Goal: Transaction & Acquisition: Purchase product/service

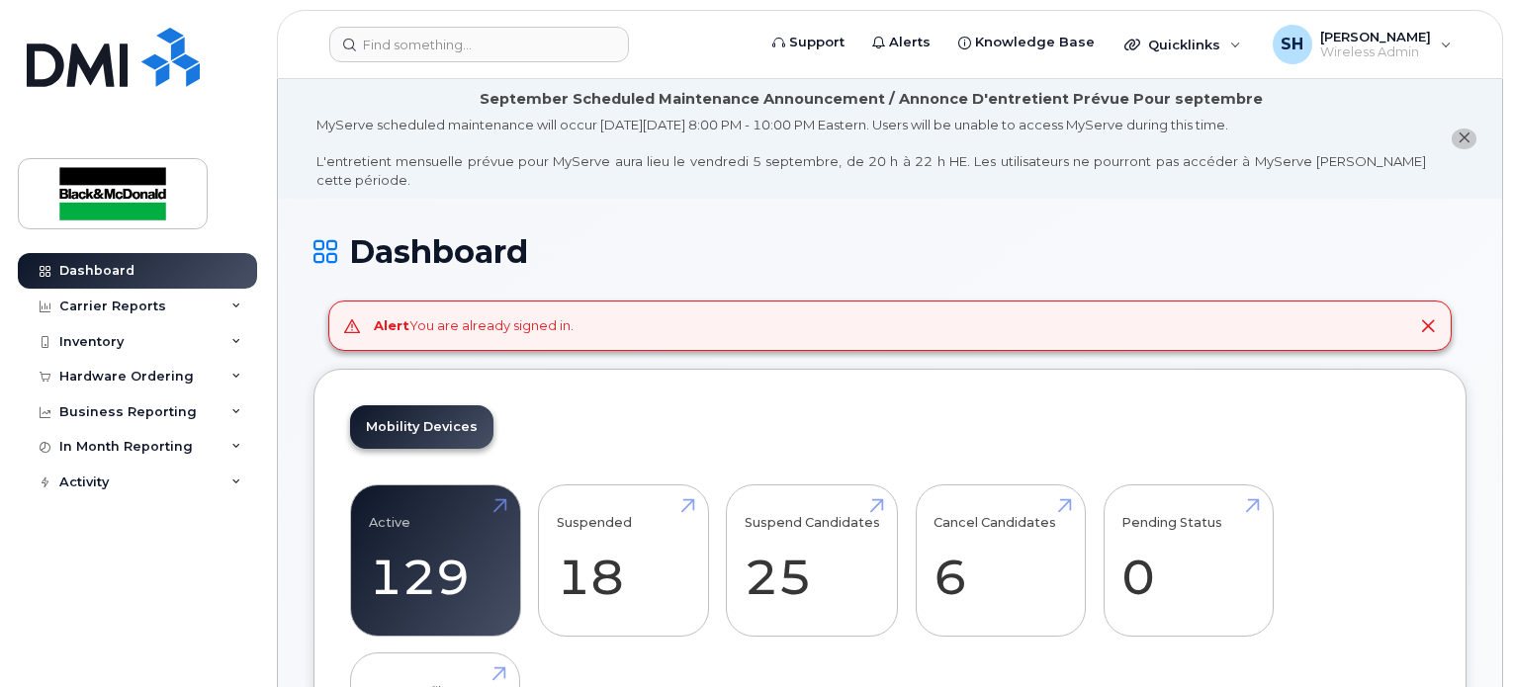
scroll to position [694, 0]
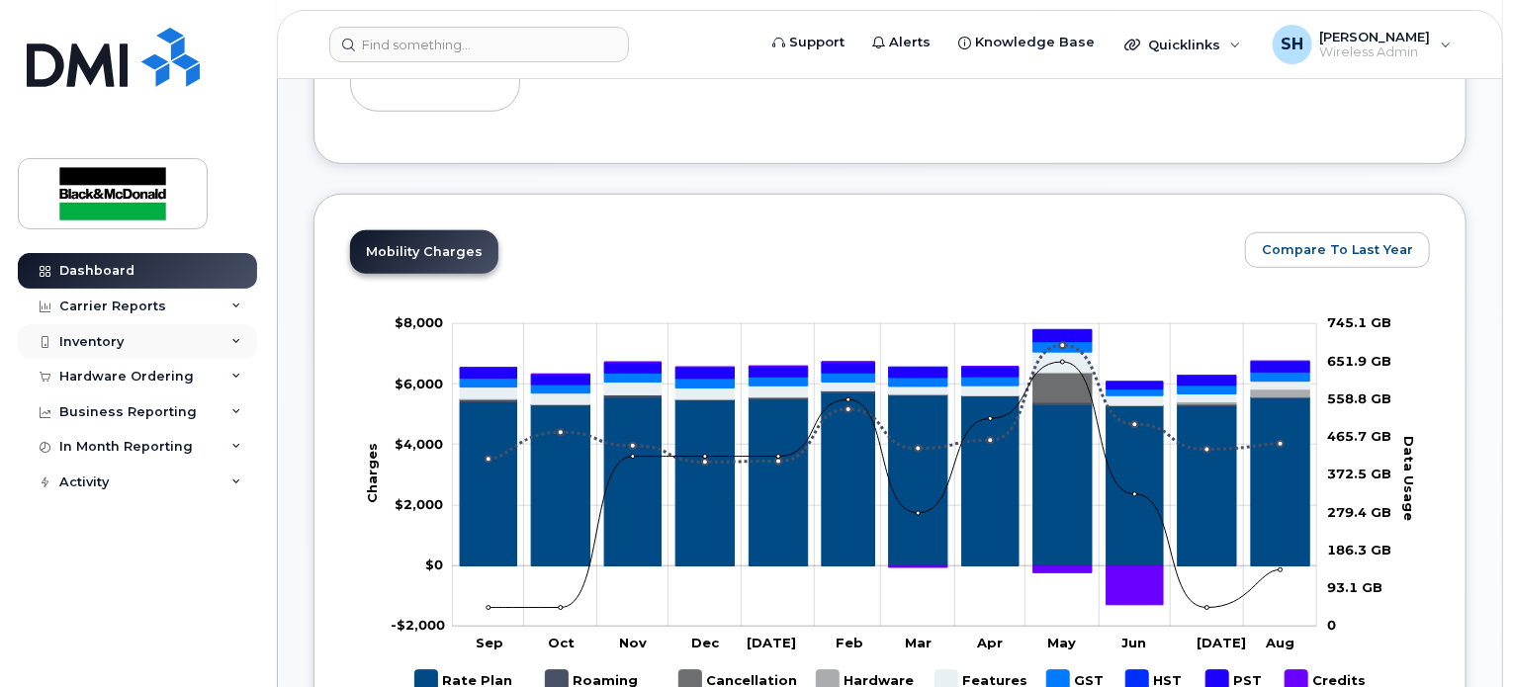
click at [233, 341] on icon at bounding box center [236, 342] width 10 height 10
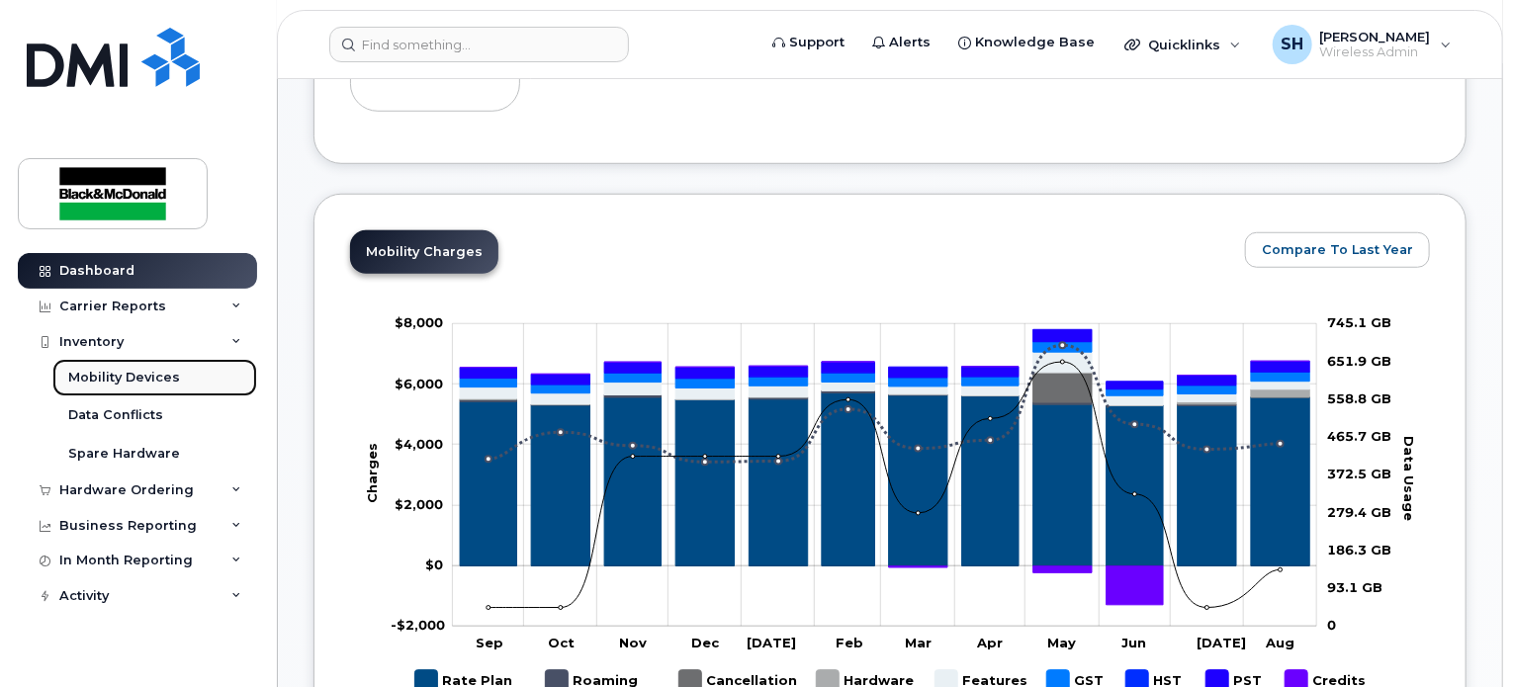
click at [118, 386] on div "Mobility Devices" at bounding box center [124, 378] width 112 height 18
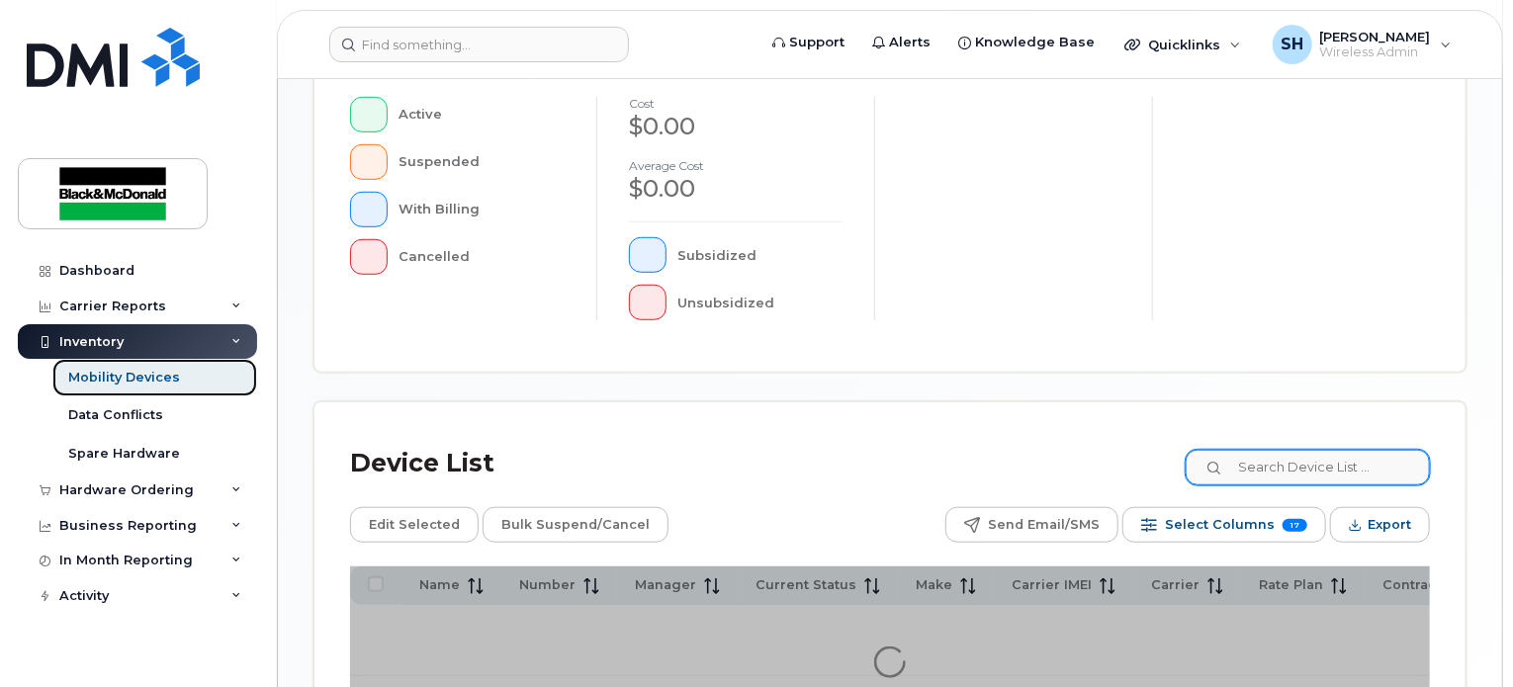
scroll to position [752, 0]
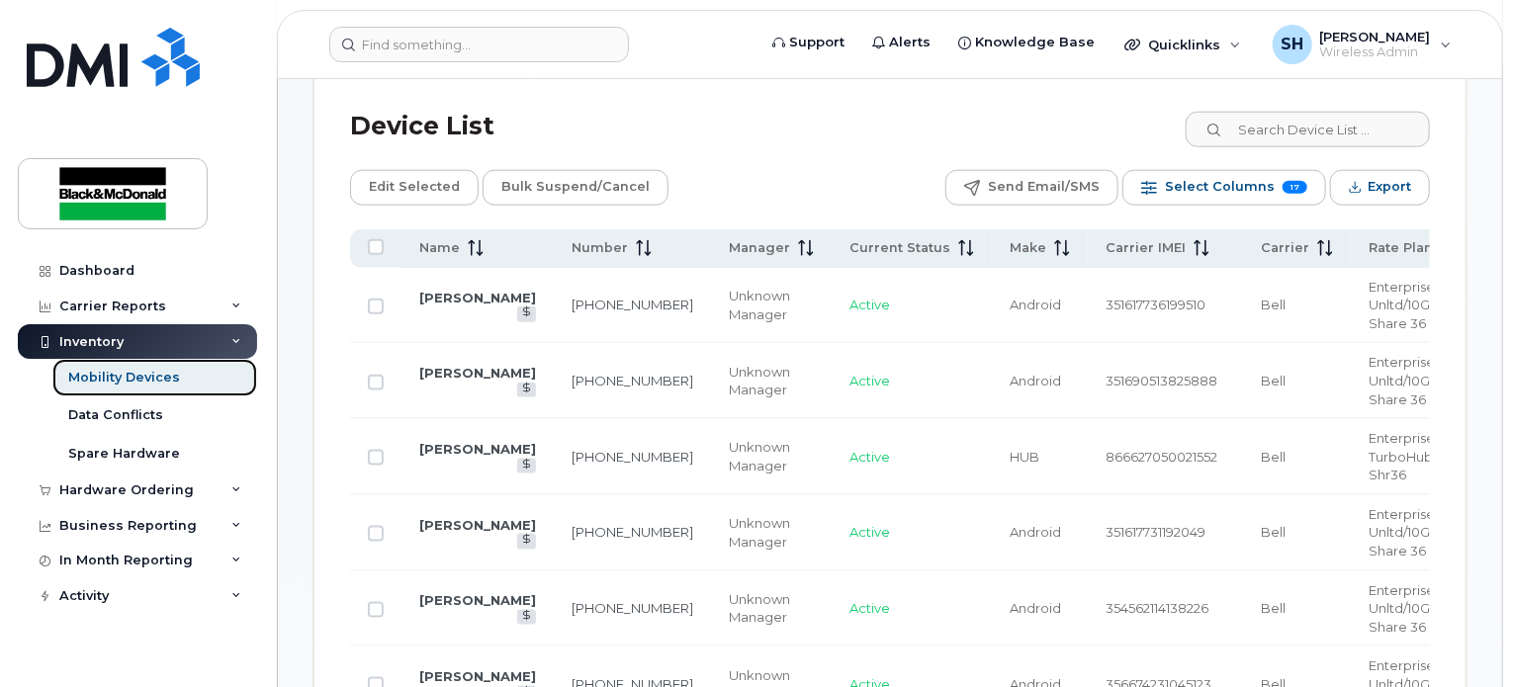
scroll to position [1001, 0]
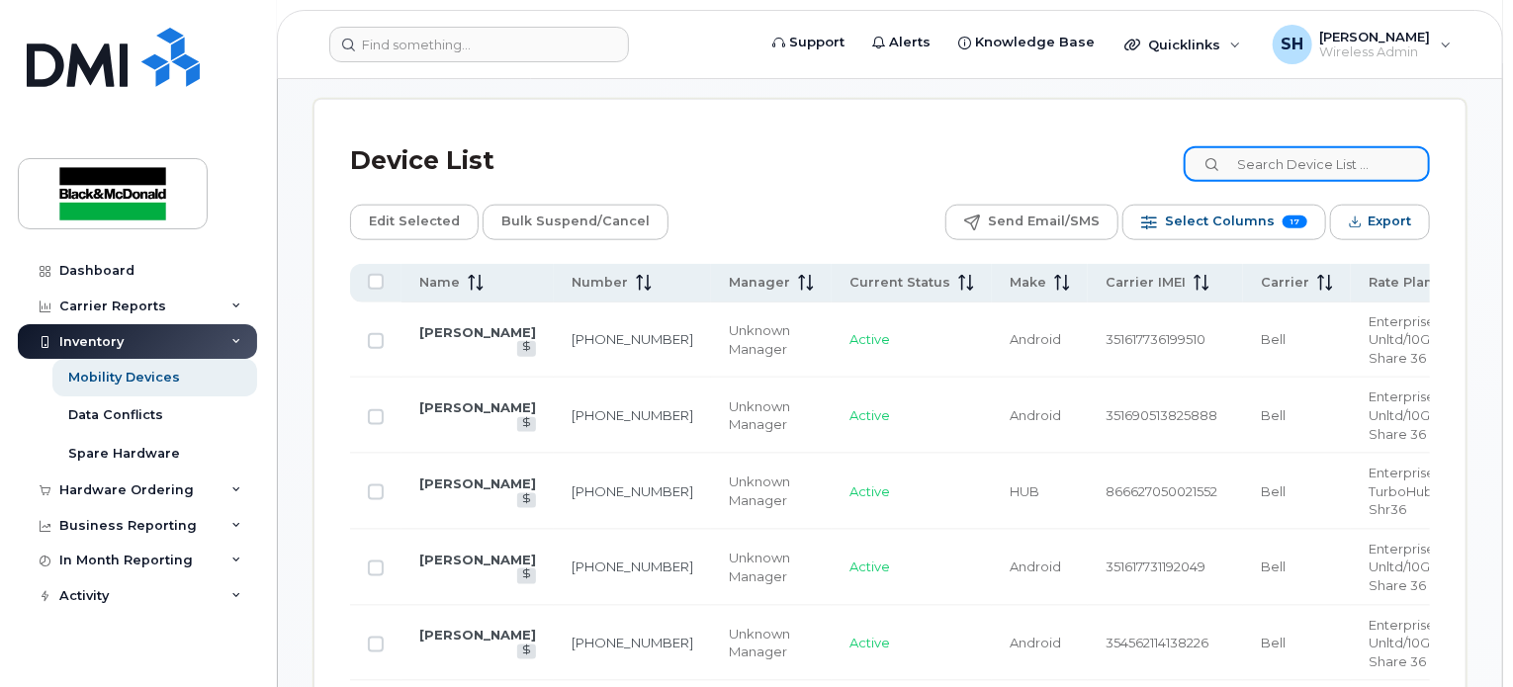
click at [1354, 165] on input at bounding box center [1307, 164] width 246 height 36
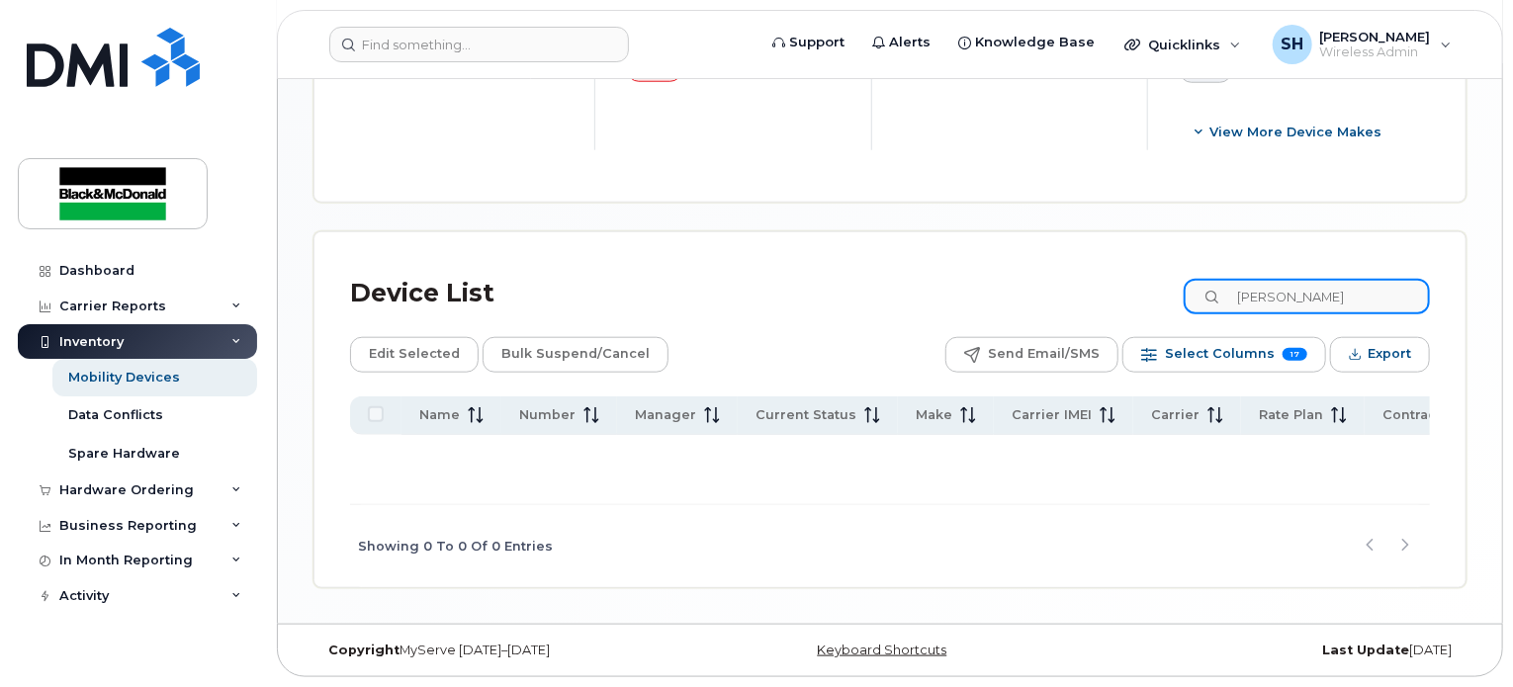
scroll to position [870, 0]
type input "Steve Ham"
click at [1450, 251] on div "Device List Steve Ham Edit Selected Bulk Suspend/Cancel Send Email/SMS Select C…" at bounding box center [890, 409] width 1151 height 355
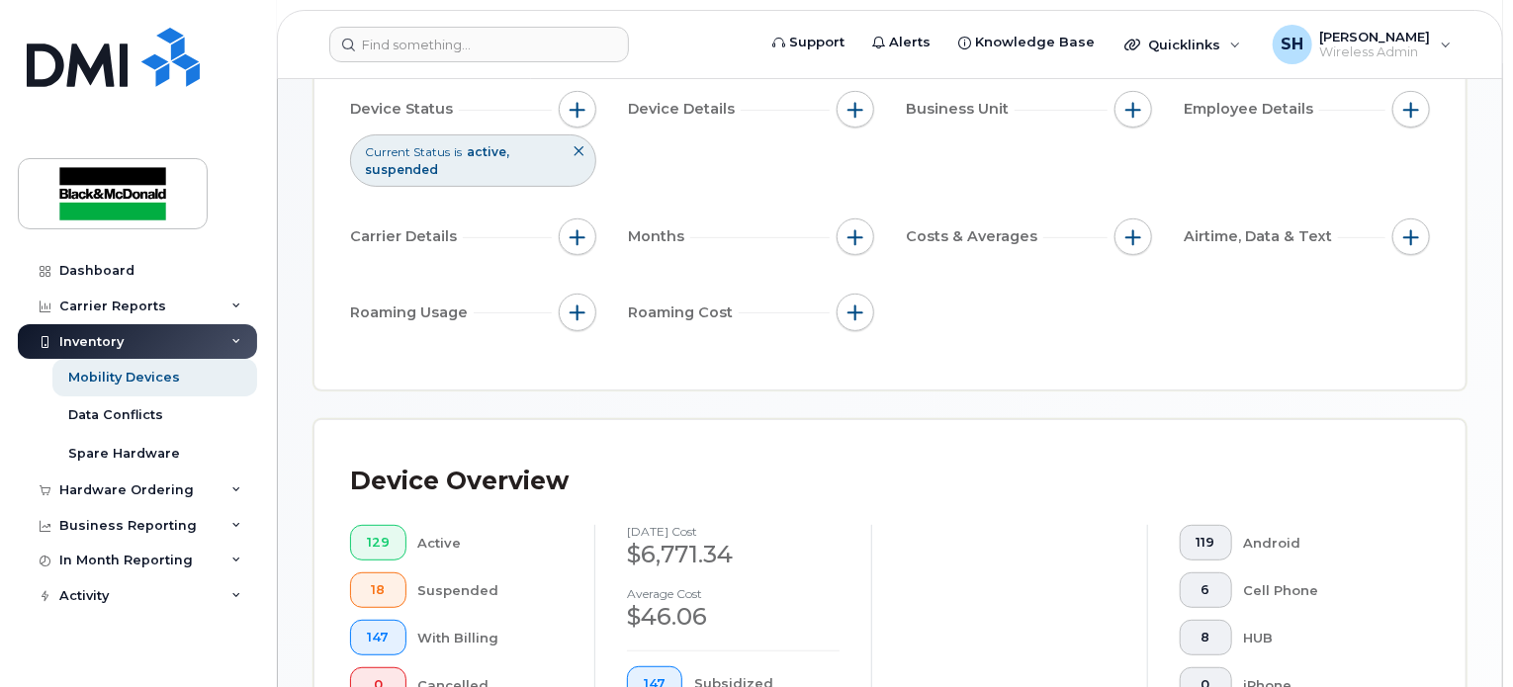
scroll to position [0, 0]
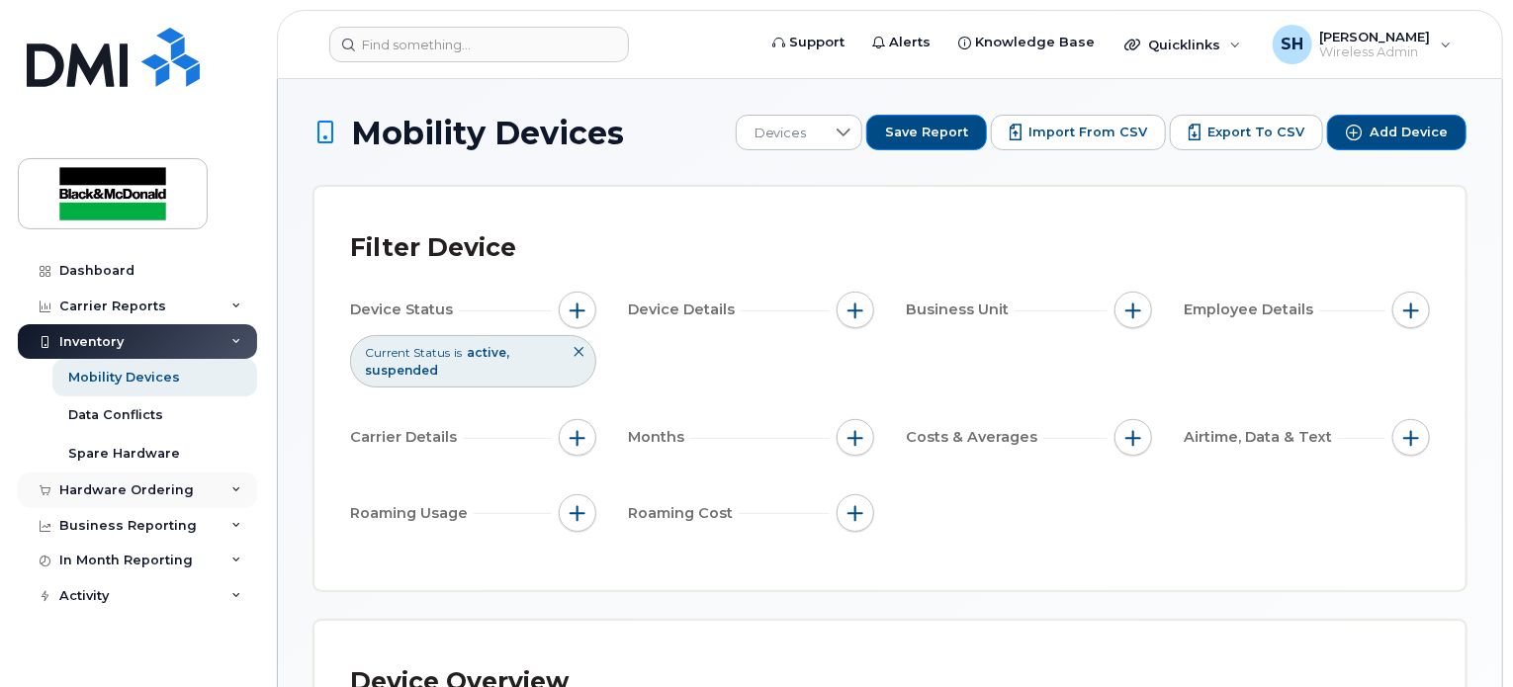
click at [152, 494] on div "Hardware Ordering" at bounding box center [126, 491] width 135 height 16
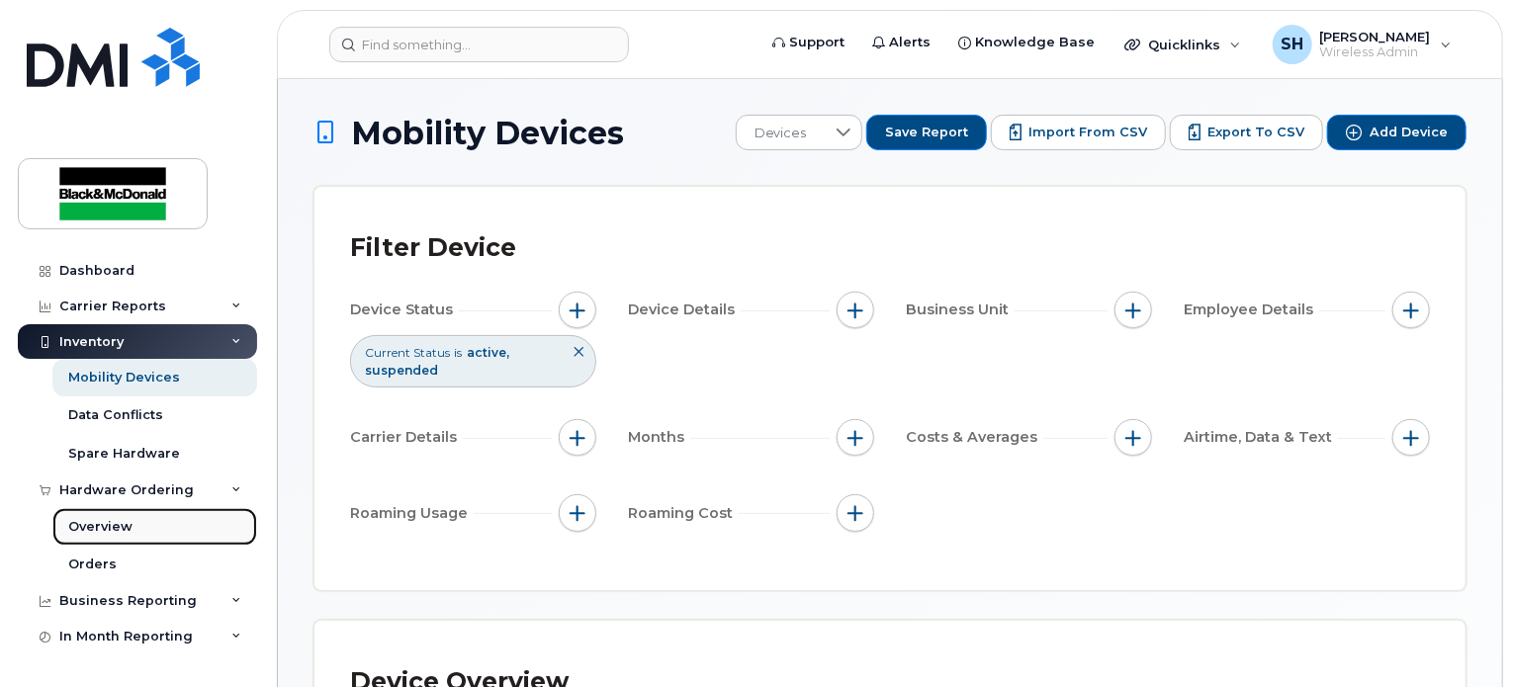
click at [138, 519] on link "Overview" at bounding box center [154, 527] width 205 height 38
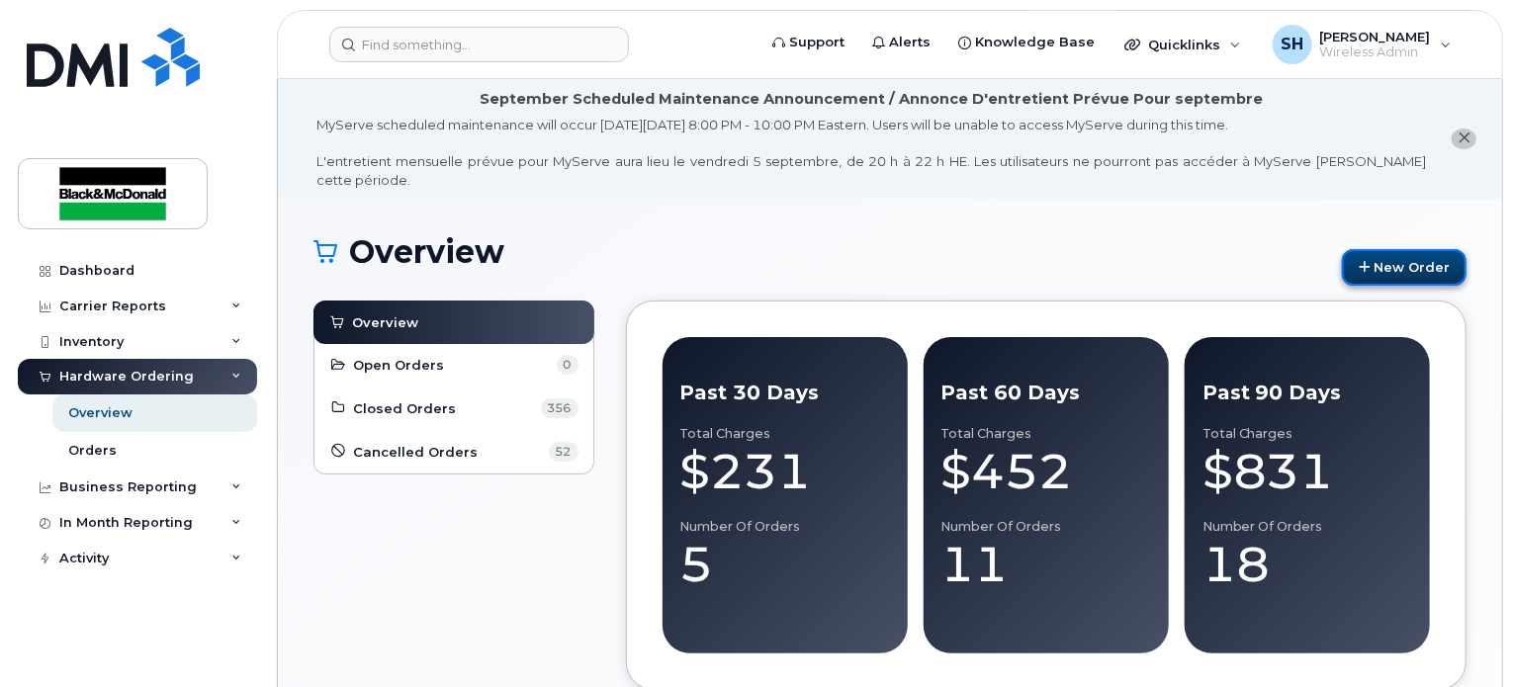
click at [1411, 249] on link "New Order" at bounding box center [1404, 267] width 125 height 37
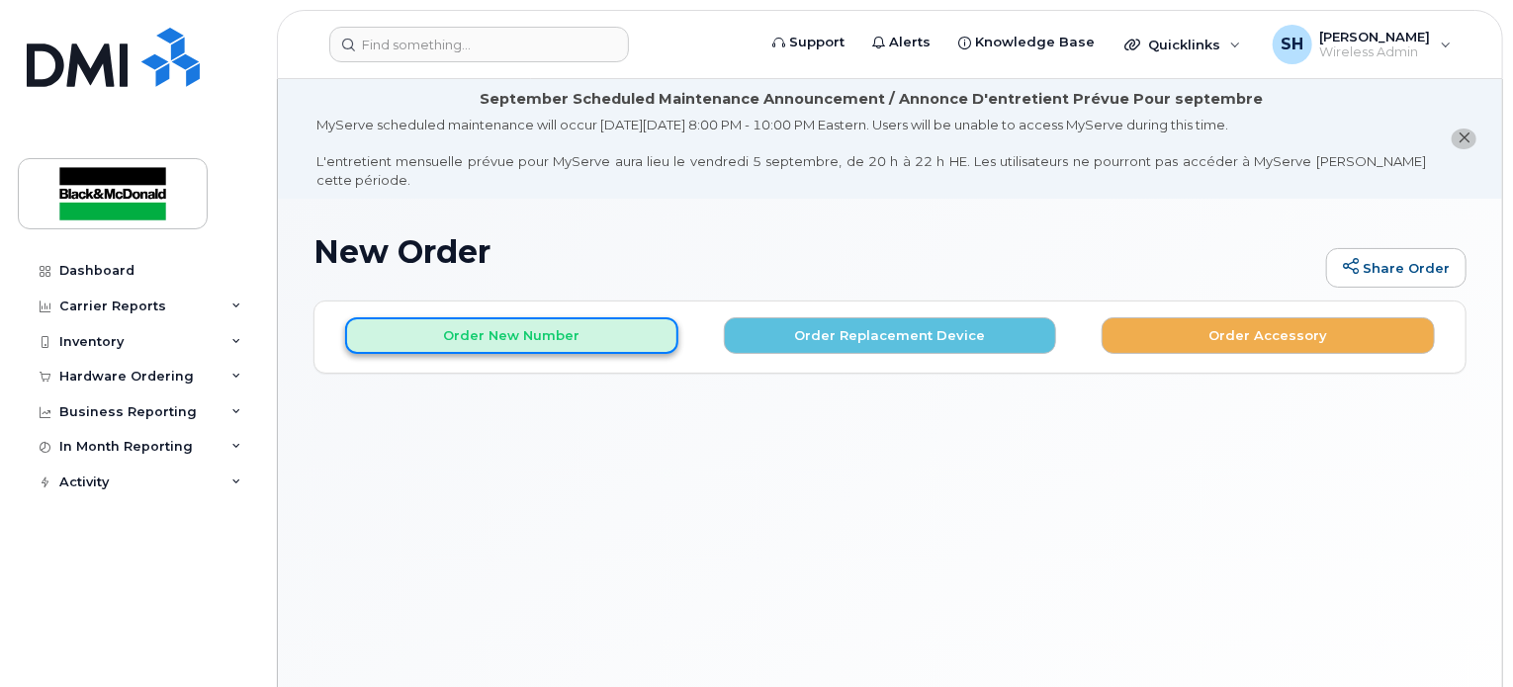
click at [522, 323] on button "Order New Number" at bounding box center [511, 336] width 333 height 37
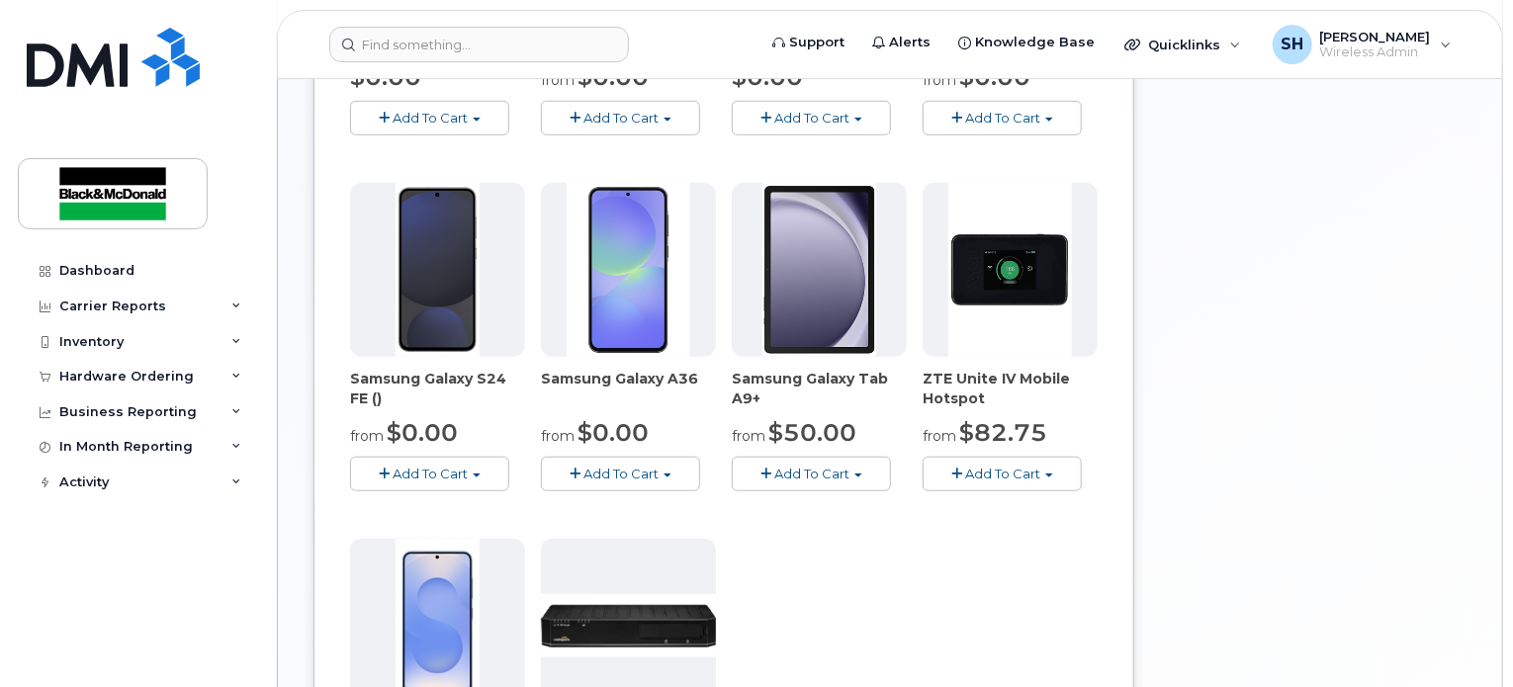
scroll to position [682, 0]
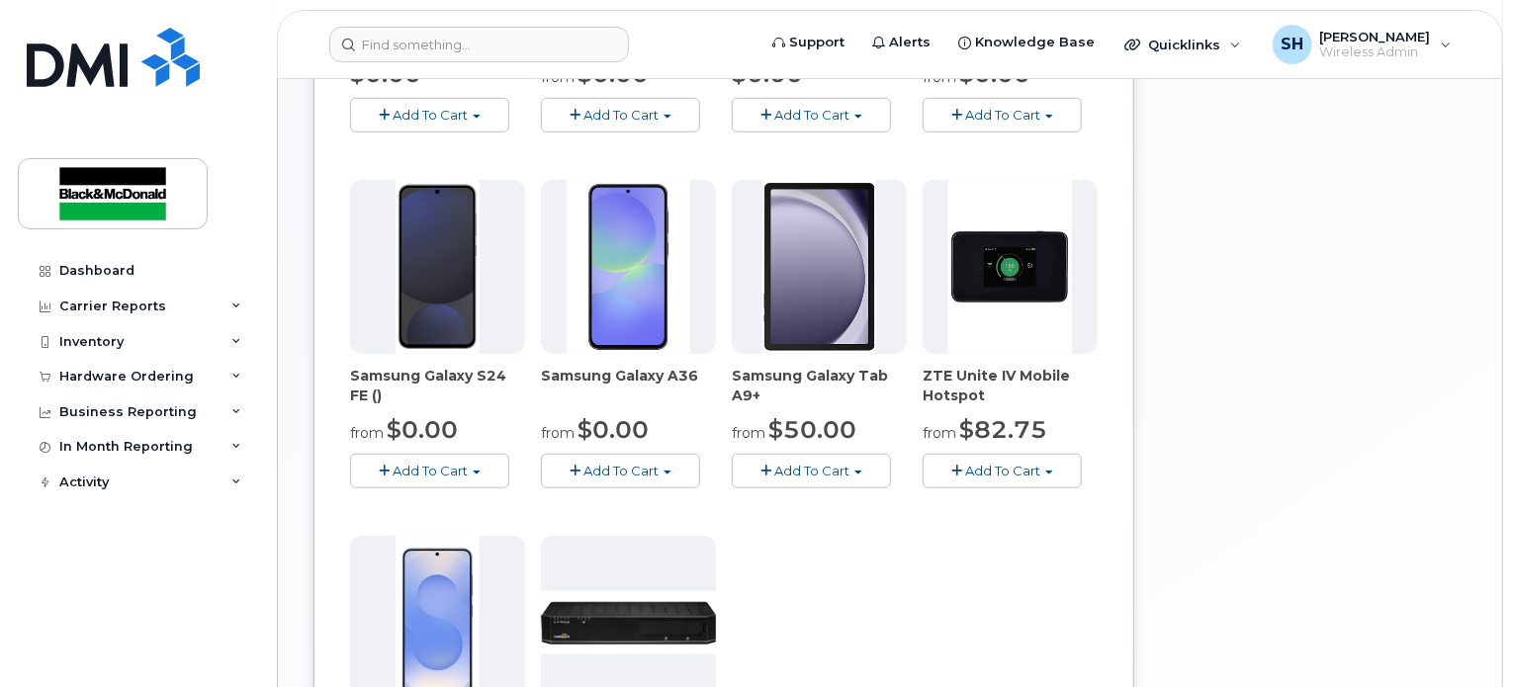
click at [429, 463] on span "Add To Cart" at bounding box center [430, 471] width 75 height 16
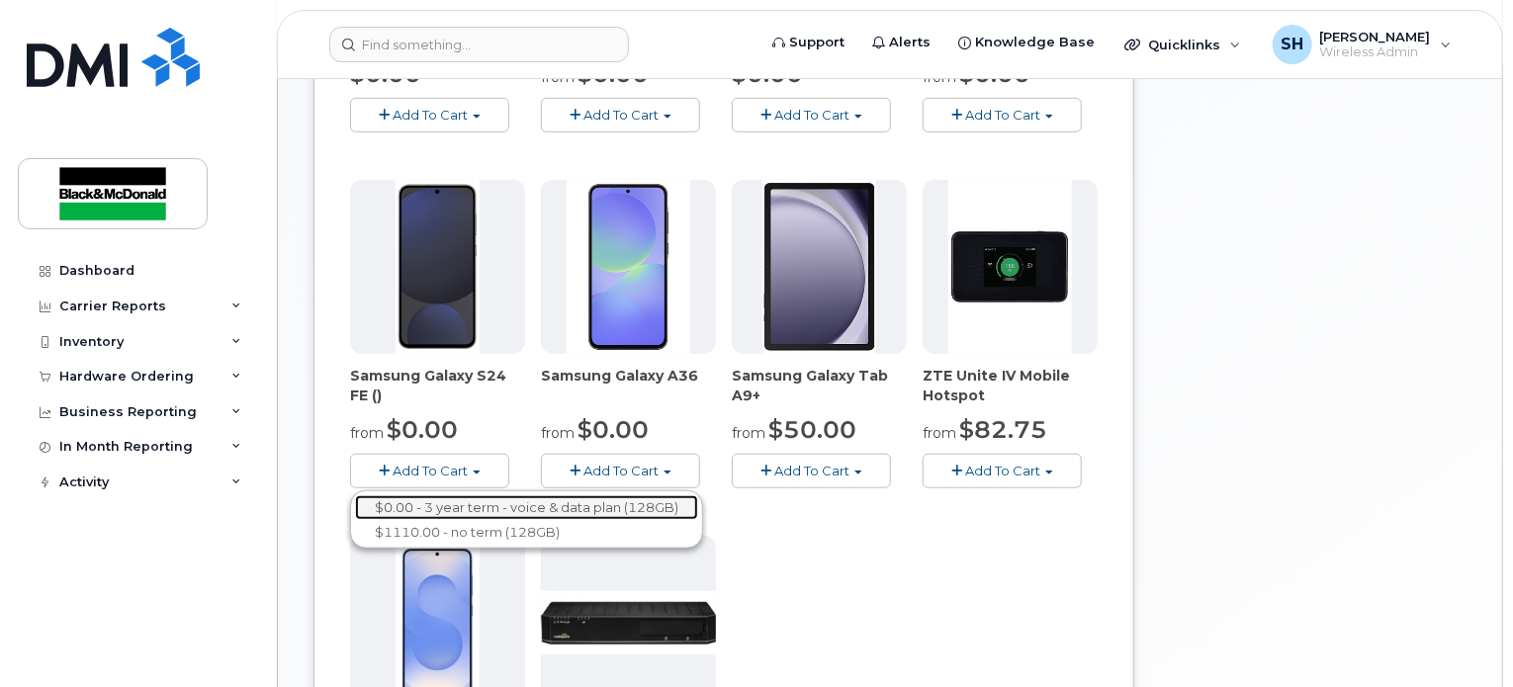
click at [477, 496] on link "$0.00 - 3 year term - voice & data plan (128GB)" at bounding box center [526, 508] width 343 height 25
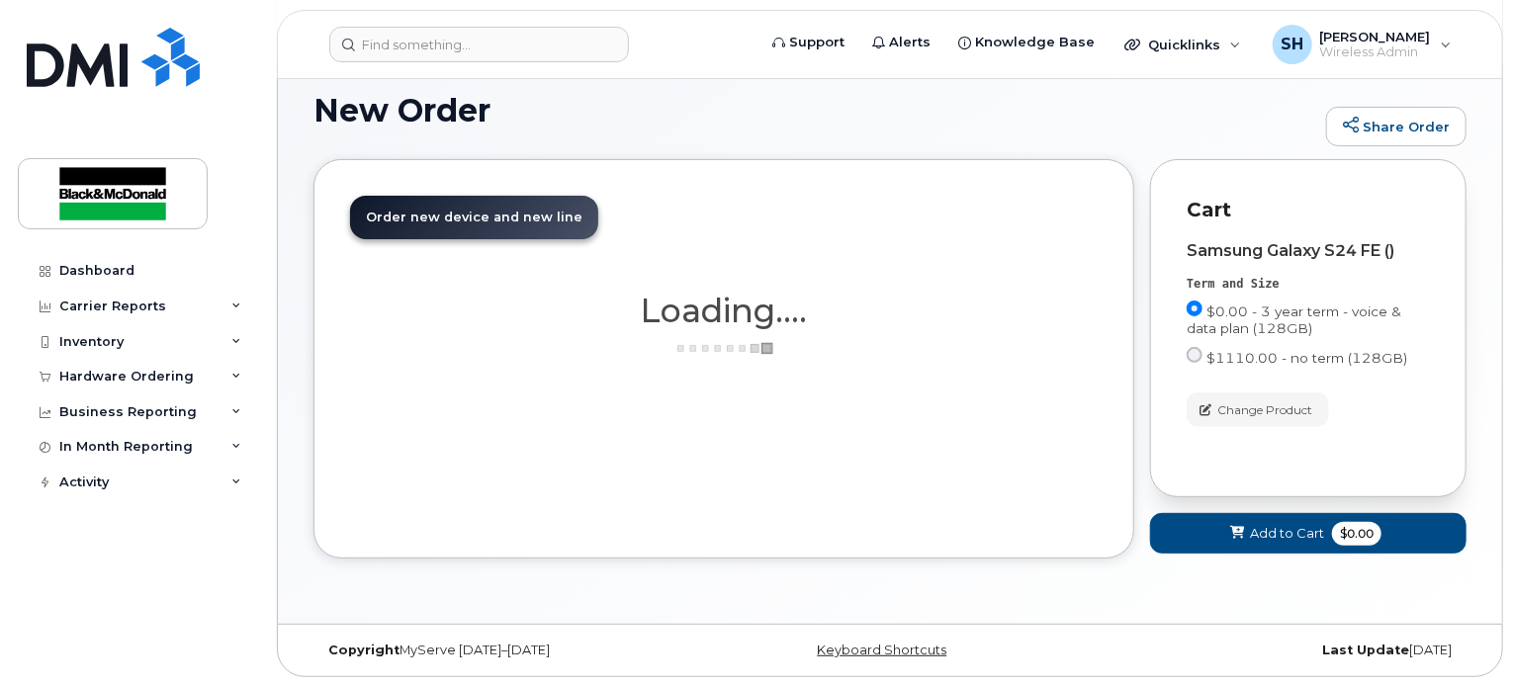
scroll to position [123, 0]
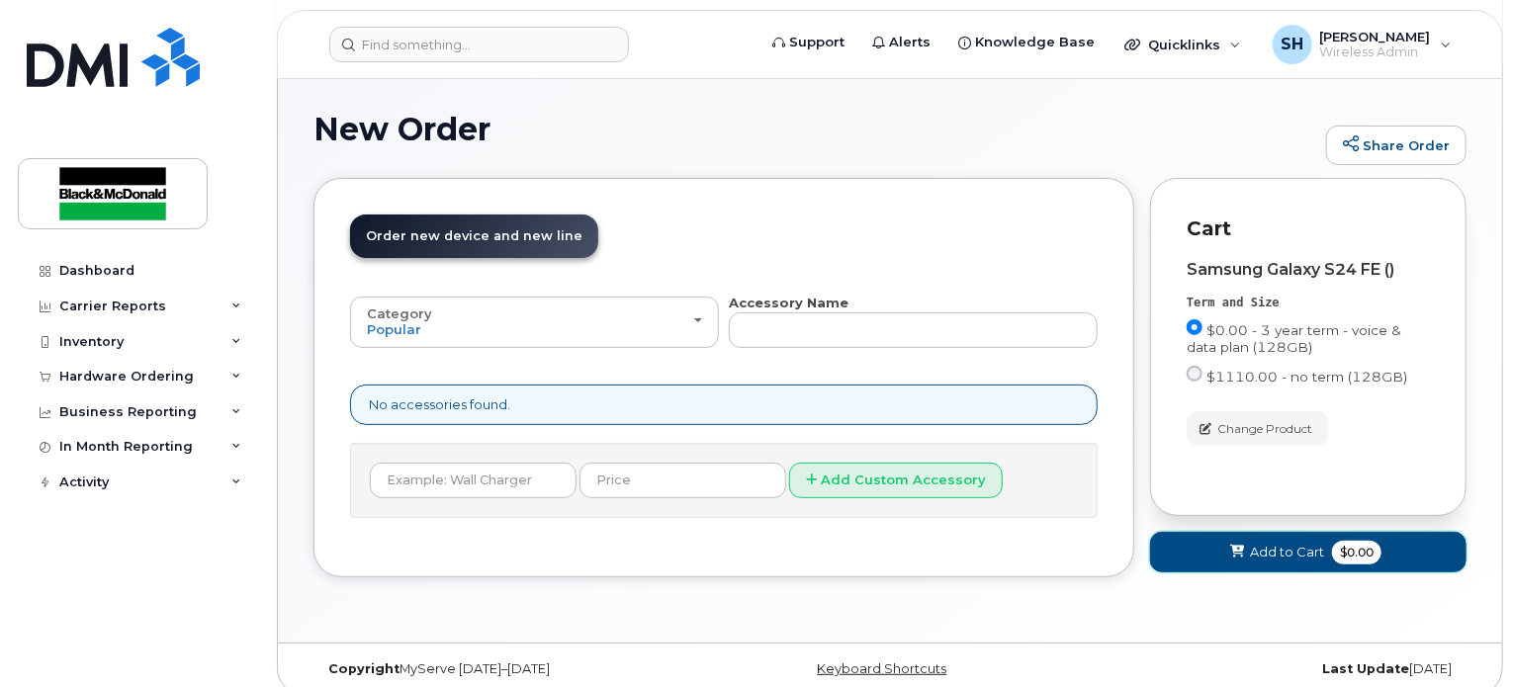
click at [1275, 544] on button "Add to Cart $0.00" at bounding box center [1308, 552] width 317 height 41
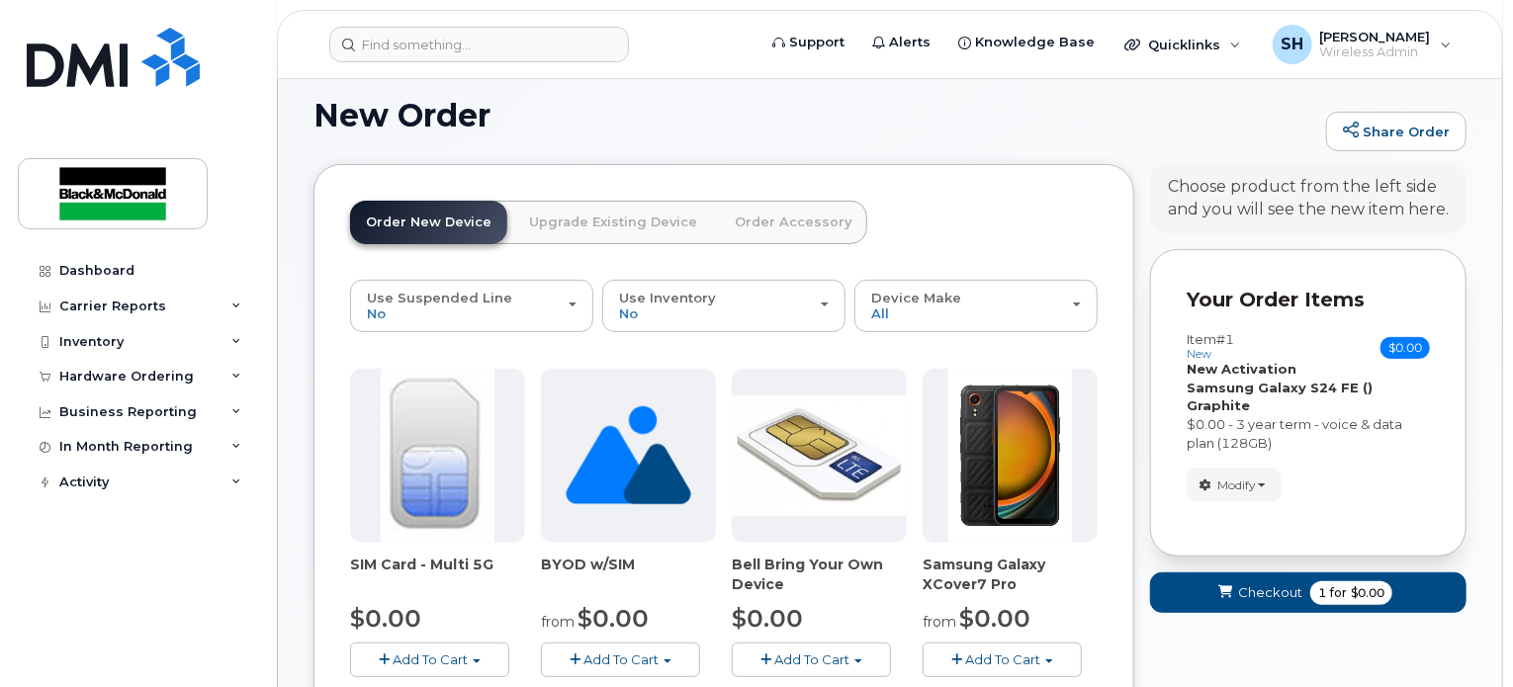
scroll to position [88, 0]
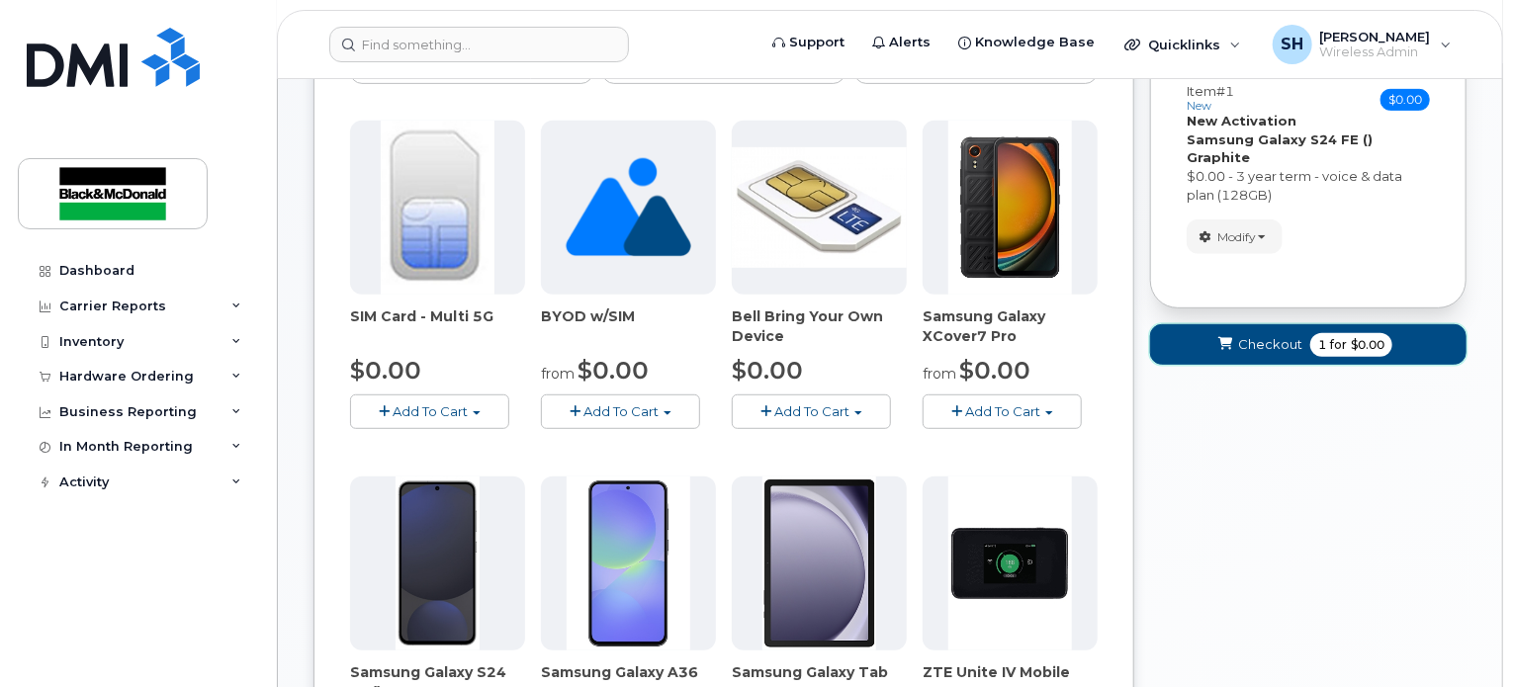
click at [1231, 335] on span "submit" at bounding box center [1226, 344] width 19 height 19
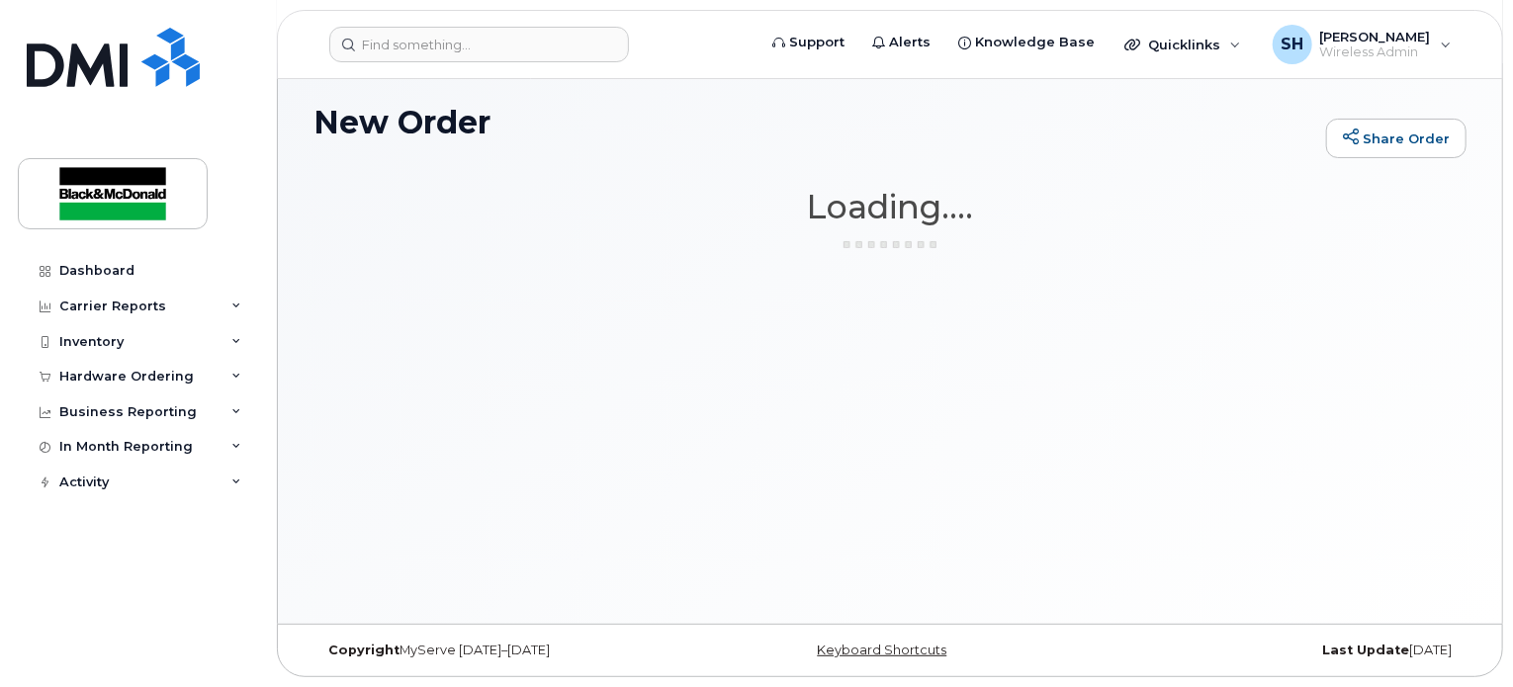
scroll to position [111, 0]
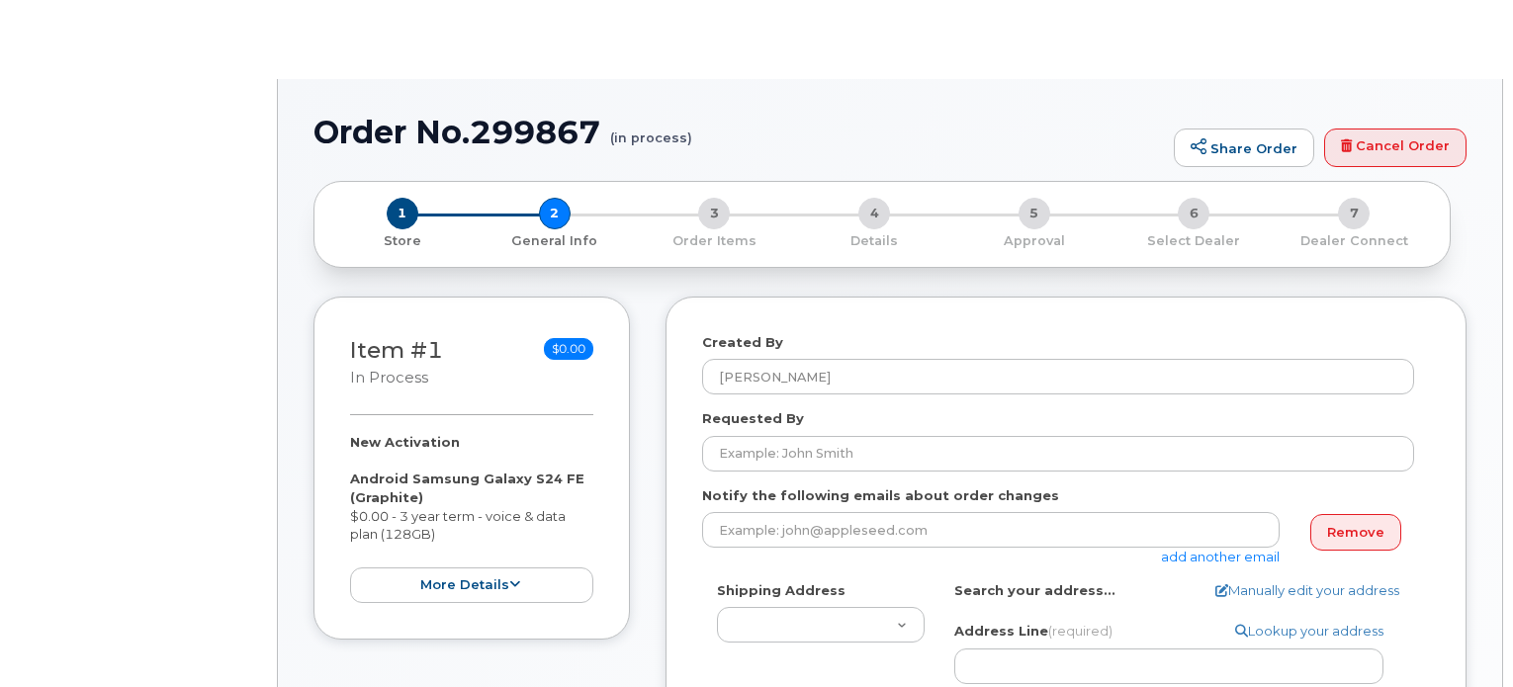
type textarea "[STREET_ADDRESS][PERSON_NAME][PERSON_NAME]"
type input "[PERSON_NAME]"
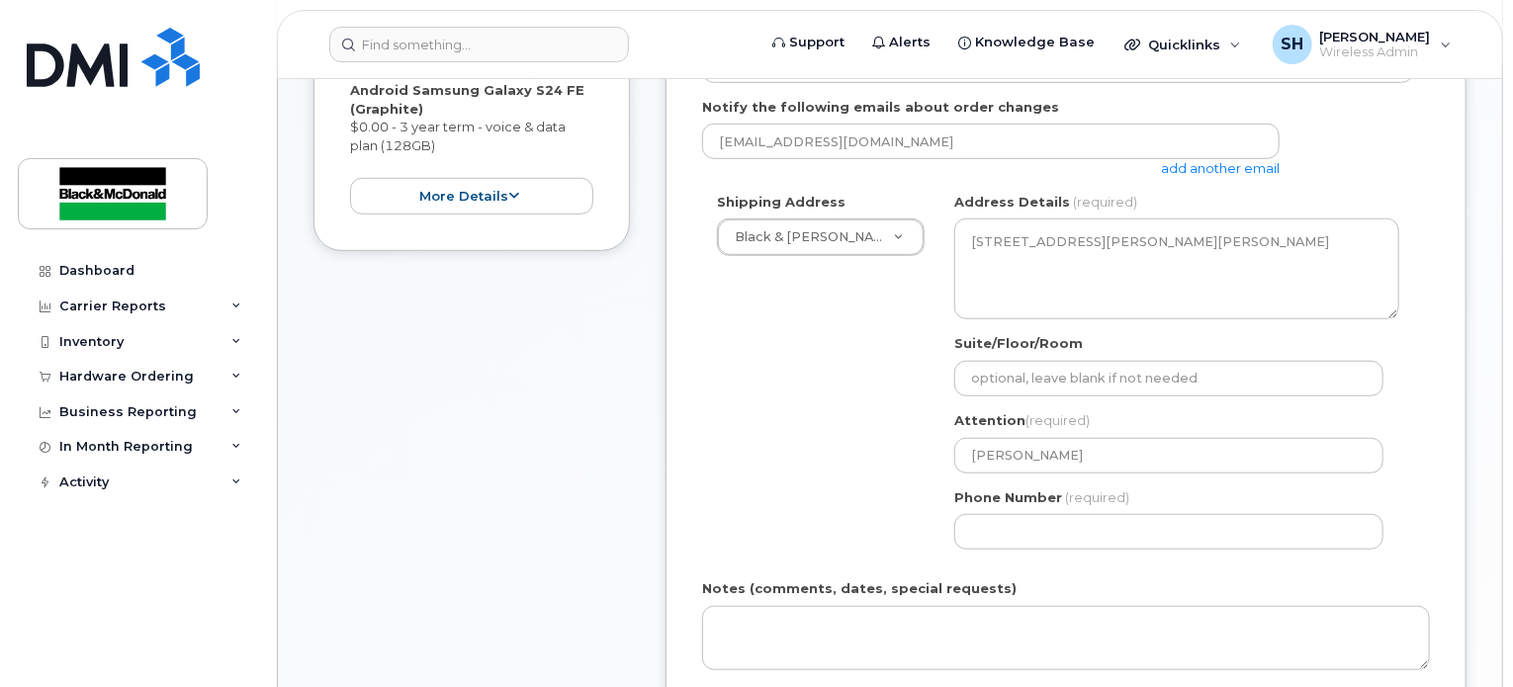
scroll to position [495, 0]
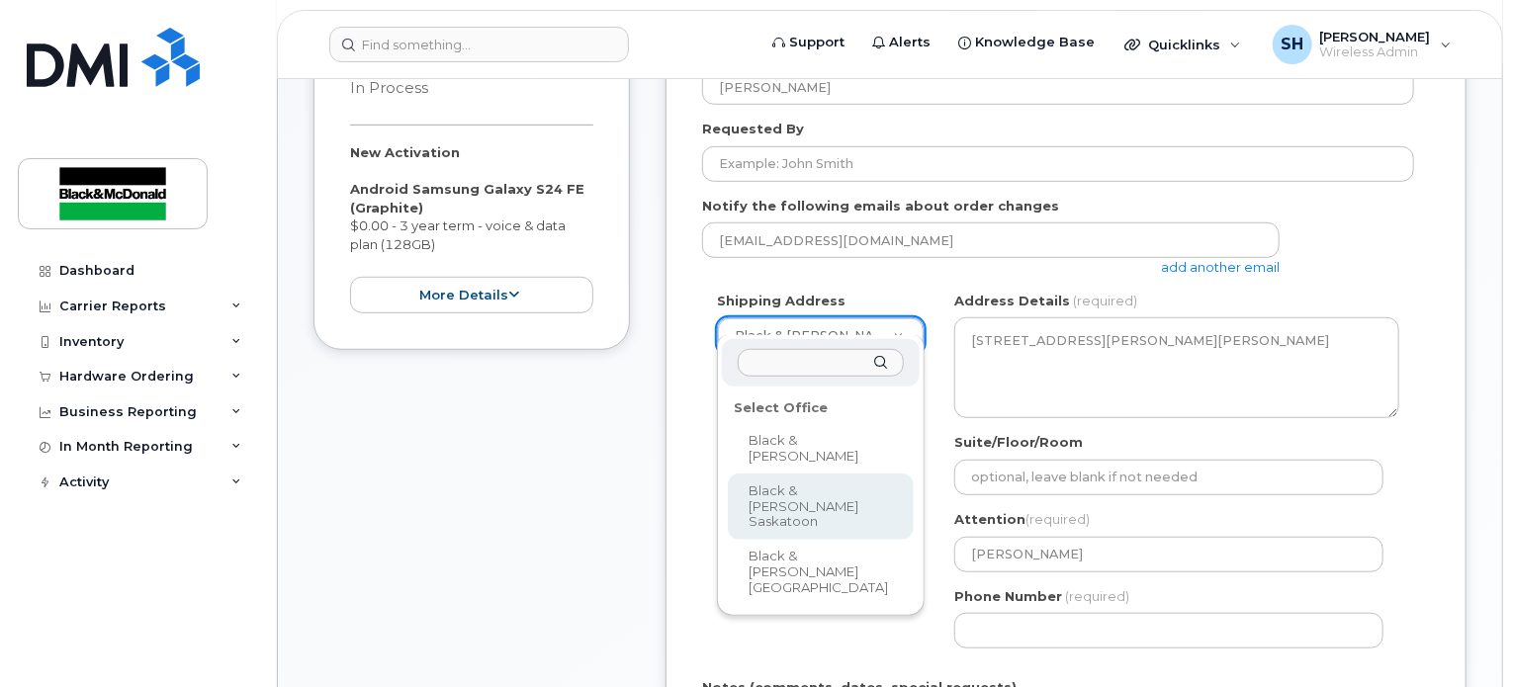
select select
type textarea "3455 Idylwyld Drive North Saskatoon Saskatchewan S7L 6B5"
type input "Chintan Panchal"
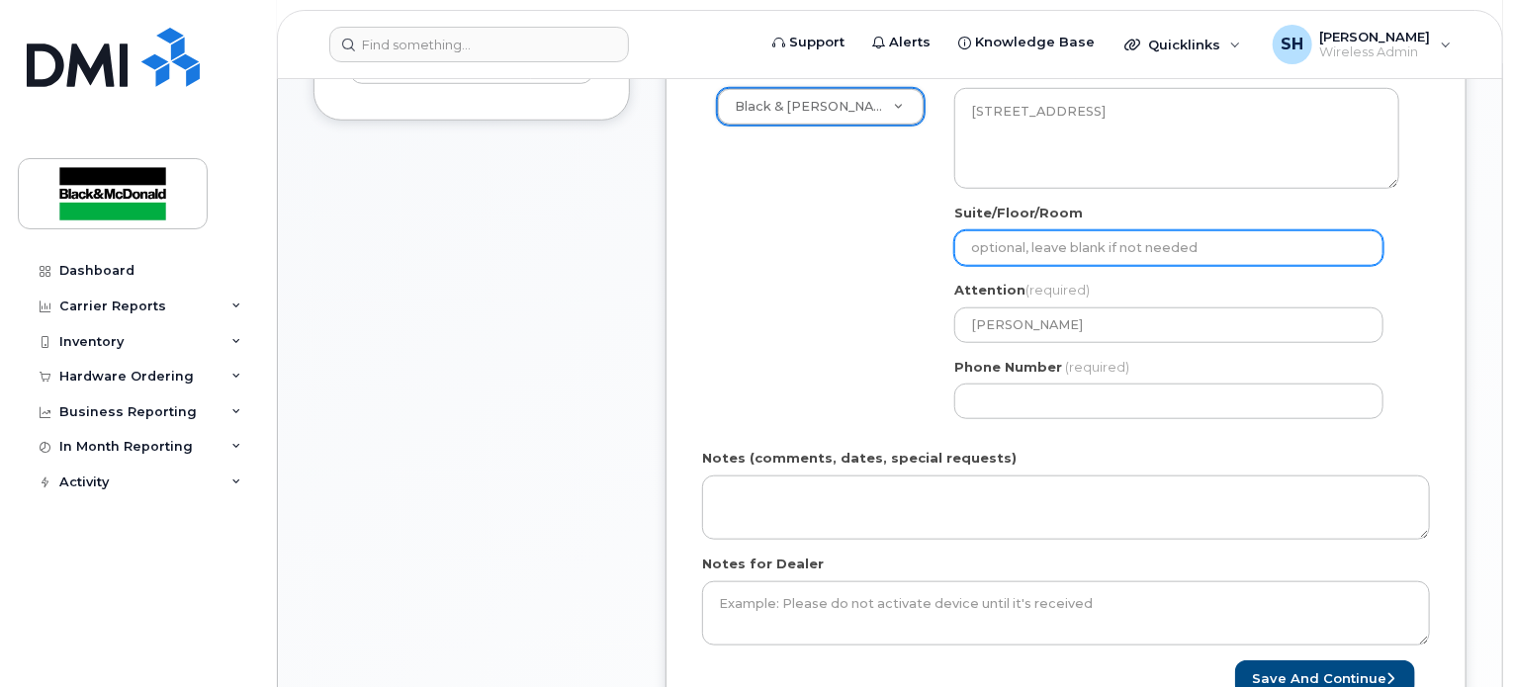
scroll to position [692, 0]
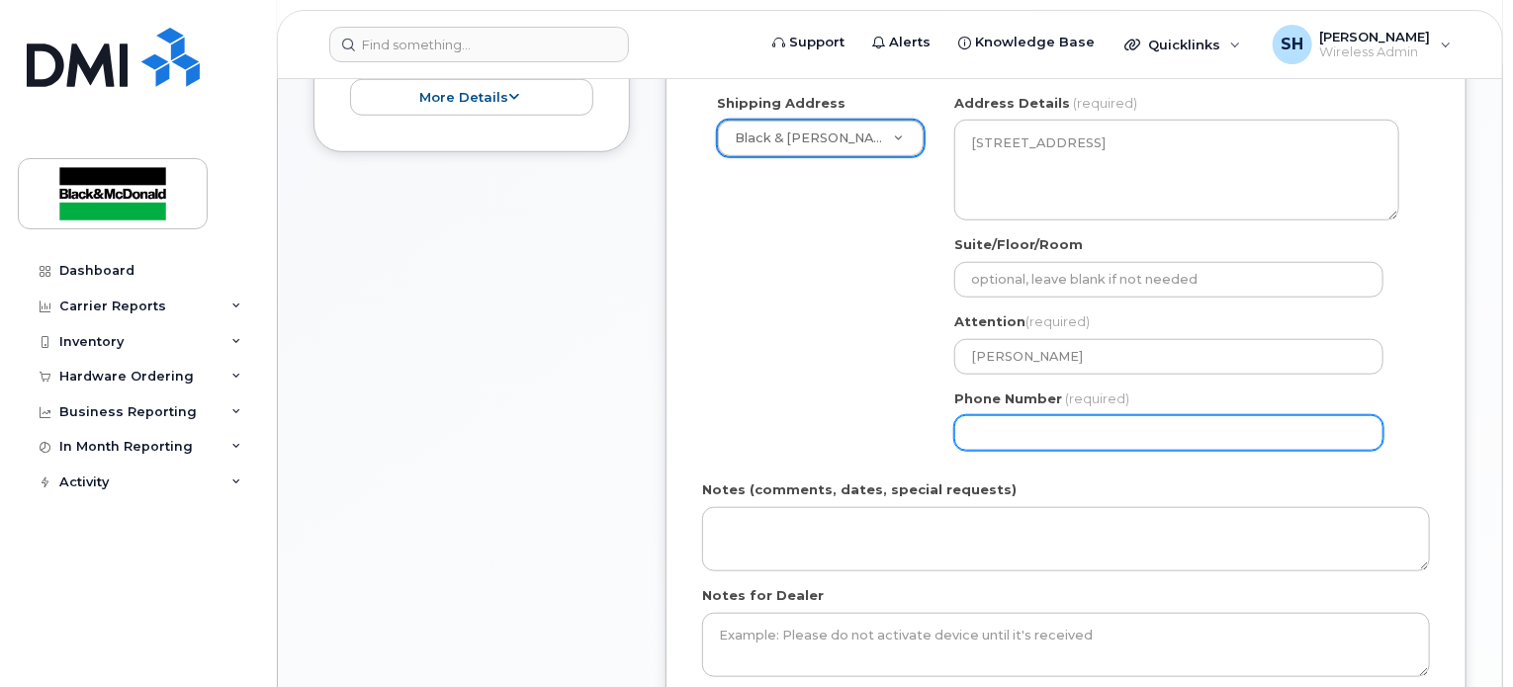
click at [993, 415] on input "Phone Number" at bounding box center [1169, 433] width 429 height 36
select select
type input "306500677"
select select
type input "3065006776"
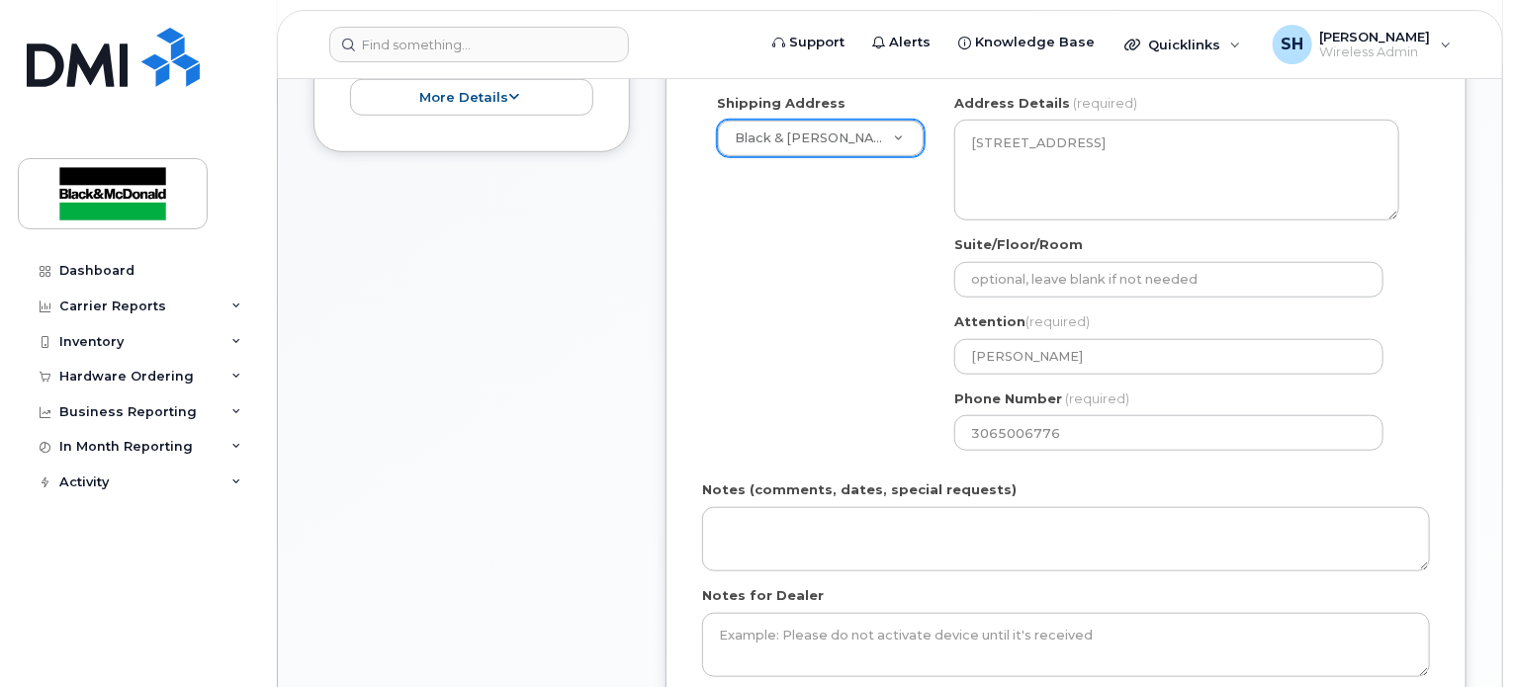
click at [822, 280] on div "Shipping Address Black & McDonald Saskatoon Black & McDonald Regina Black & McD…" at bounding box center [1058, 280] width 712 height 372
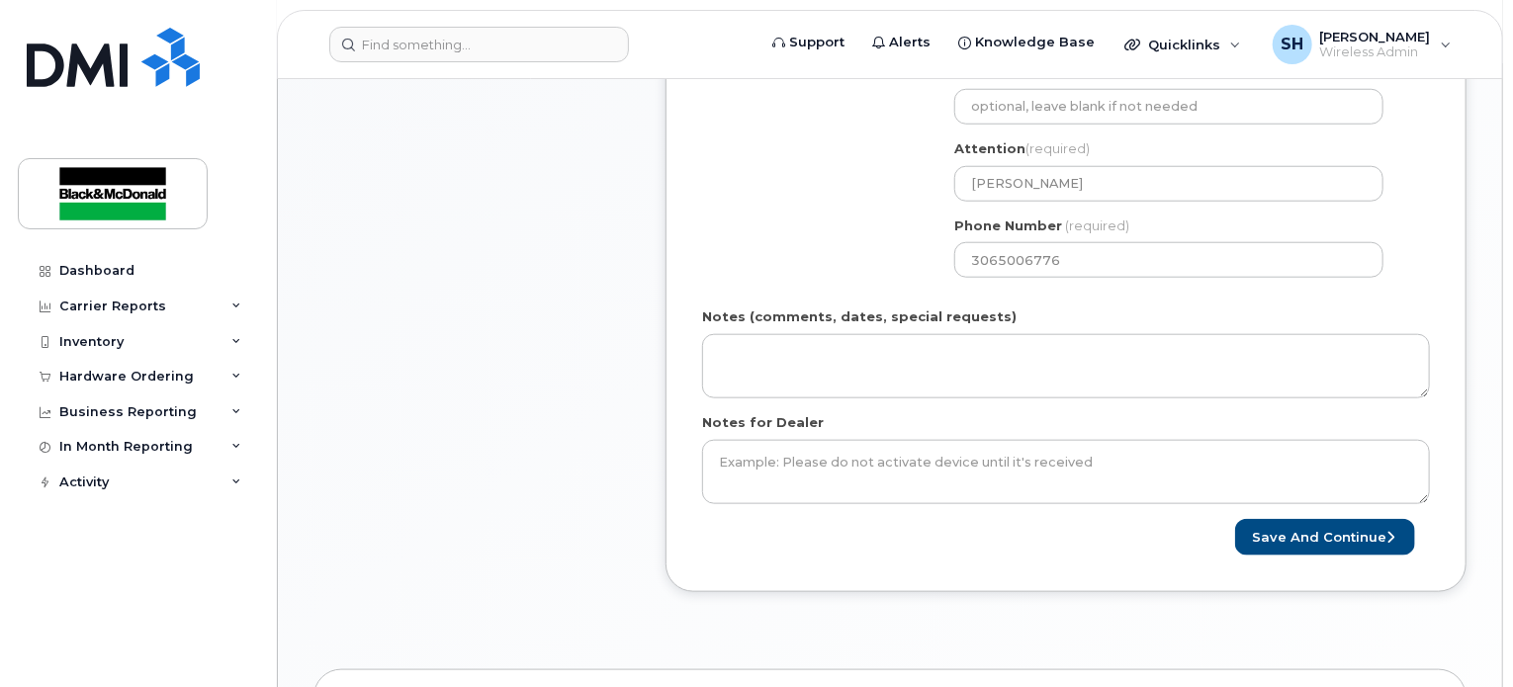
scroll to position [989, 0]
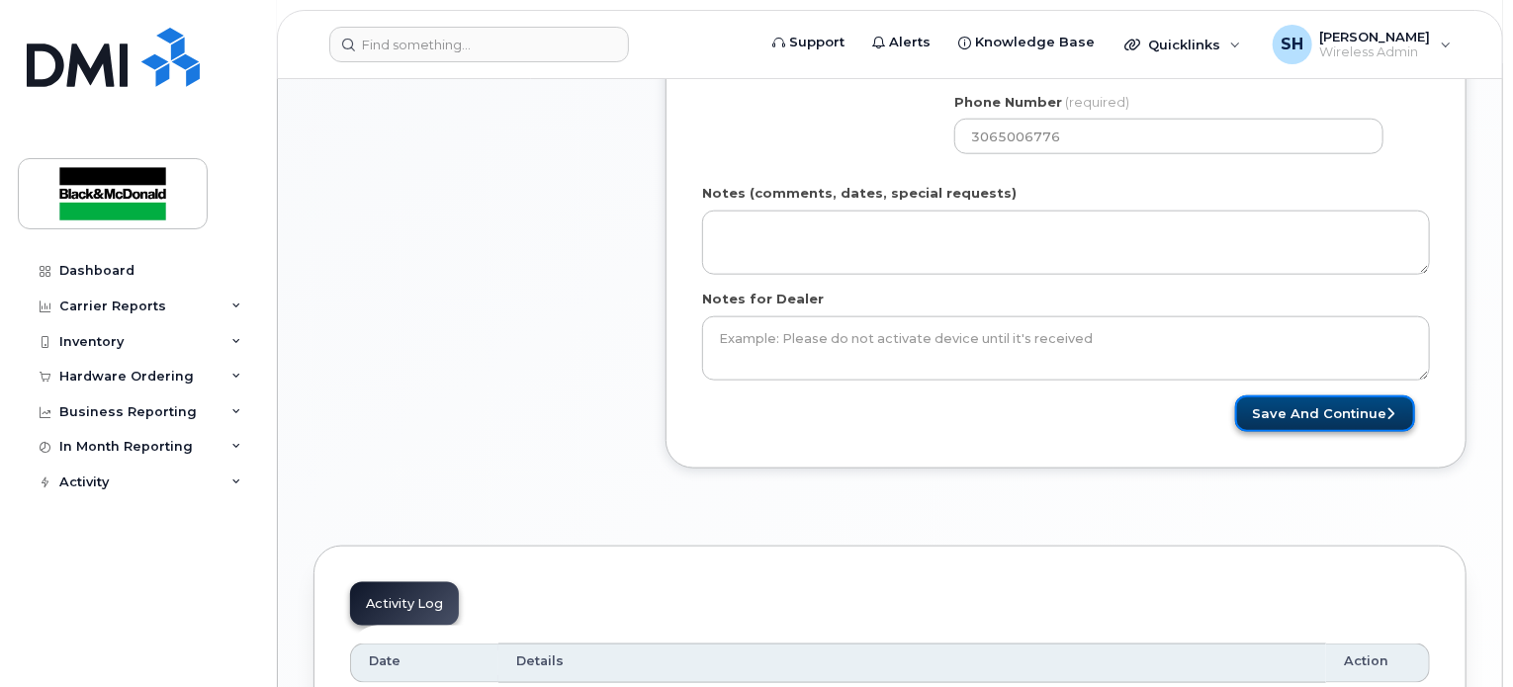
click at [1298, 399] on button "Save and Continue" at bounding box center [1325, 414] width 180 height 37
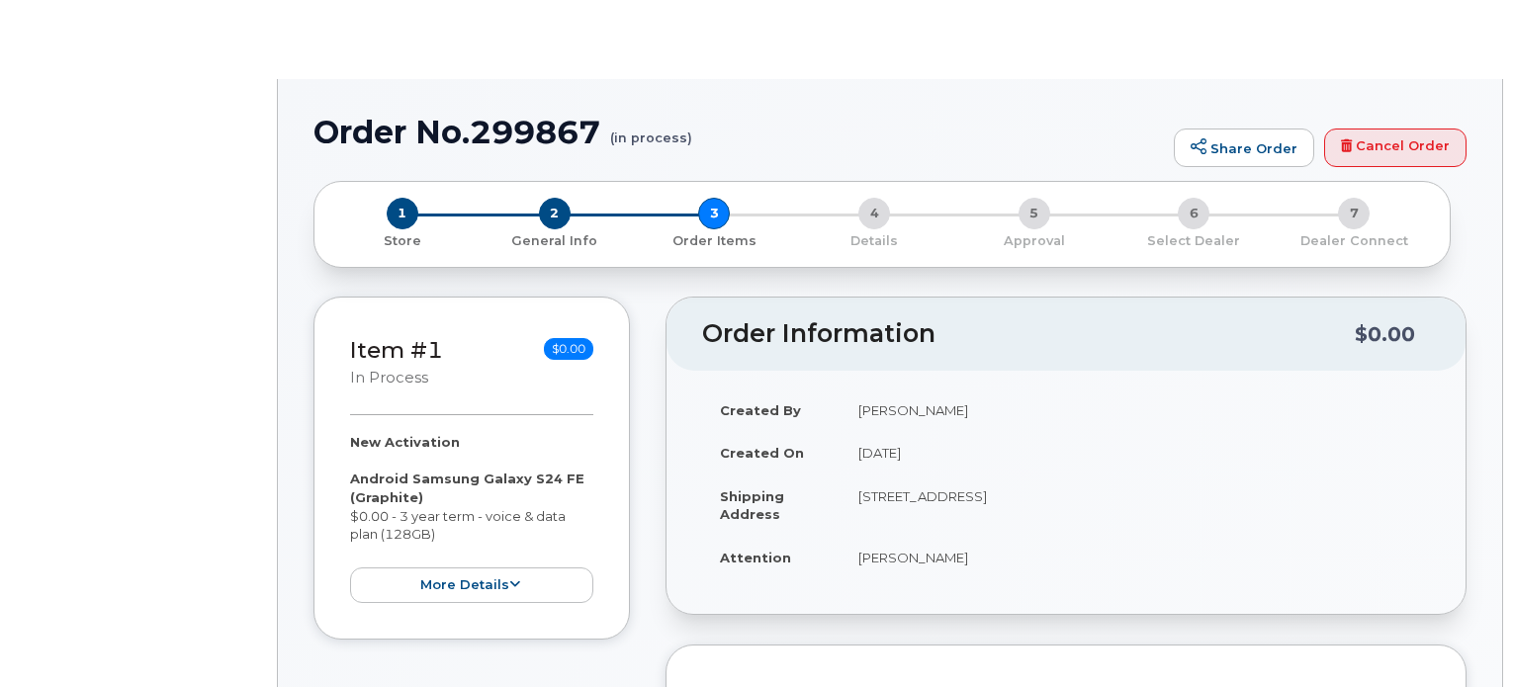
select select "285439"
radio input "true"
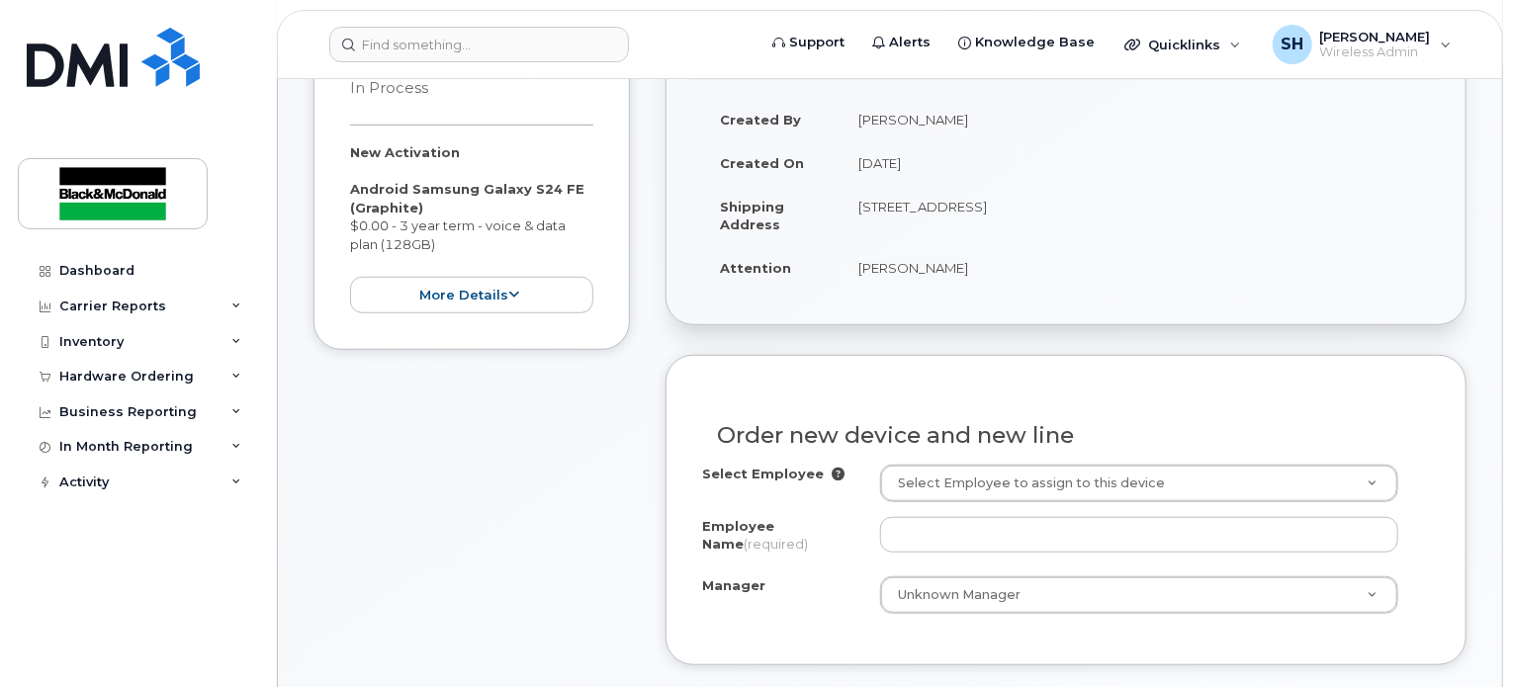
scroll to position [692, 0]
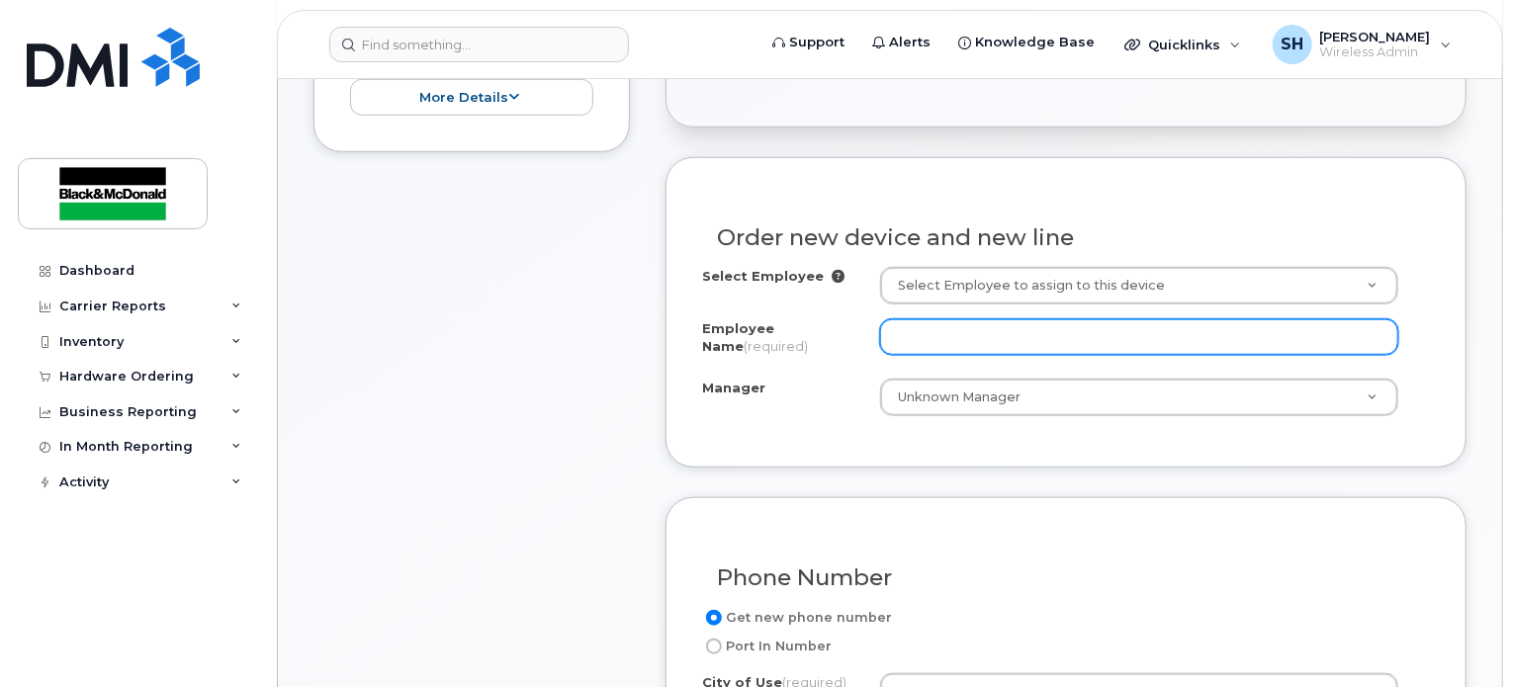
click at [1025, 319] on input "Employee Name (required)" at bounding box center [1139, 337] width 518 height 36
type input "[PERSON_NAME]"
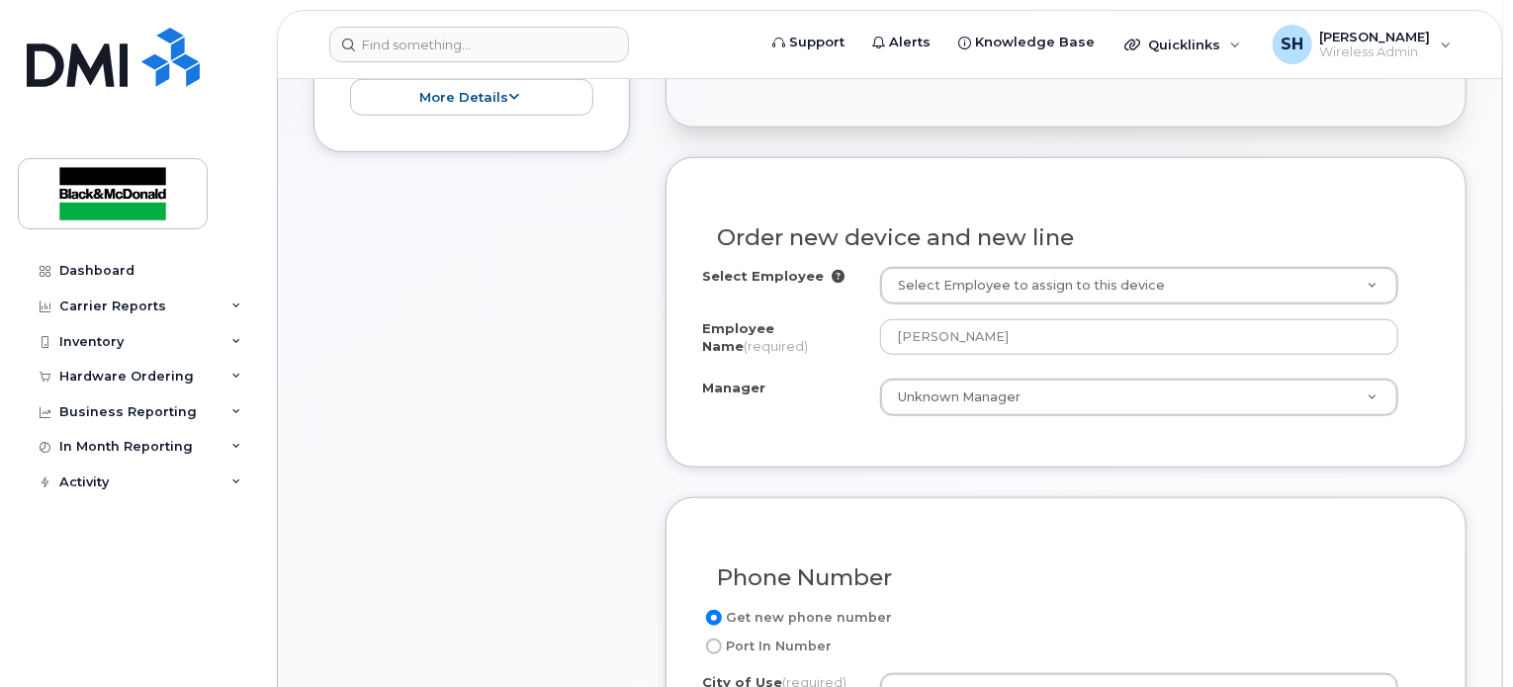
click at [862, 385] on div "Manager Unknown Manager Manager Manager Chelsey Voth Unknown Manager" at bounding box center [1066, 398] width 728 height 38
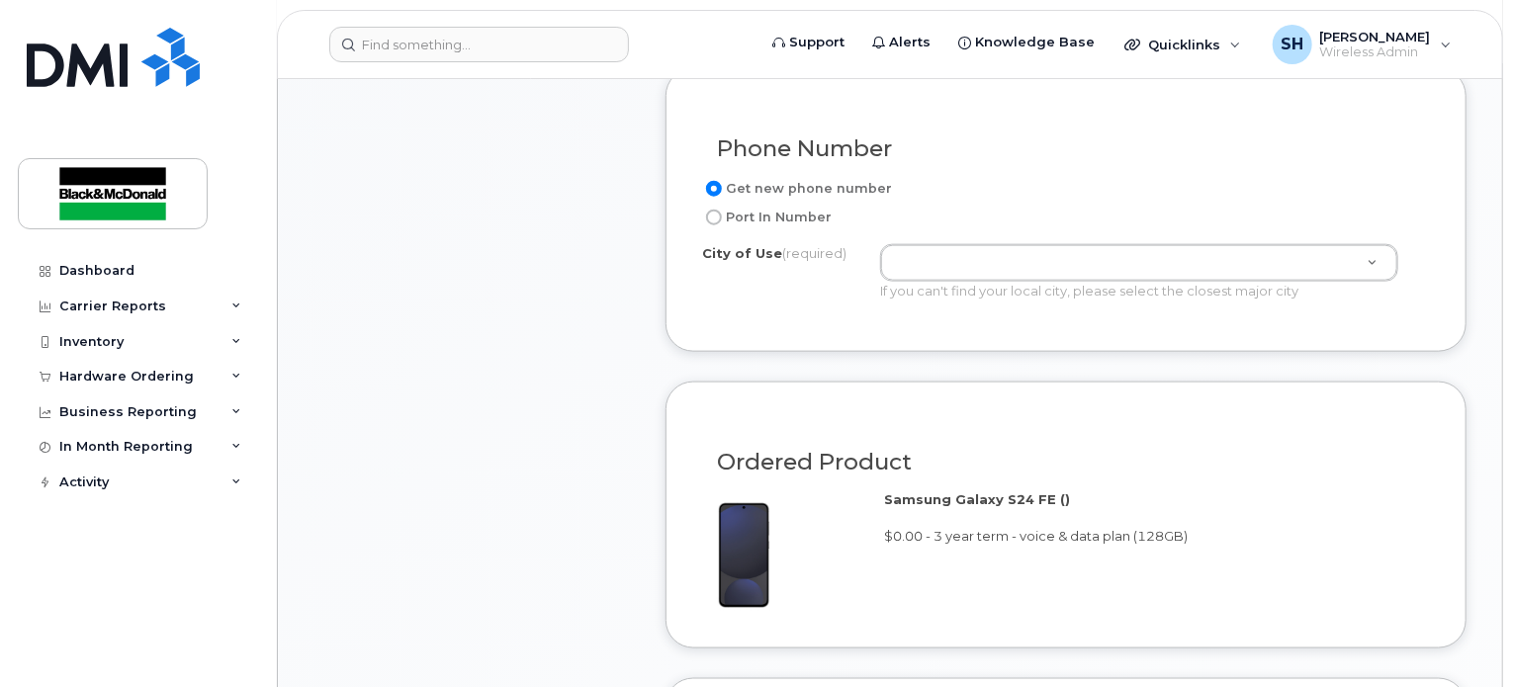
scroll to position [1088, 0]
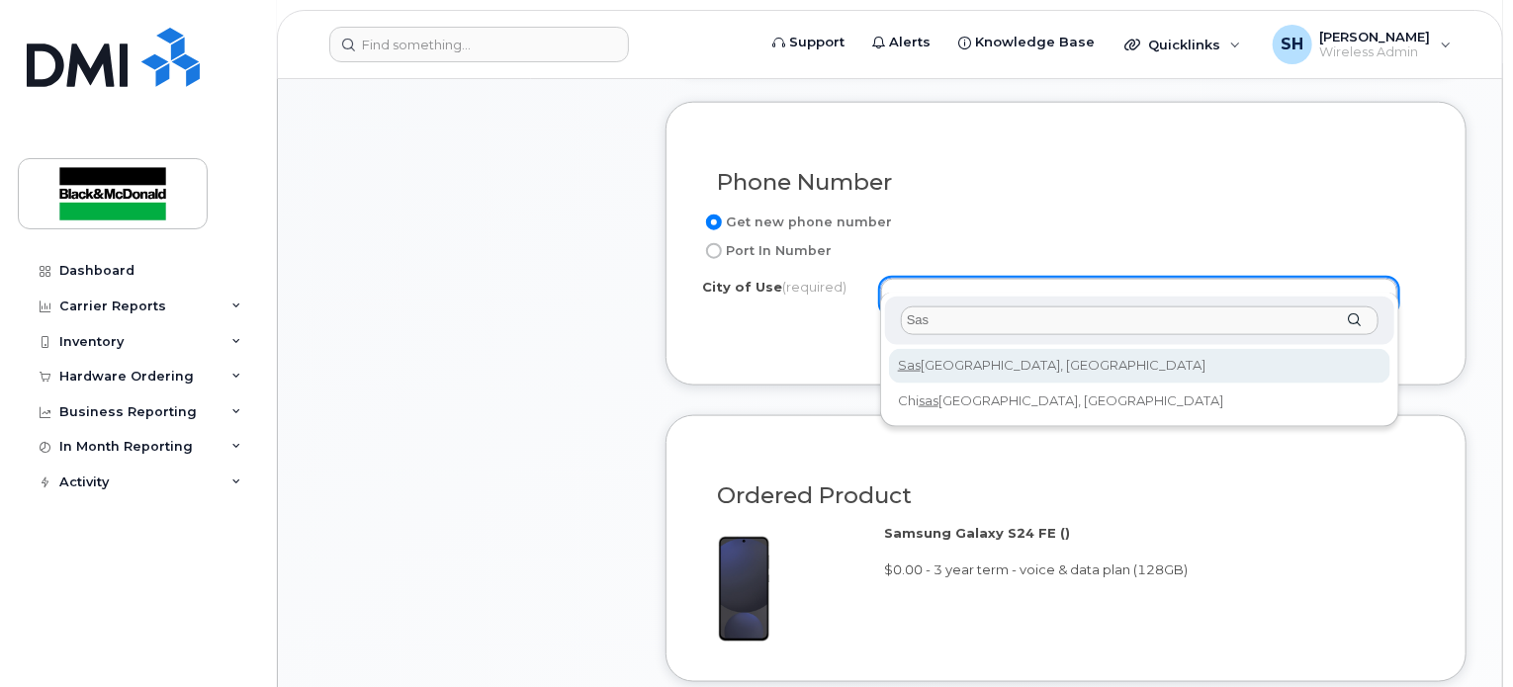
type input "Sas"
type input "7100"
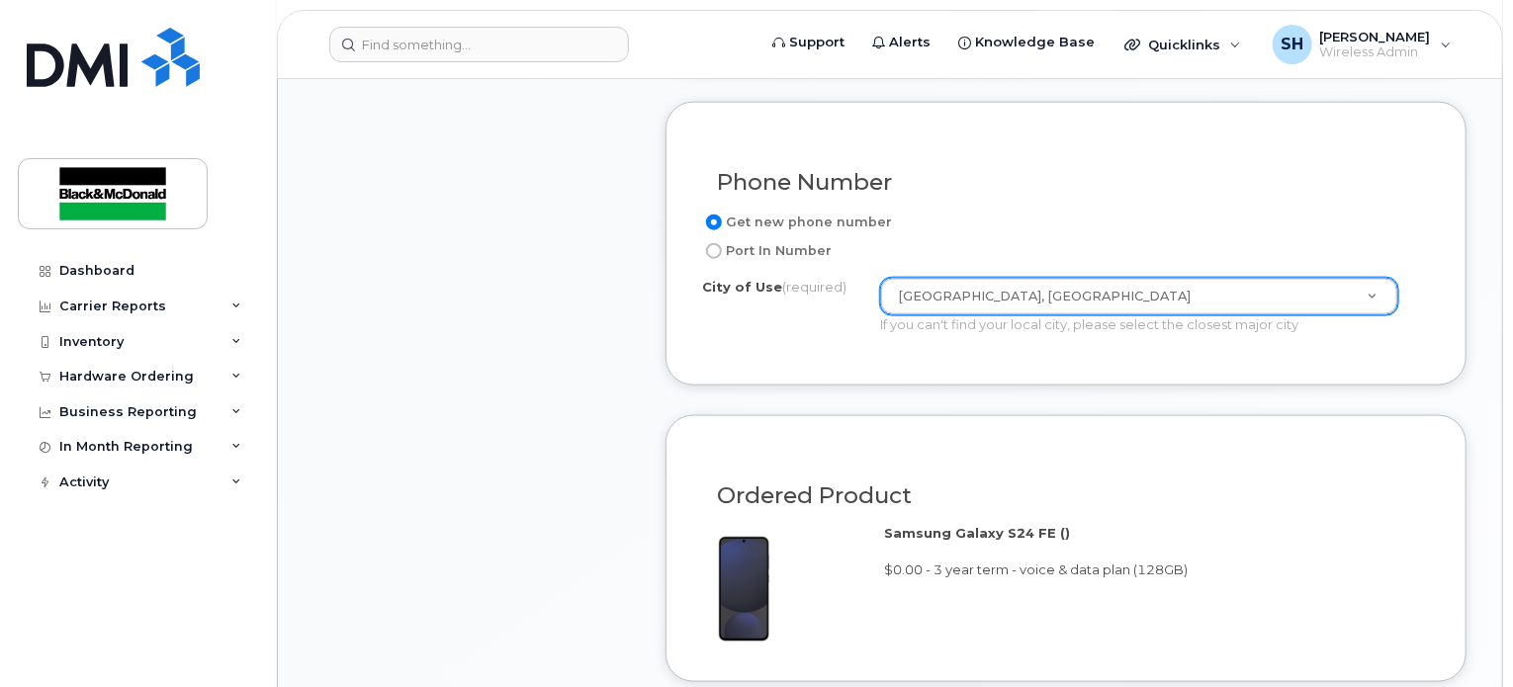
click at [759, 334] on div "Phone Number Get new phone number Port In Number City of Use (required) Saskato…" at bounding box center [1066, 244] width 801 height 284
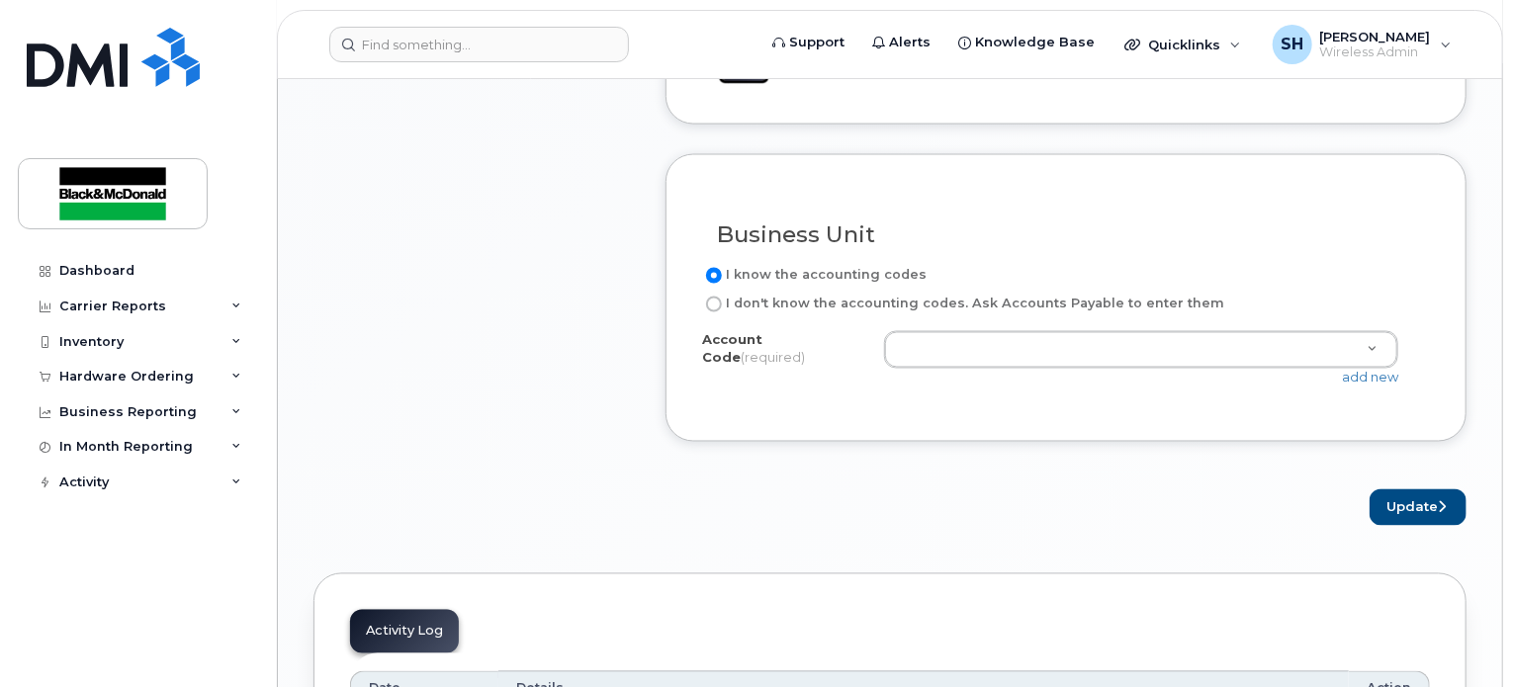
scroll to position [1682, 0]
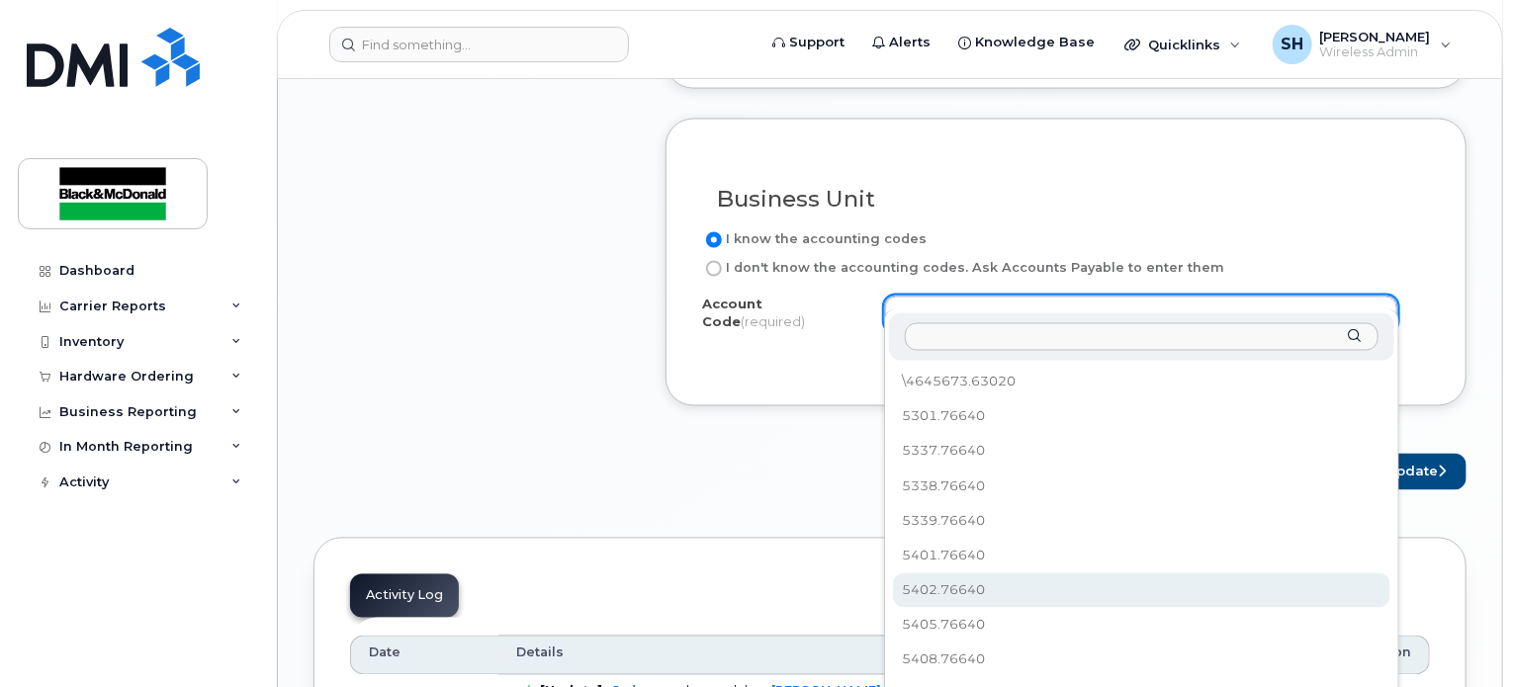
select select "5402.76640"
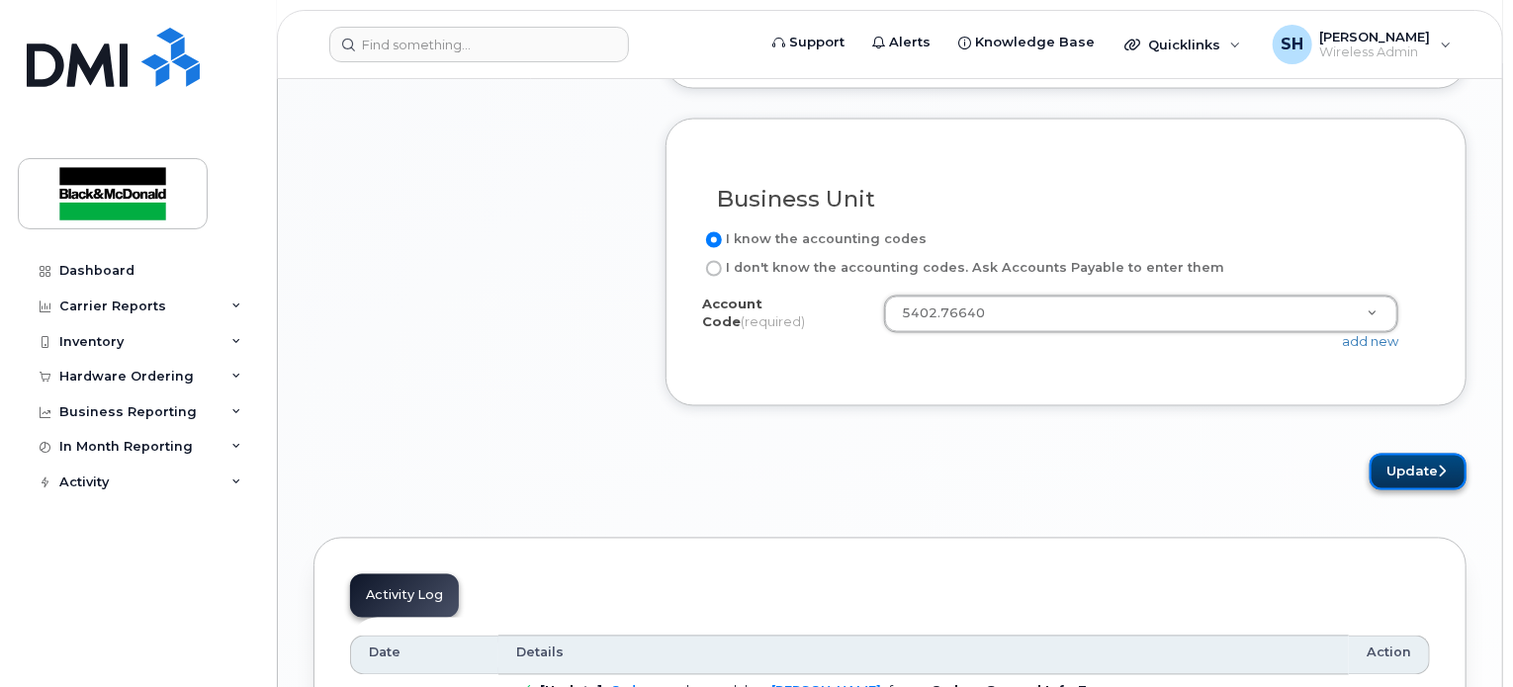
click at [1394, 454] on button "Update" at bounding box center [1418, 472] width 97 height 37
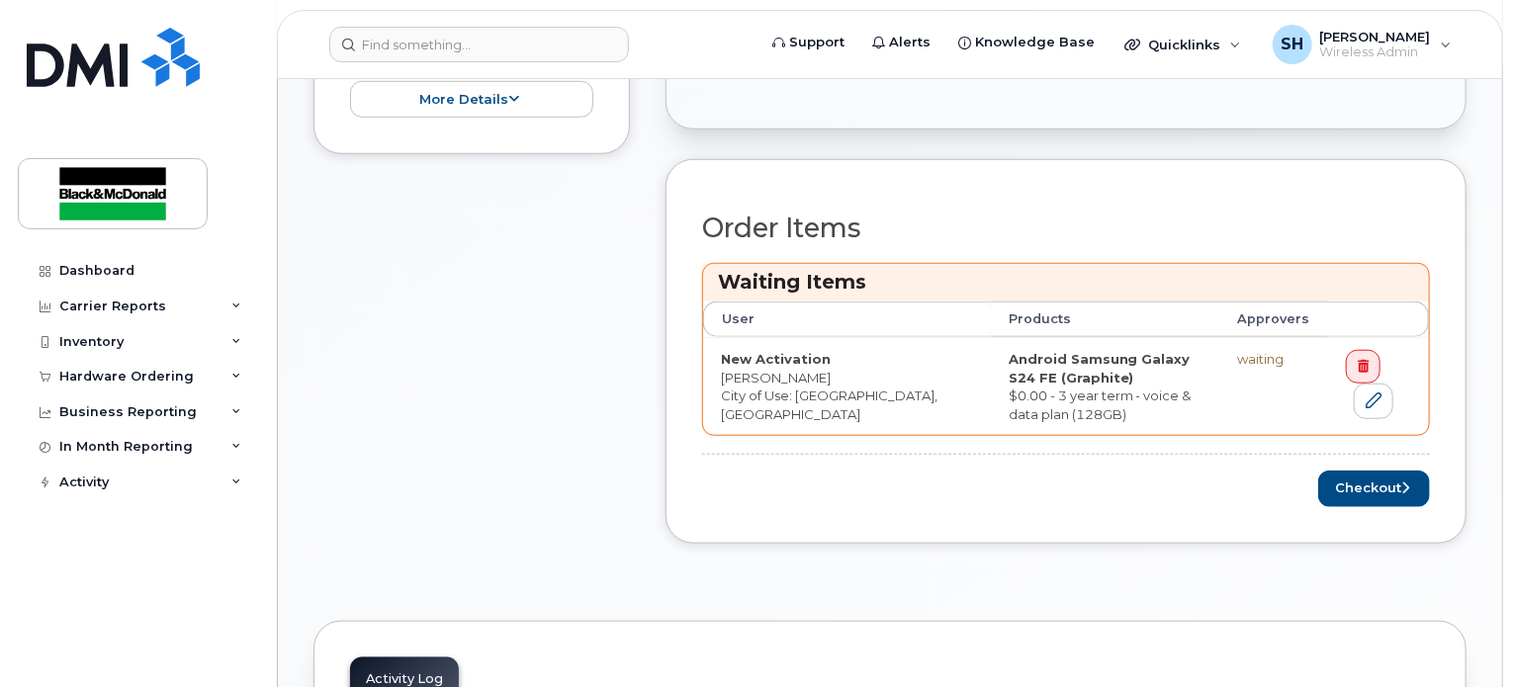
scroll to position [892, 0]
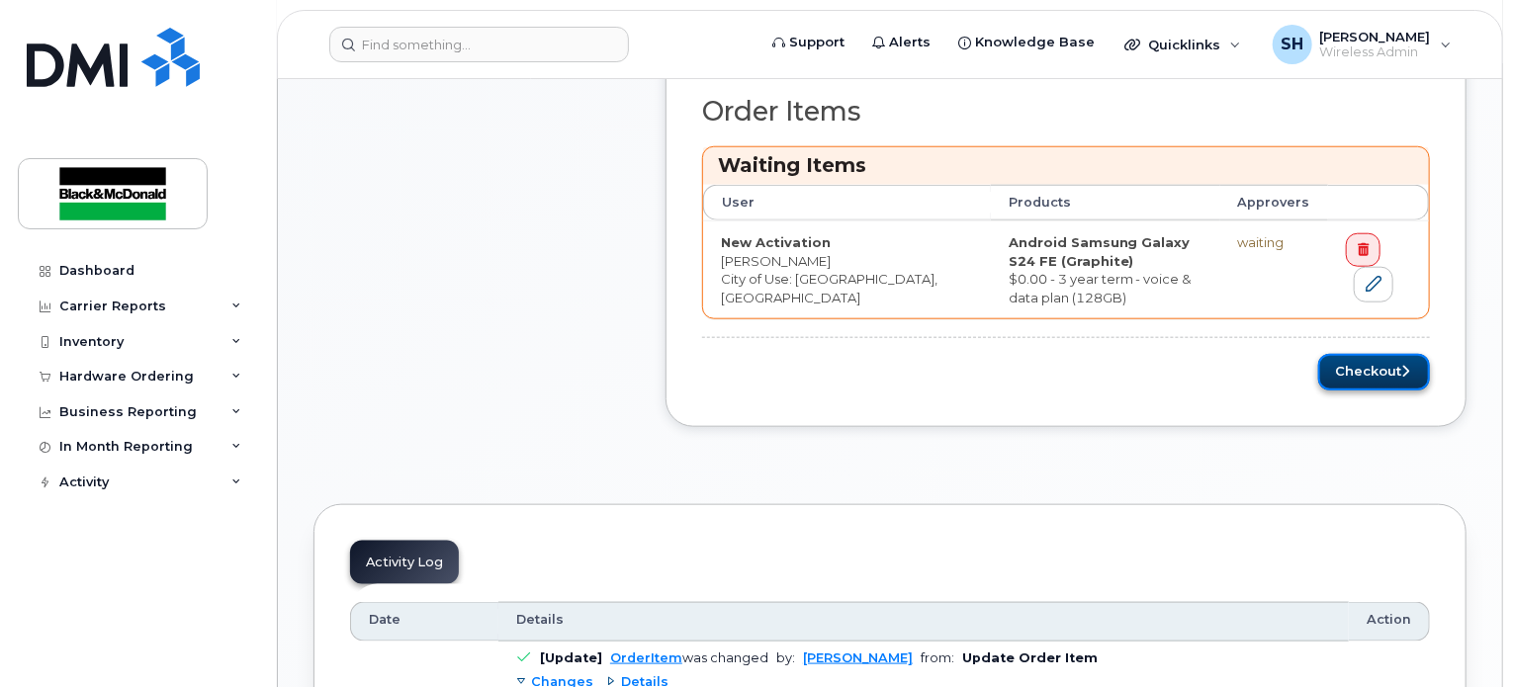
click at [1352, 354] on button "Checkout" at bounding box center [1375, 372] width 112 height 37
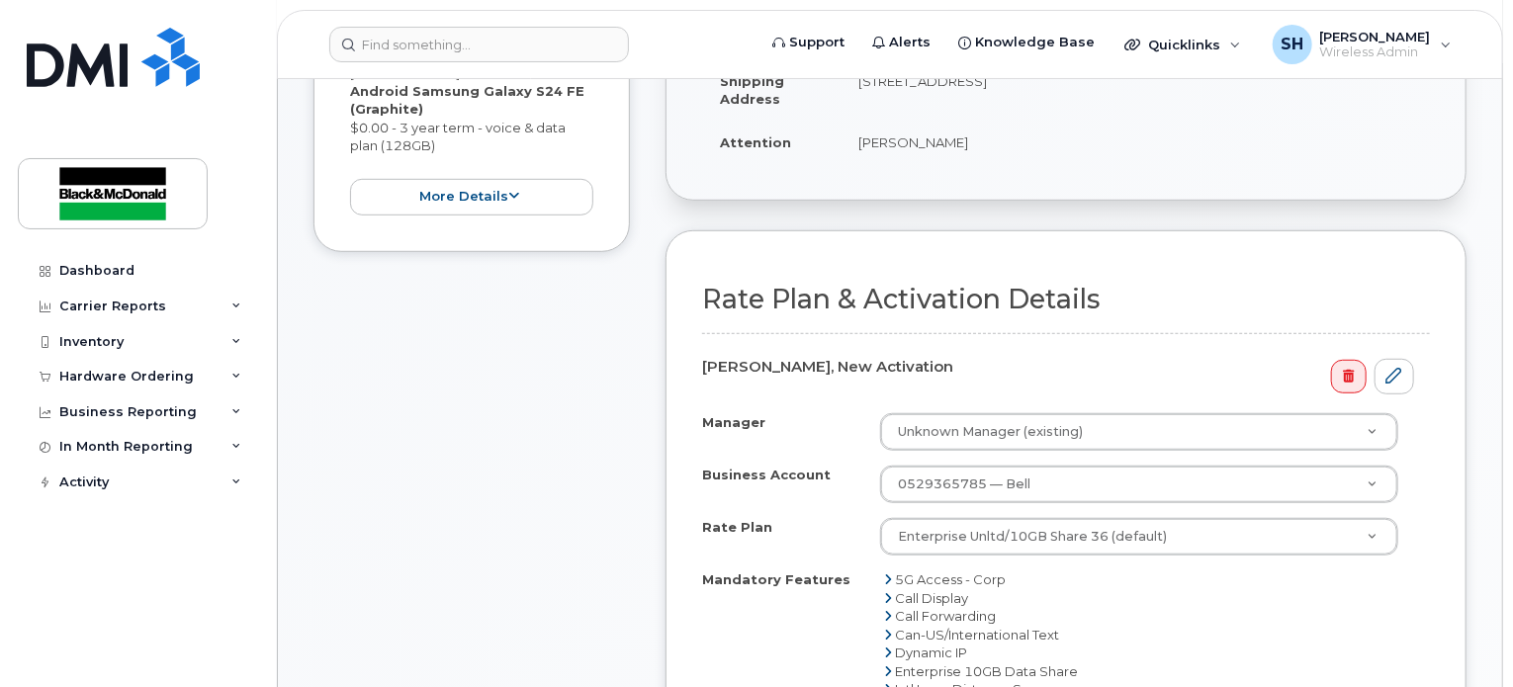
scroll to position [495, 0]
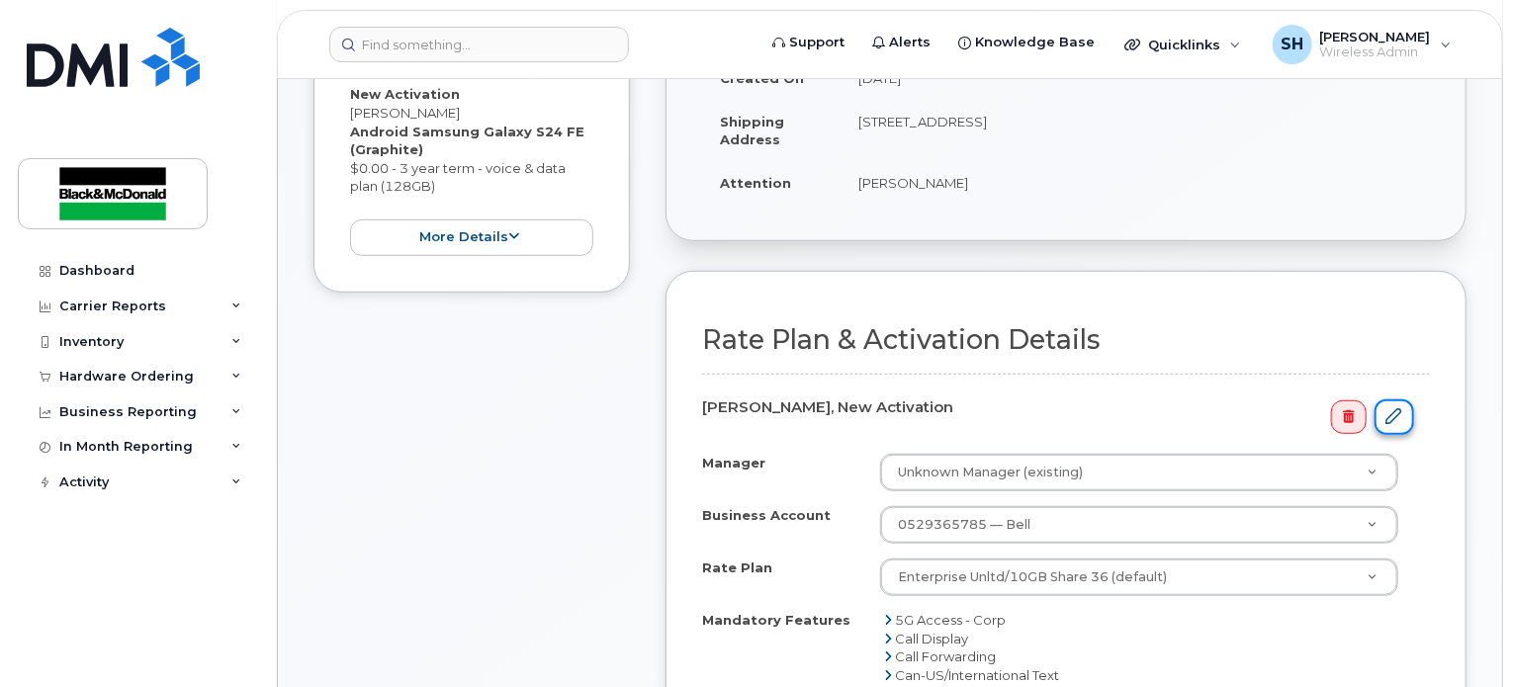
click at [1389, 409] on icon at bounding box center [1395, 417] width 16 height 16
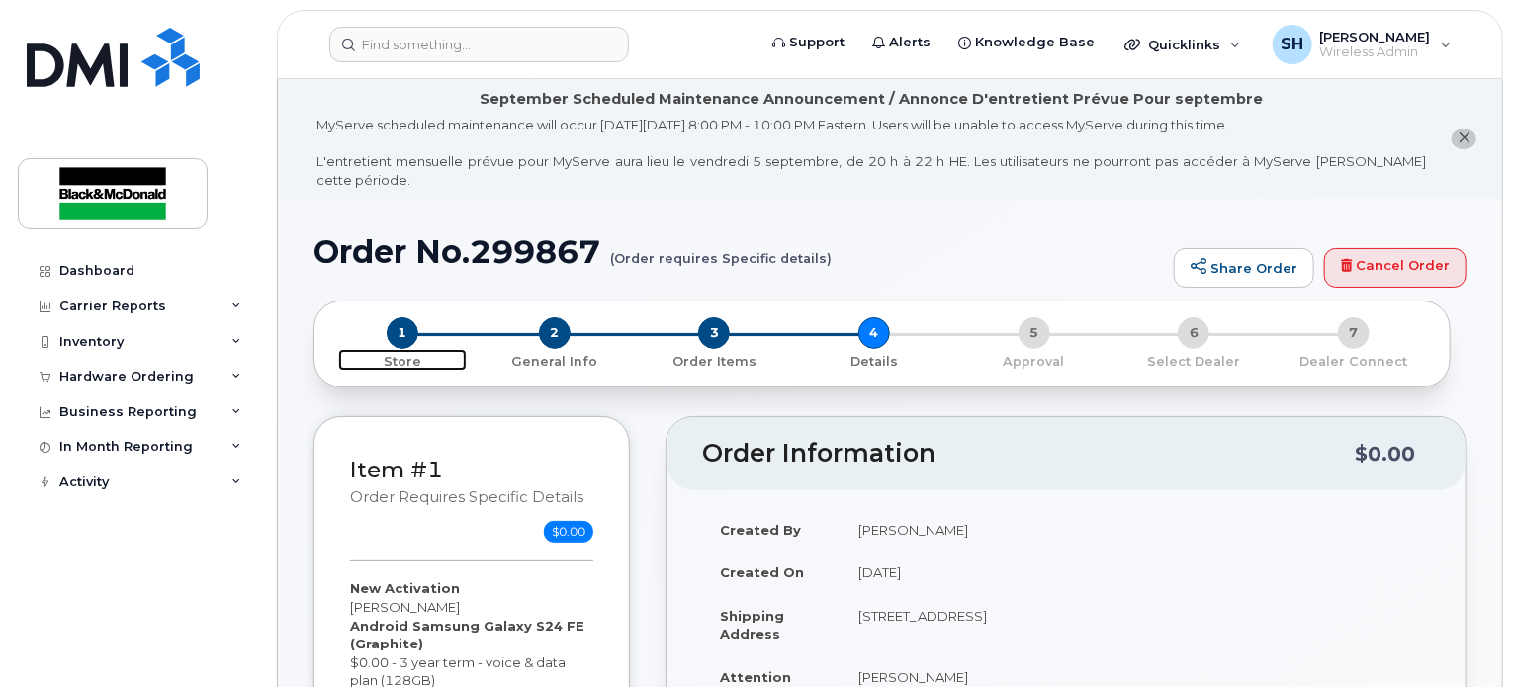
click at [405, 322] on span "1" at bounding box center [403, 334] width 32 height 32
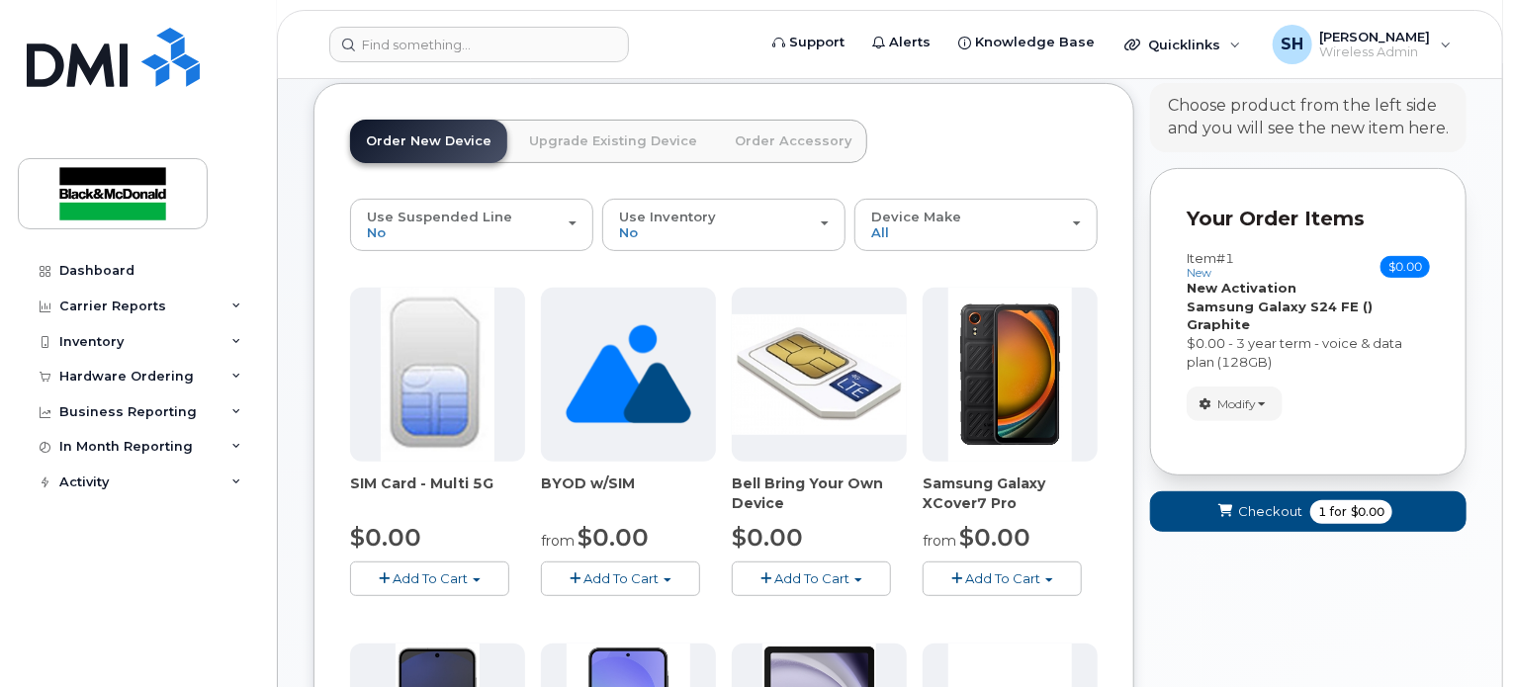
scroll to position [187, 0]
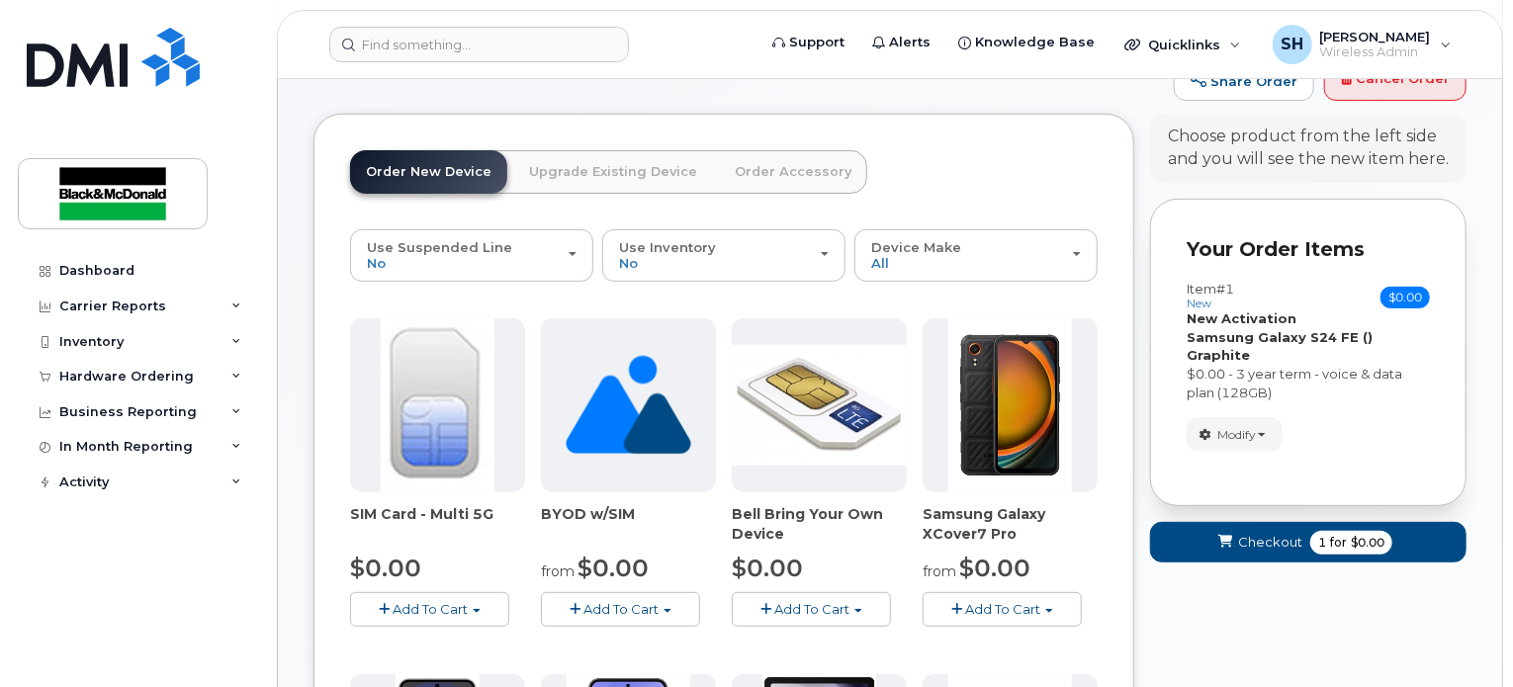
click at [791, 153] on link "Order Accessory" at bounding box center [793, 172] width 148 height 44
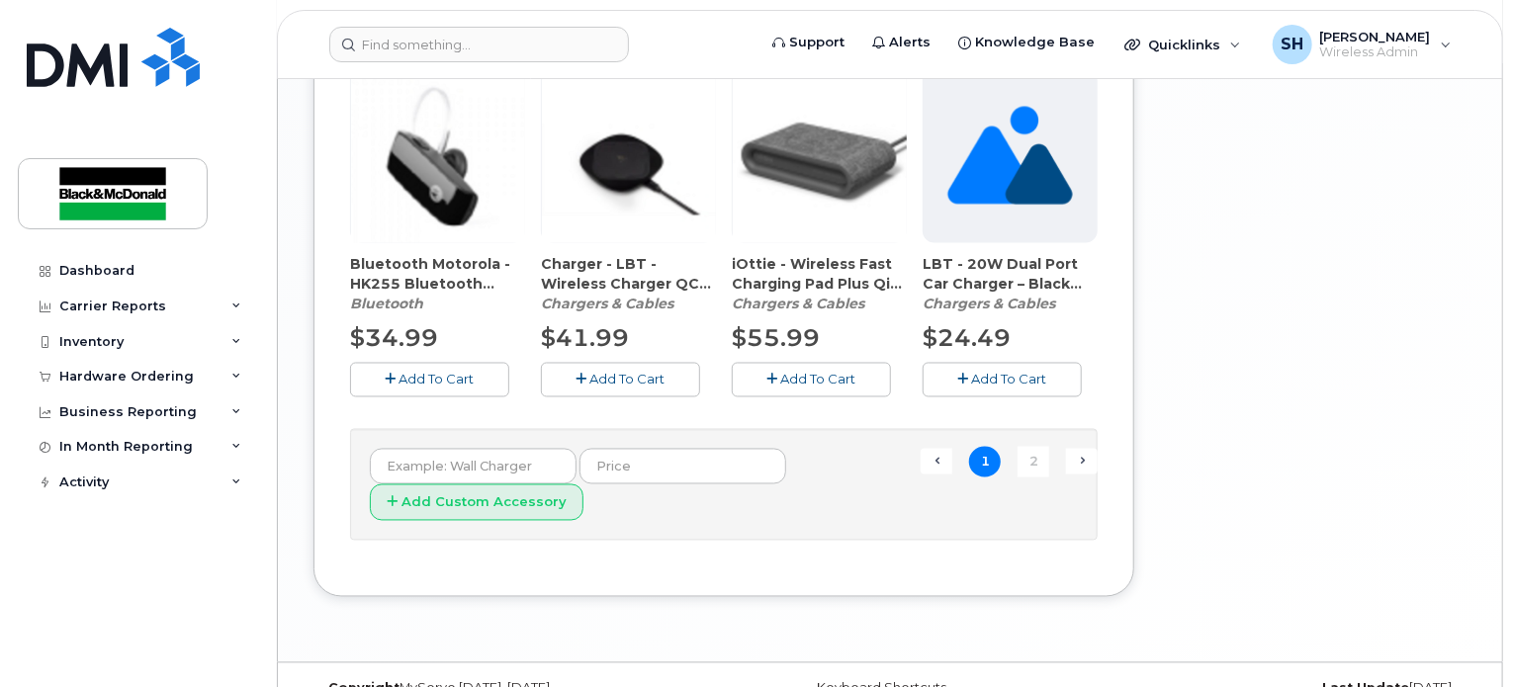
scroll to position [1640, 0]
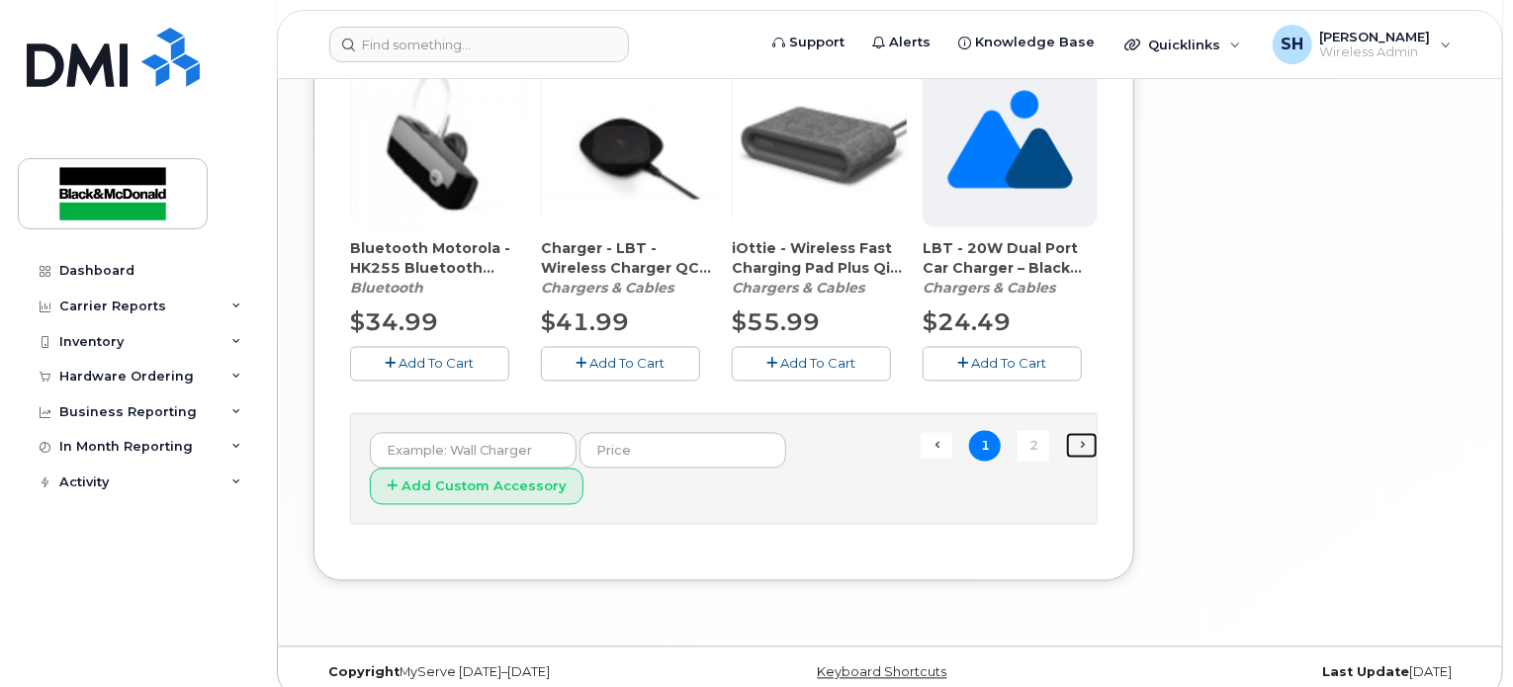
click at [1070, 433] on link "Next →" at bounding box center [1082, 446] width 32 height 26
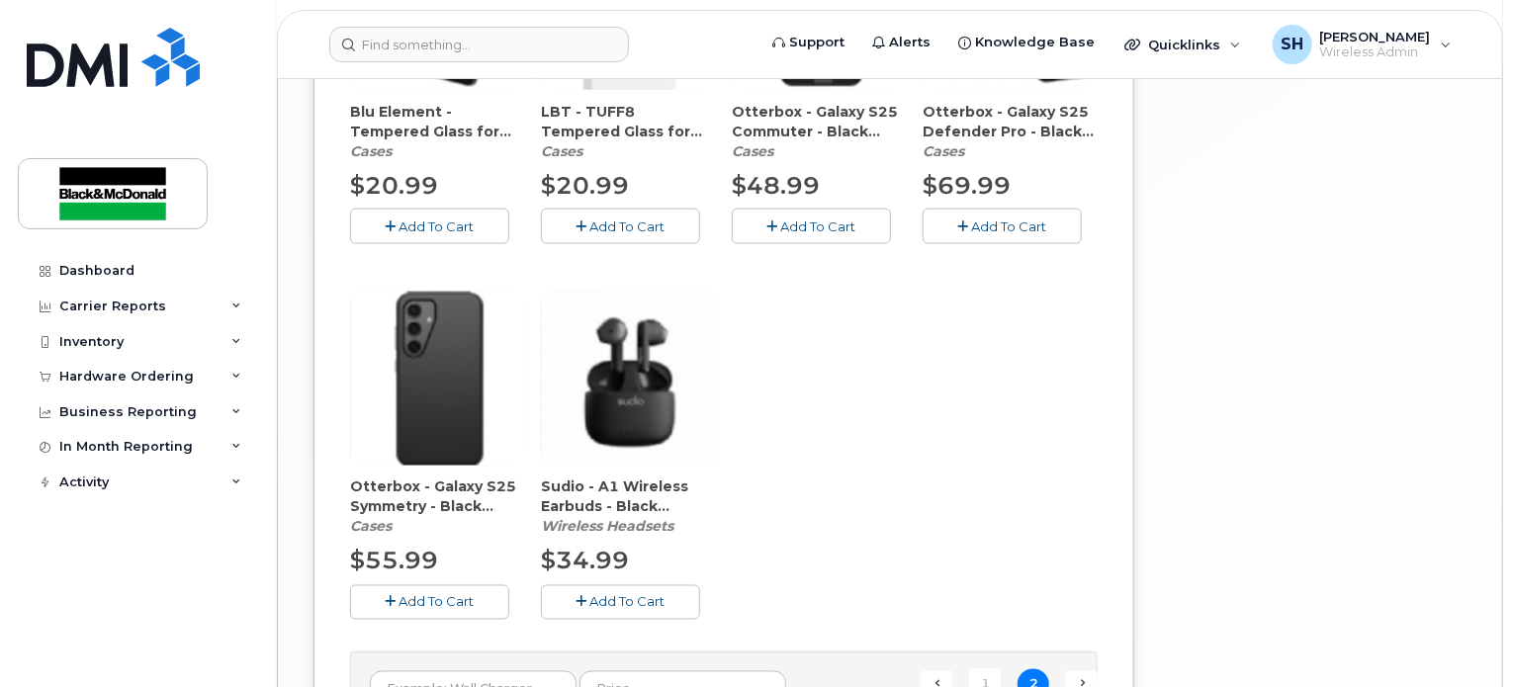
scroll to position [1427, 0]
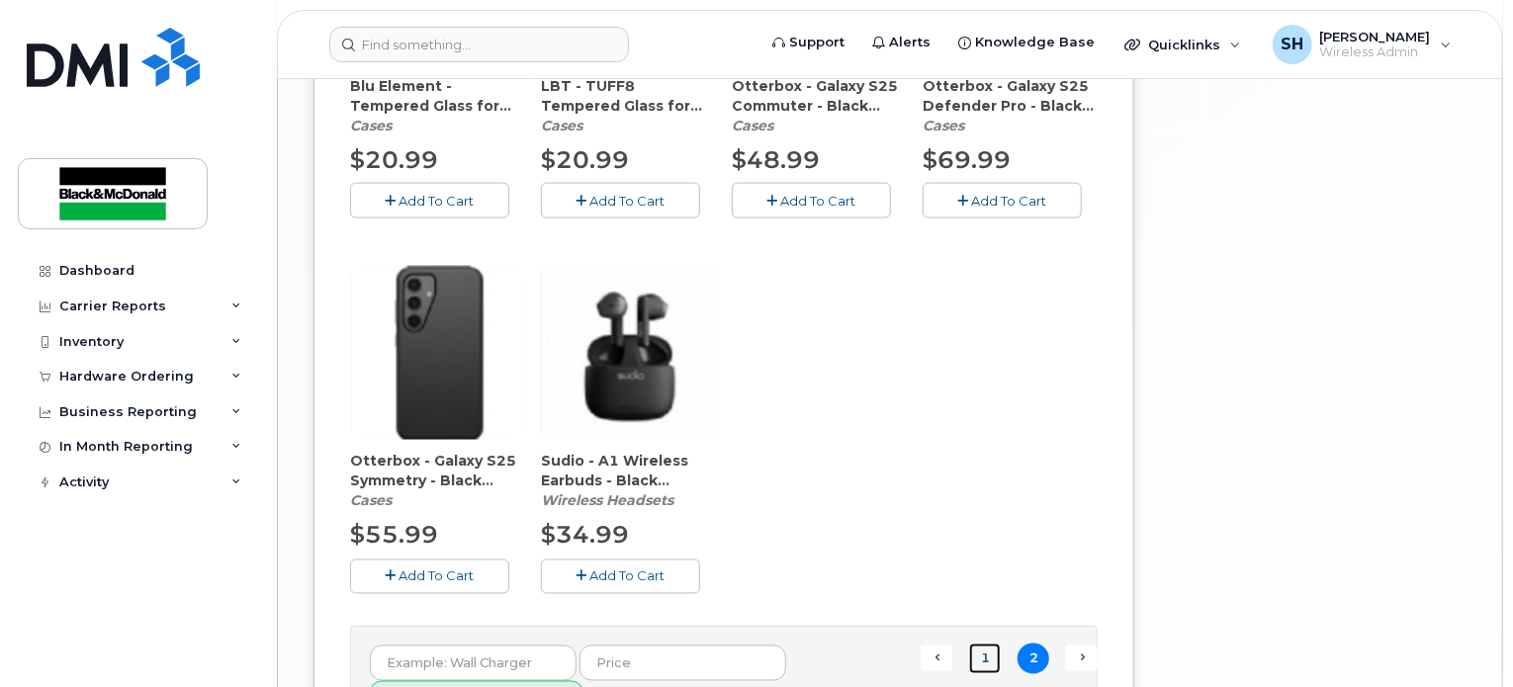
click at [997, 644] on link "1" at bounding box center [985, 659] width 32 height 31
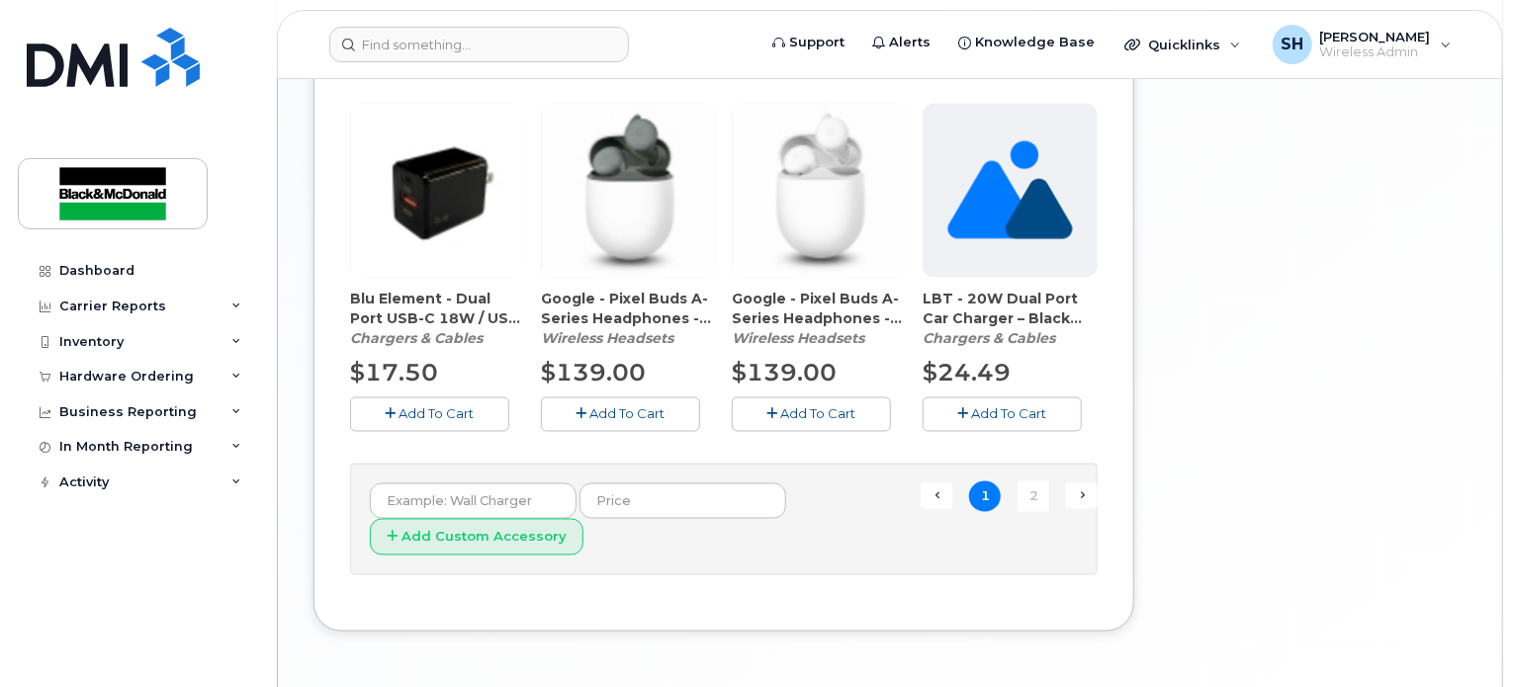
scroll to position [1625, 0]
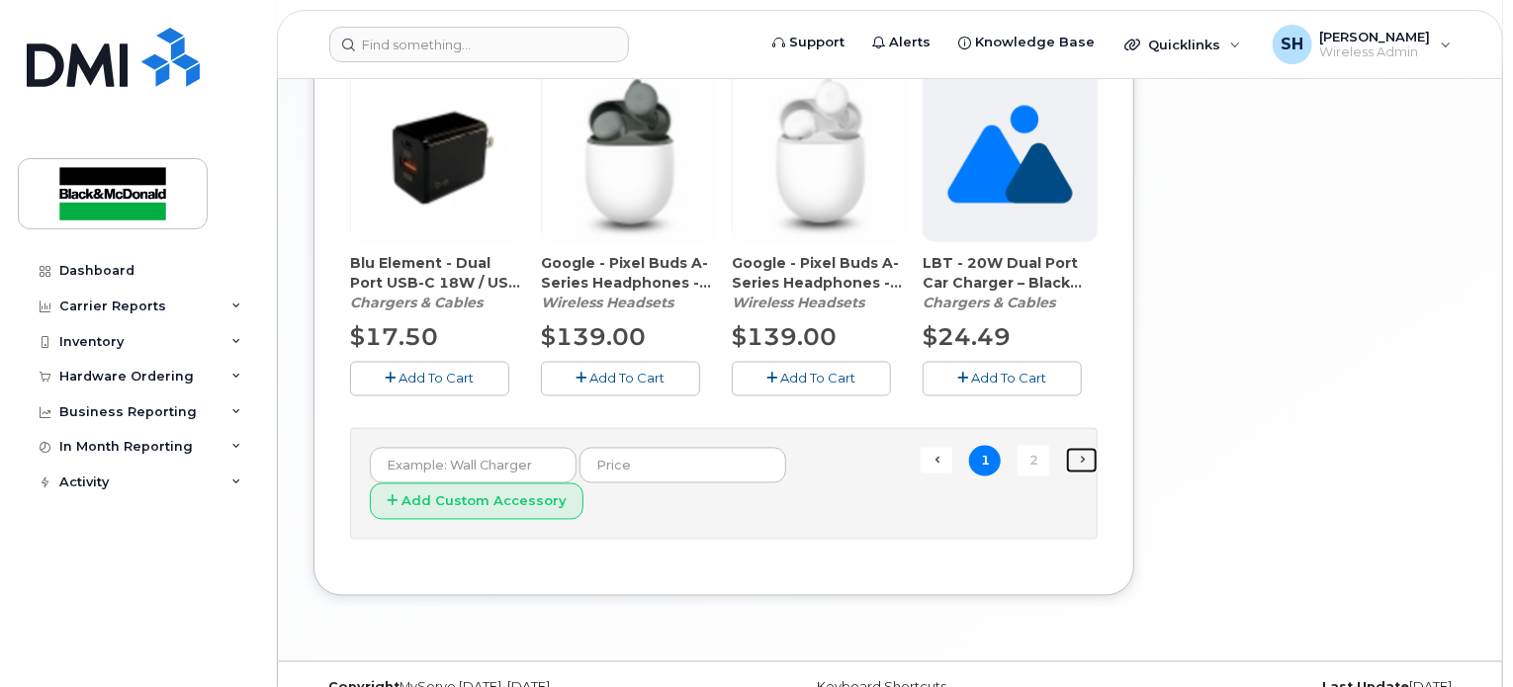
click at [1080, 448] on link "Next →" at bounding box center [1082, 461] width 32 height 26
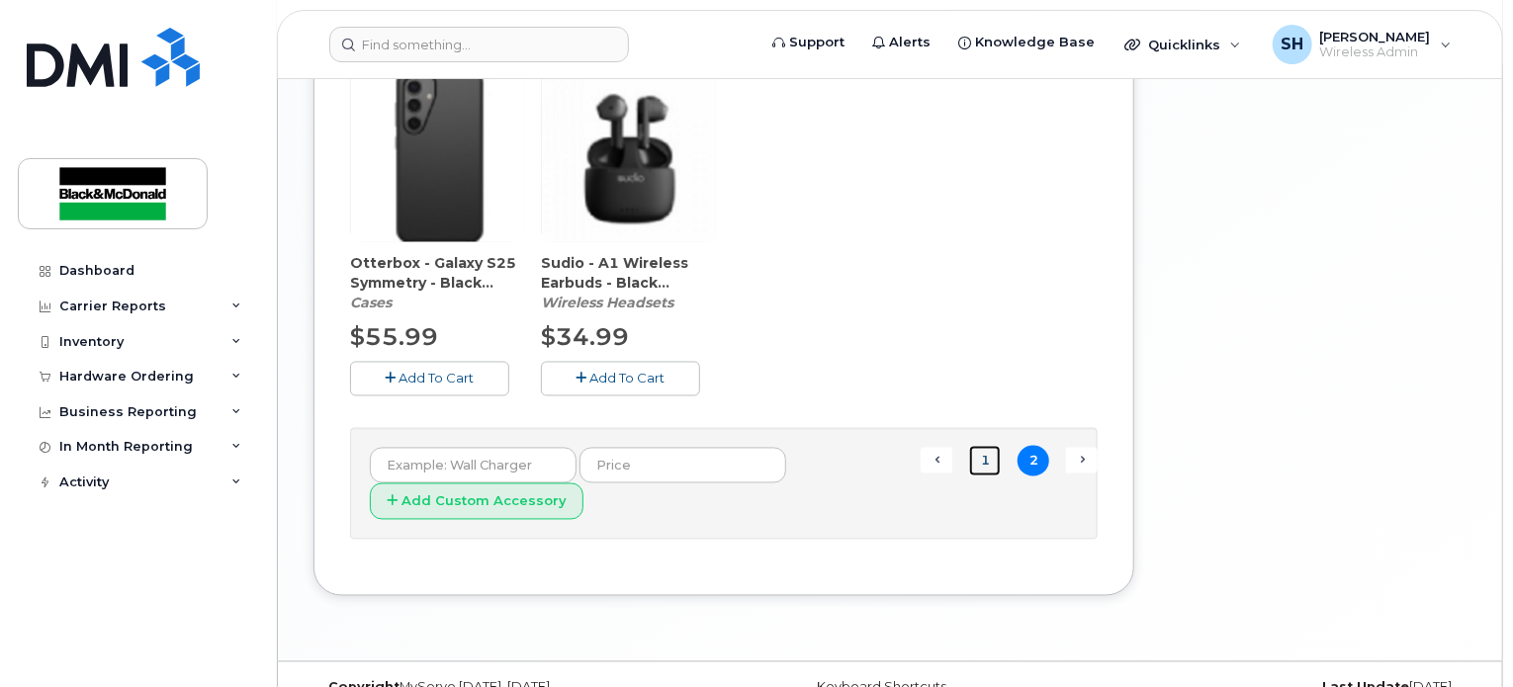
click at [976, 446] on link "1" at bounding box center [985, 461] width 32 height 31
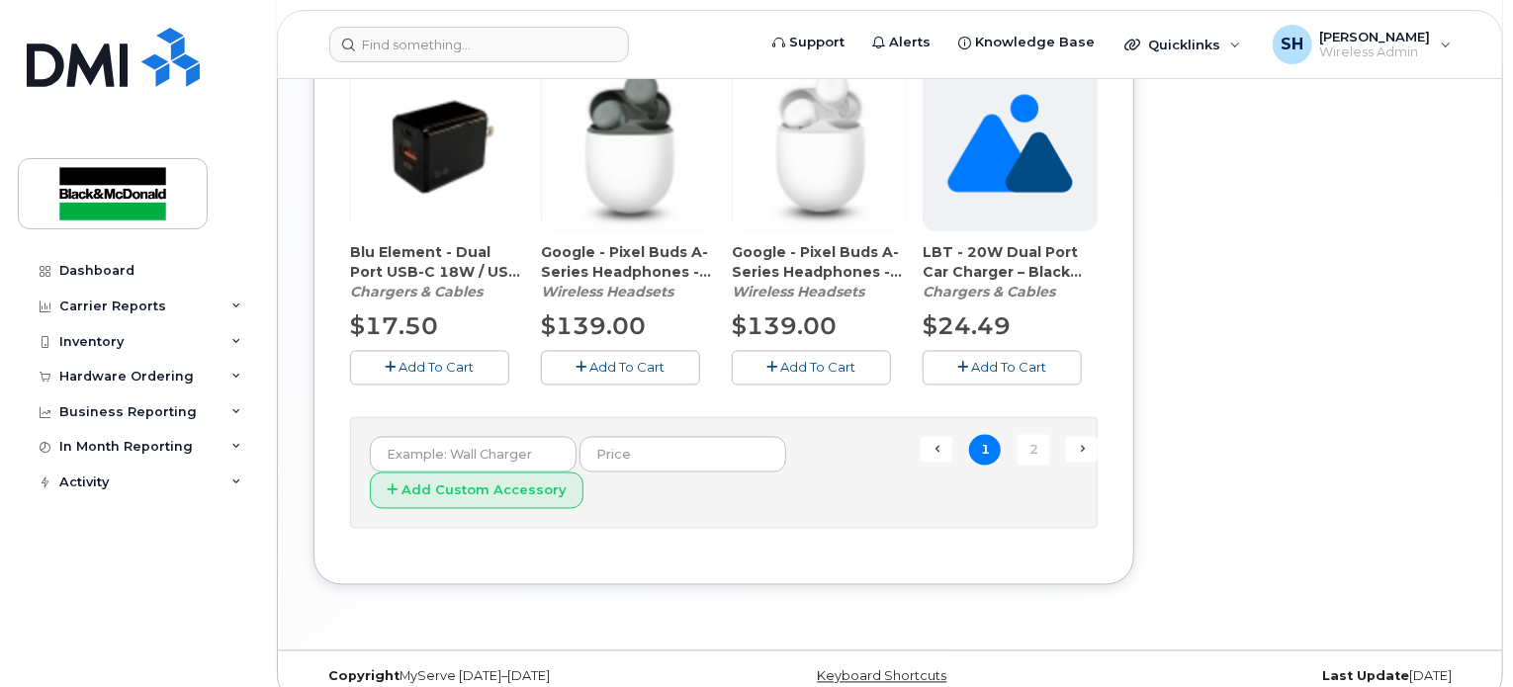
scroll to position [1640, 0]
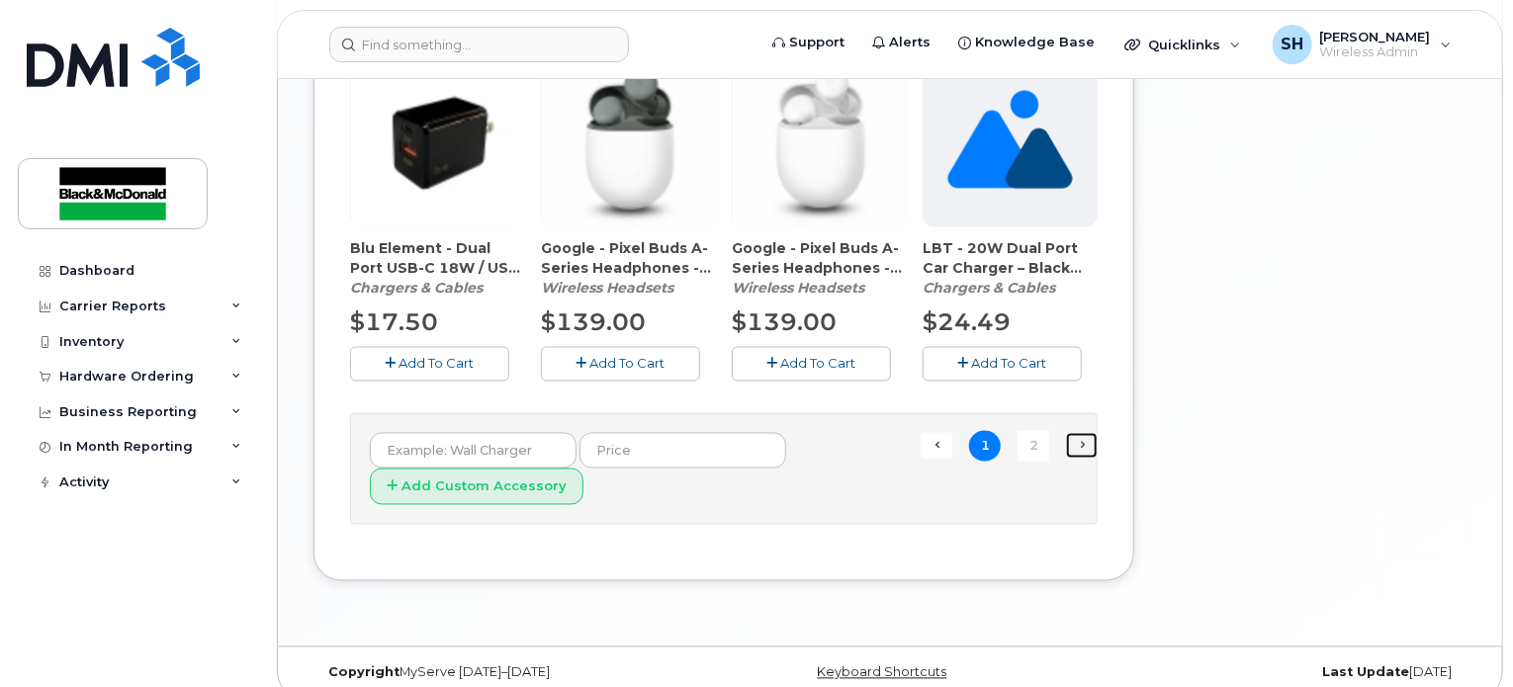
click at [1088, 433] on link "Next →" at bounding box center [1082, 446] width 32 height 26
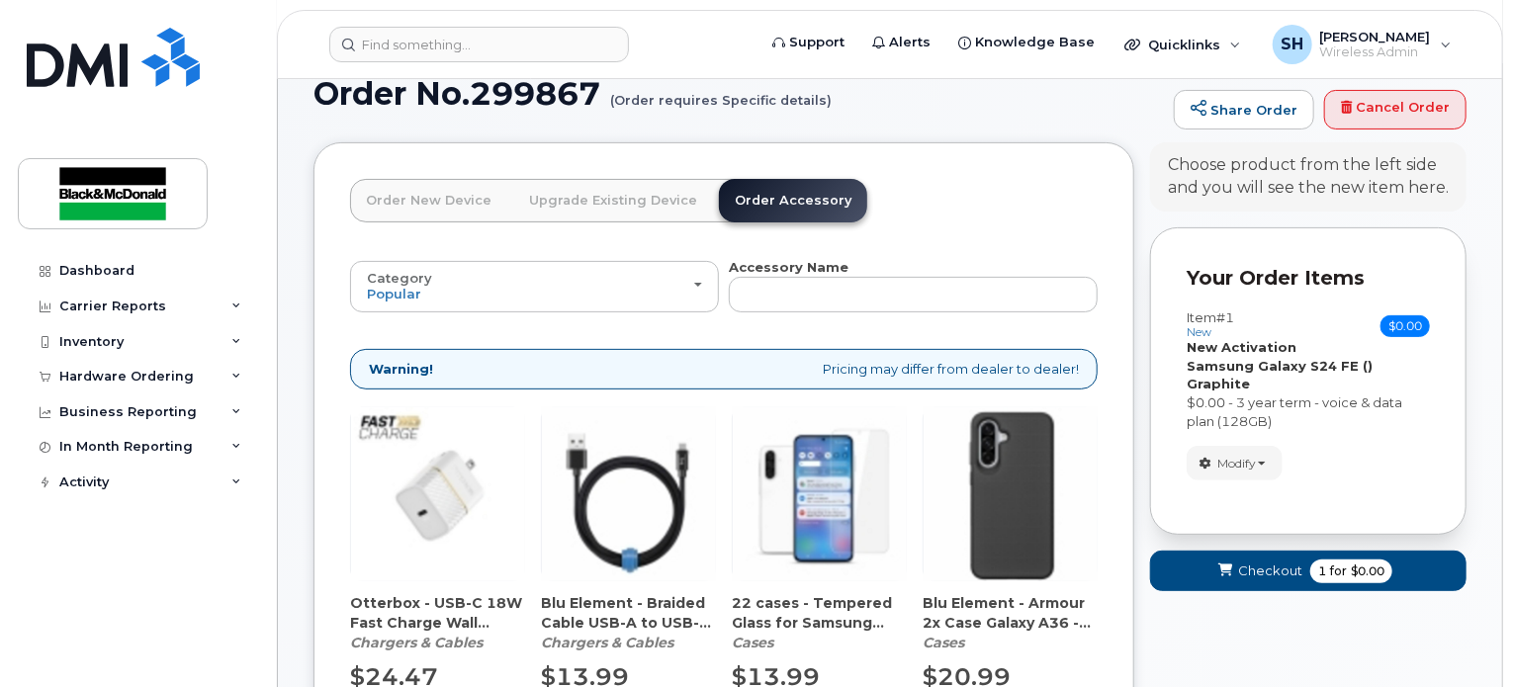
scroll to position [453, 0]
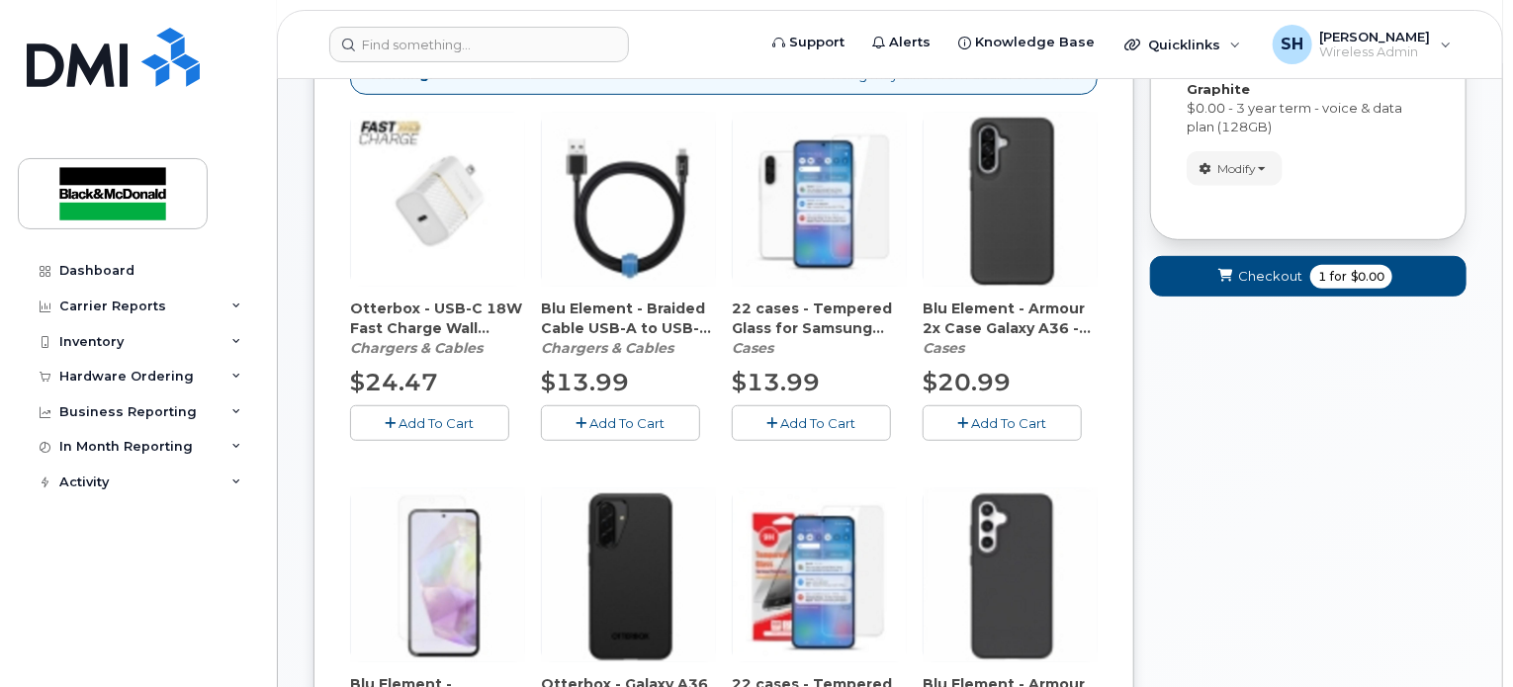
drag, startPoint x: 1448, startPoint y: 462, endPoint x: 1338, endPoint y: 400, distance: 126.2
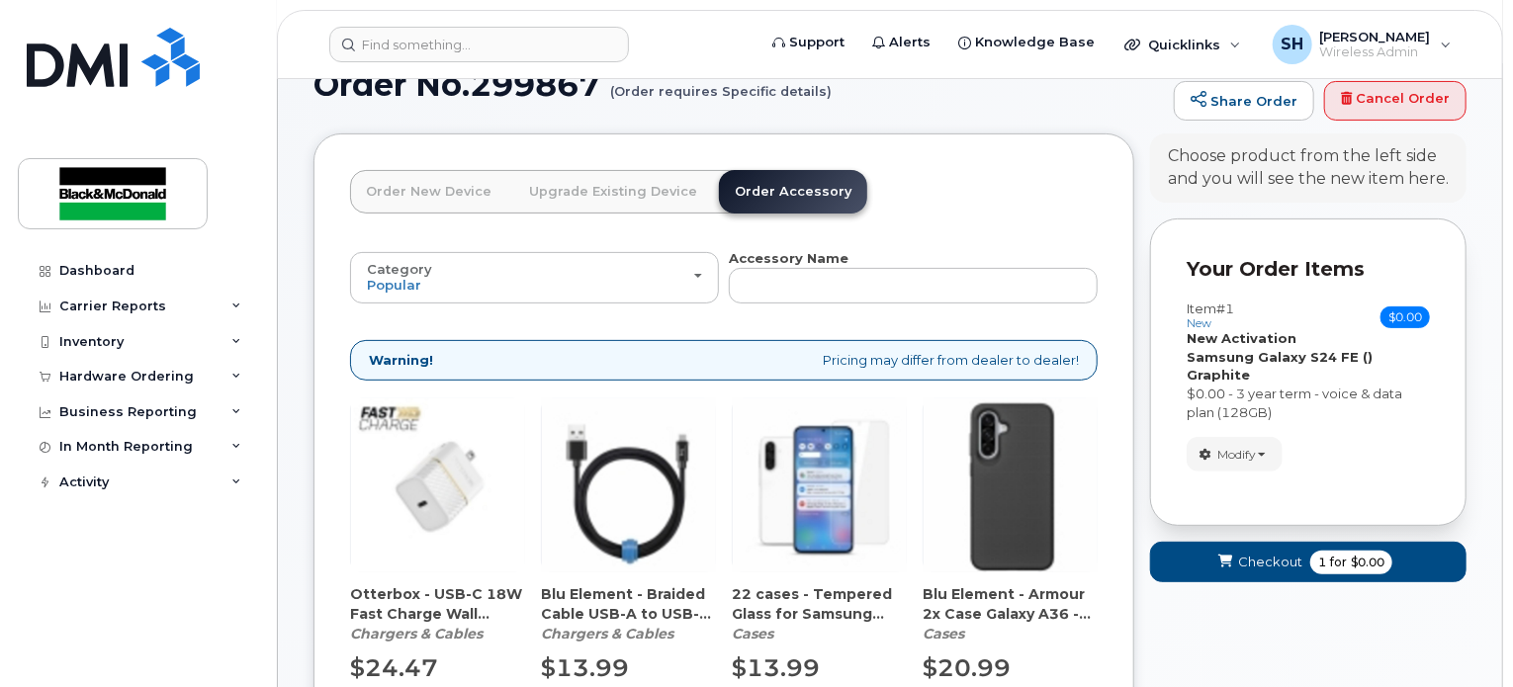
scroll to position [156, 0]
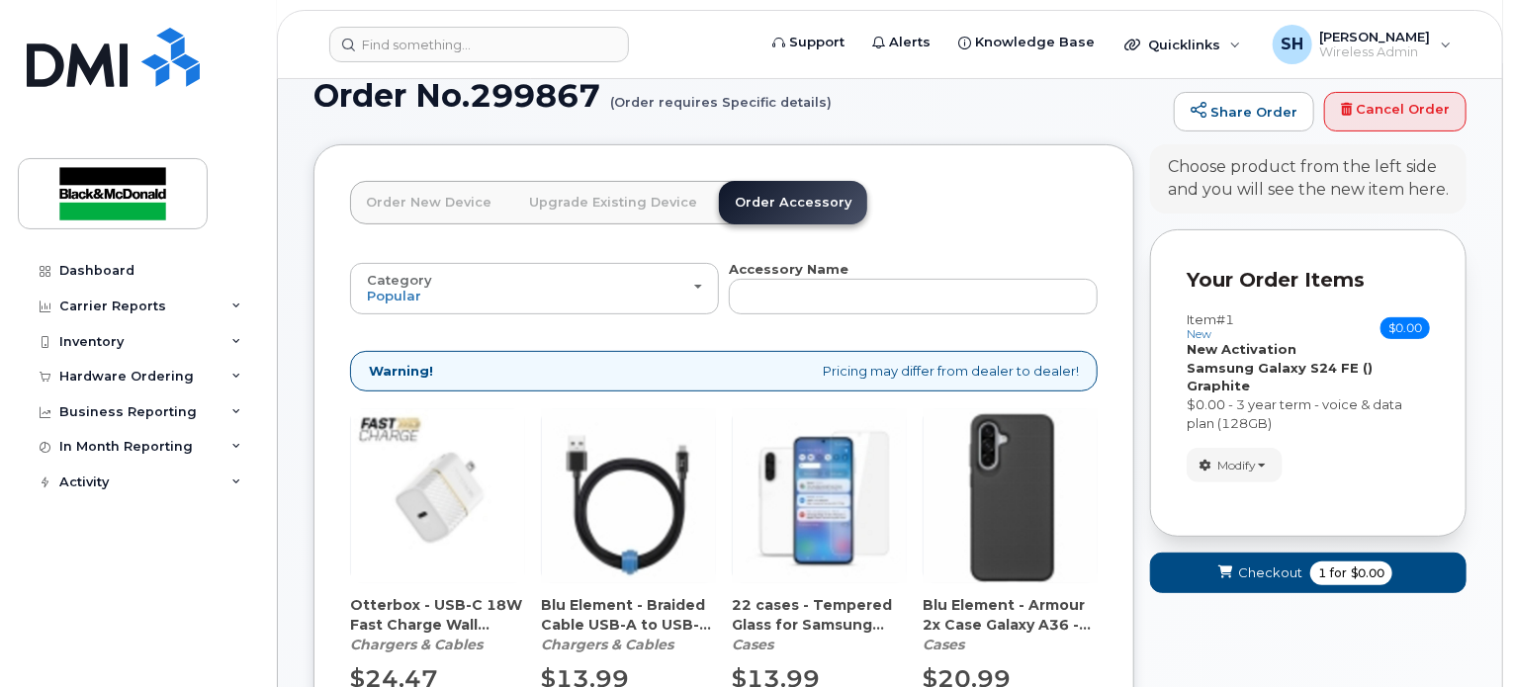
click at [410, 195] on link "Order New Device" at bounding box center [428, 203] width 157 height 44
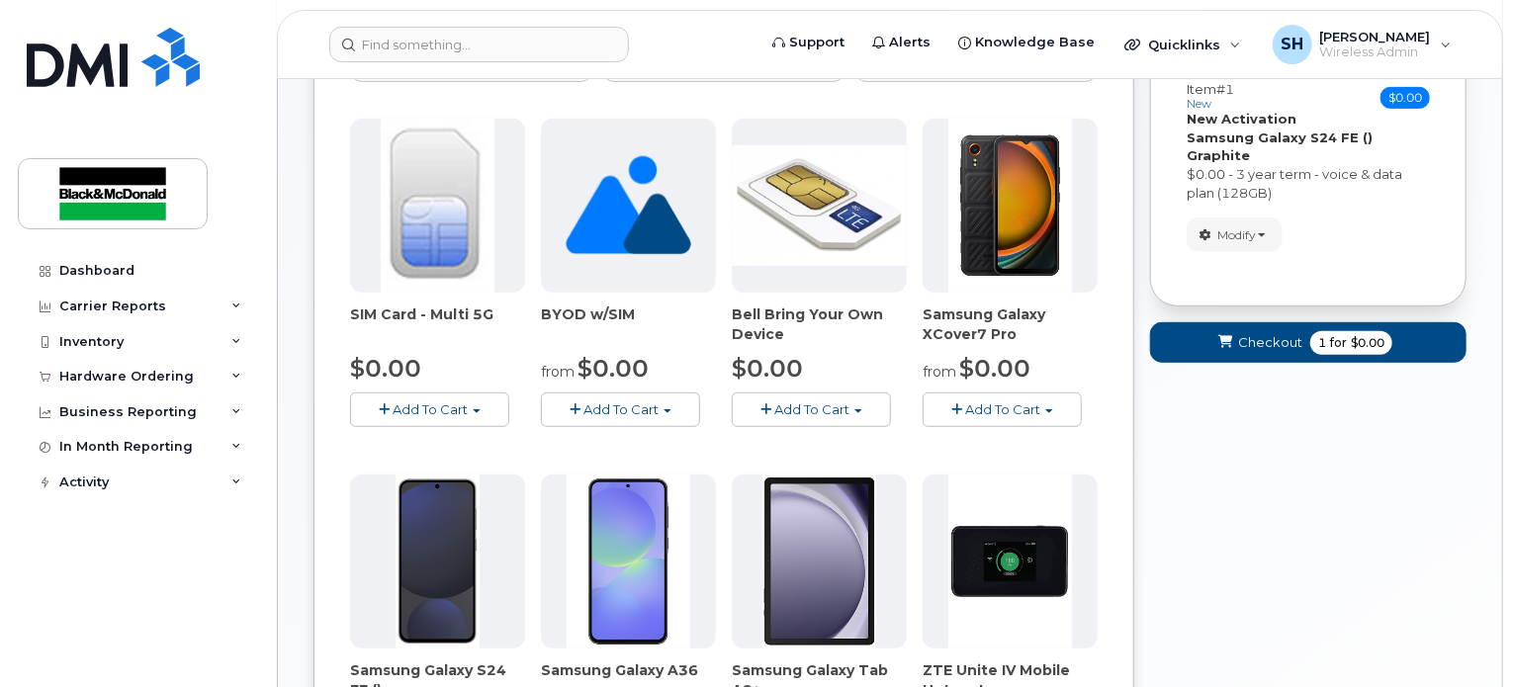
scroll to position [255, 0]
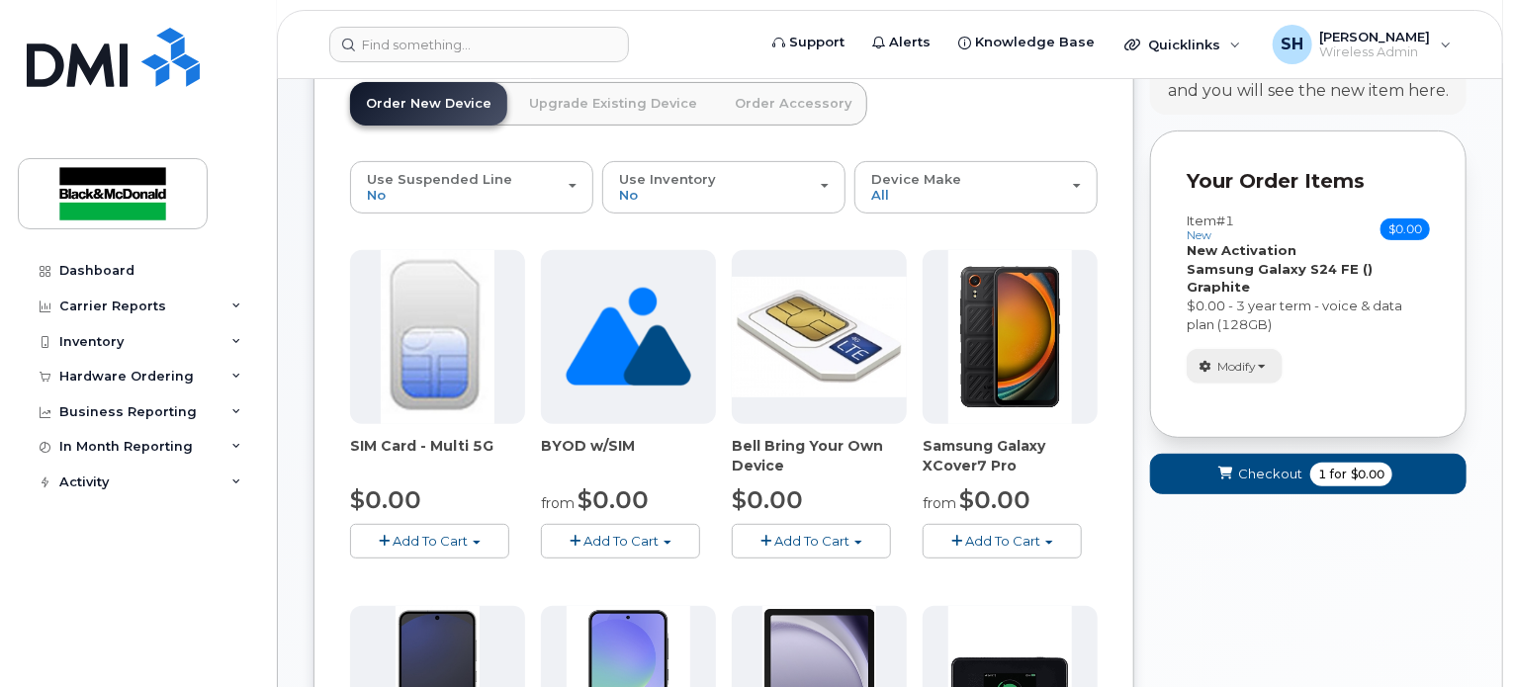
click at [1262, 349] on button "Modify" at bounding box center [1235, 366] width 96 height 35
click at [1380, 351] on div "Item #1 new $0.00 Accessories Only SIM Only Activation New Activation Hardware …" at bounding box center [1308, 299] width 243 height 207
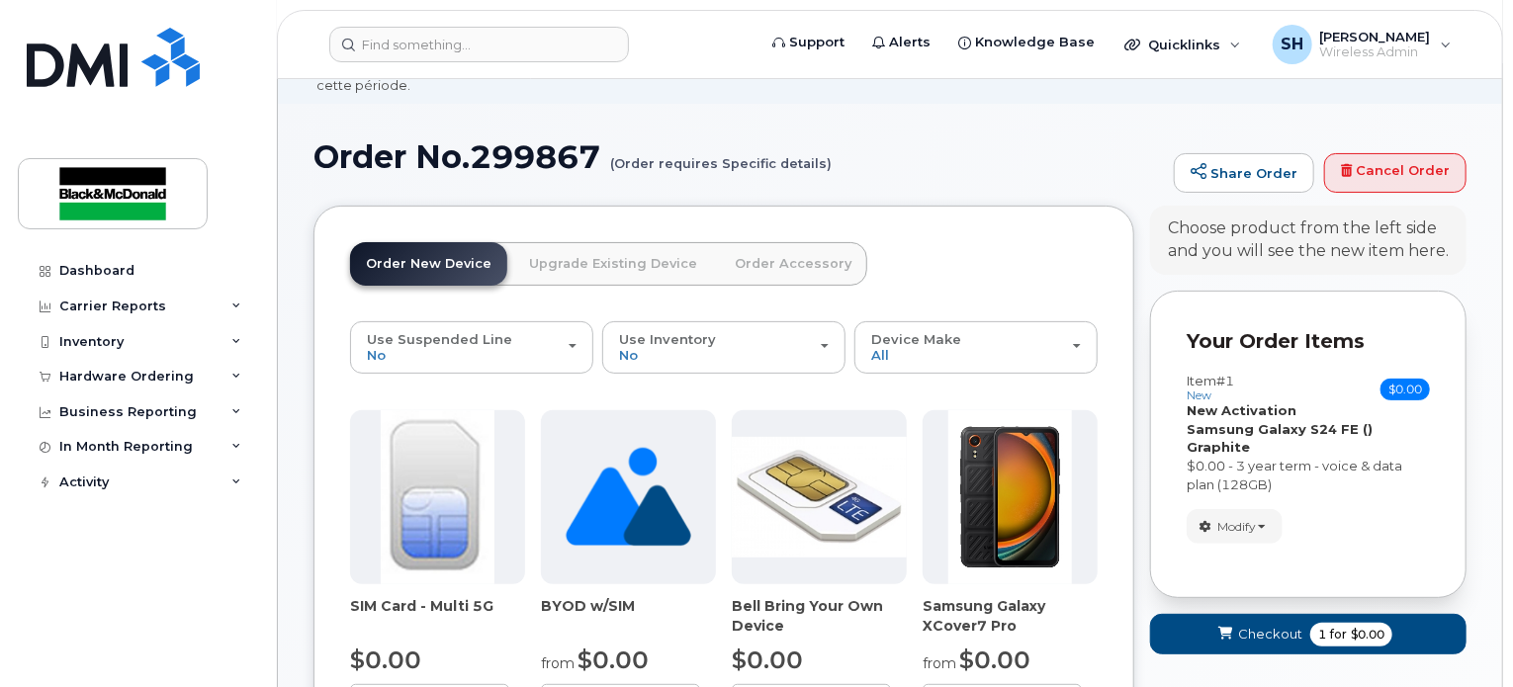
scroll to position [0, 0]
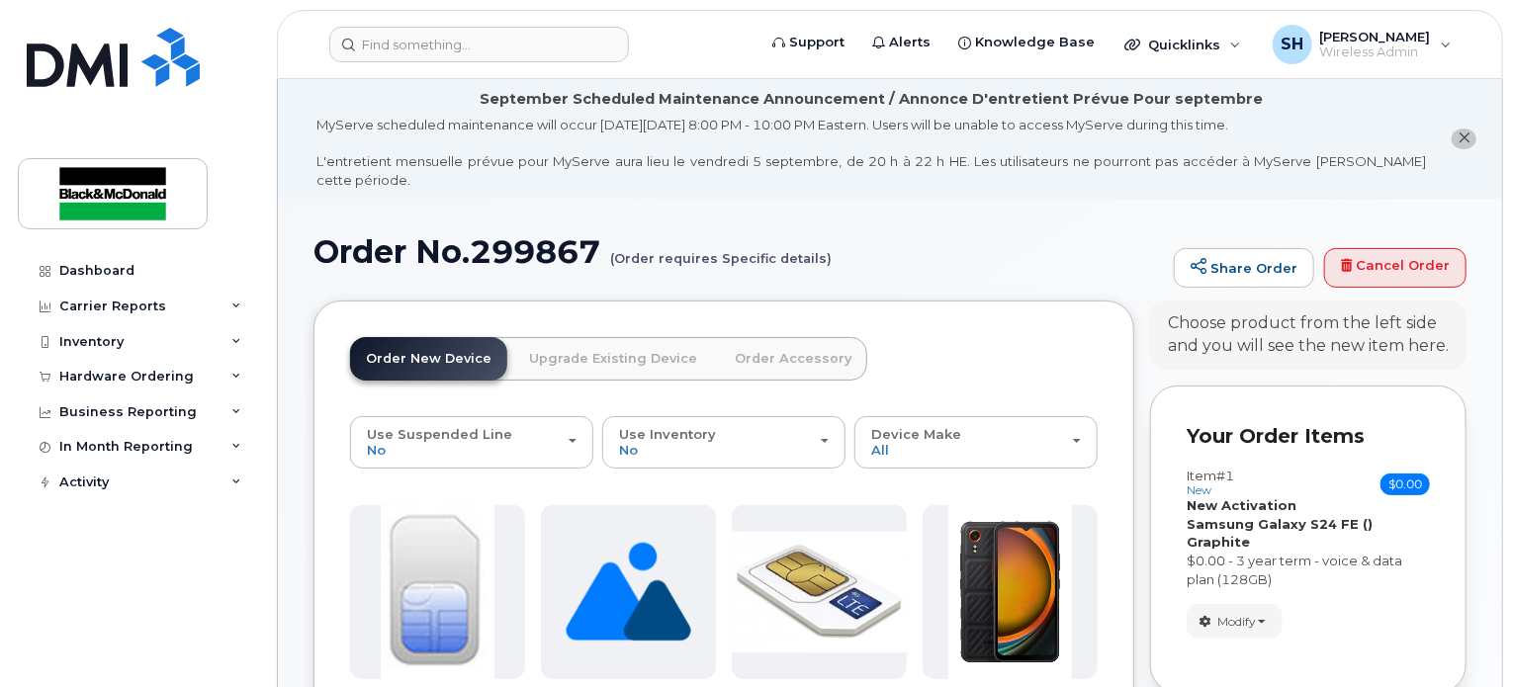
click at [790, 342] on link "Order Accessory" at bounding box center [793, 359] width 148 height 44
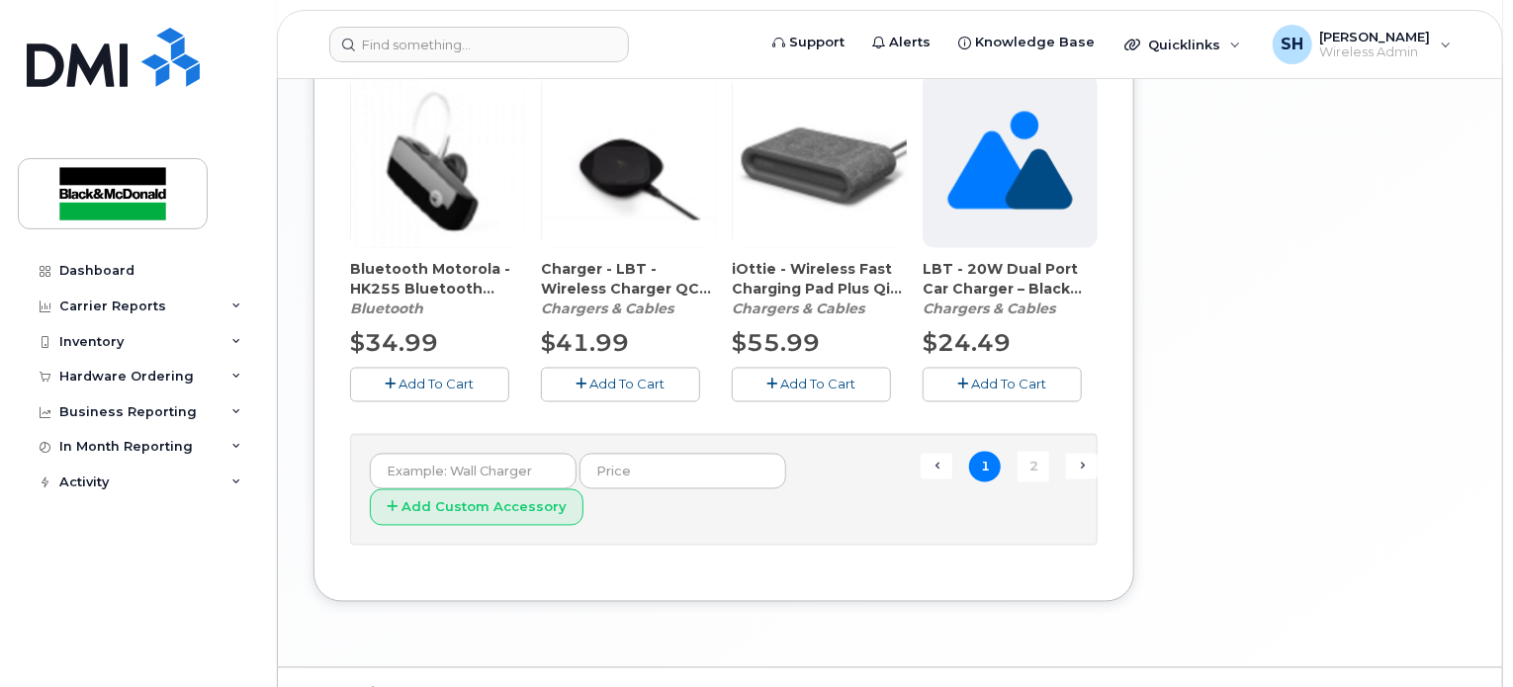
scroll to position [1640, 0]
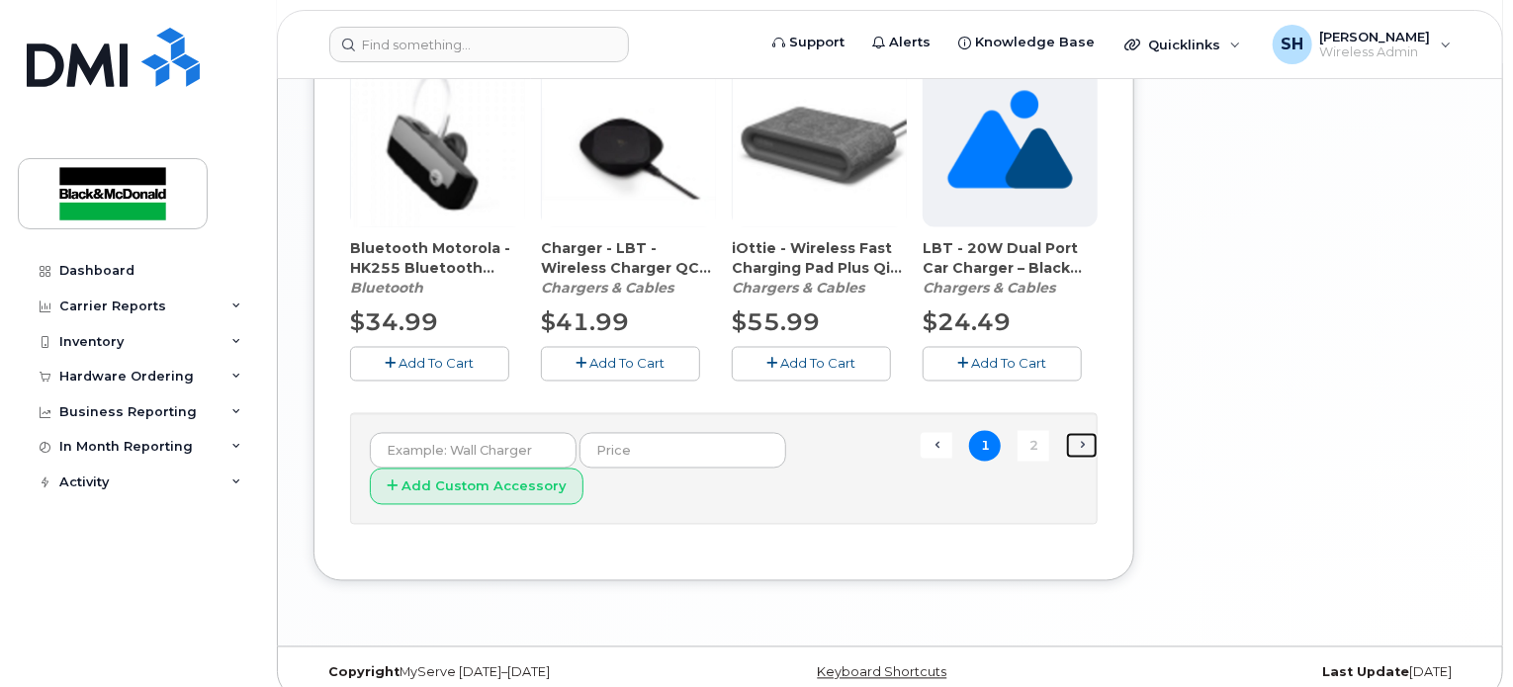
click at [1074, 433] on link "Next →" at bounding box center [1082, 446] width 32 height 26
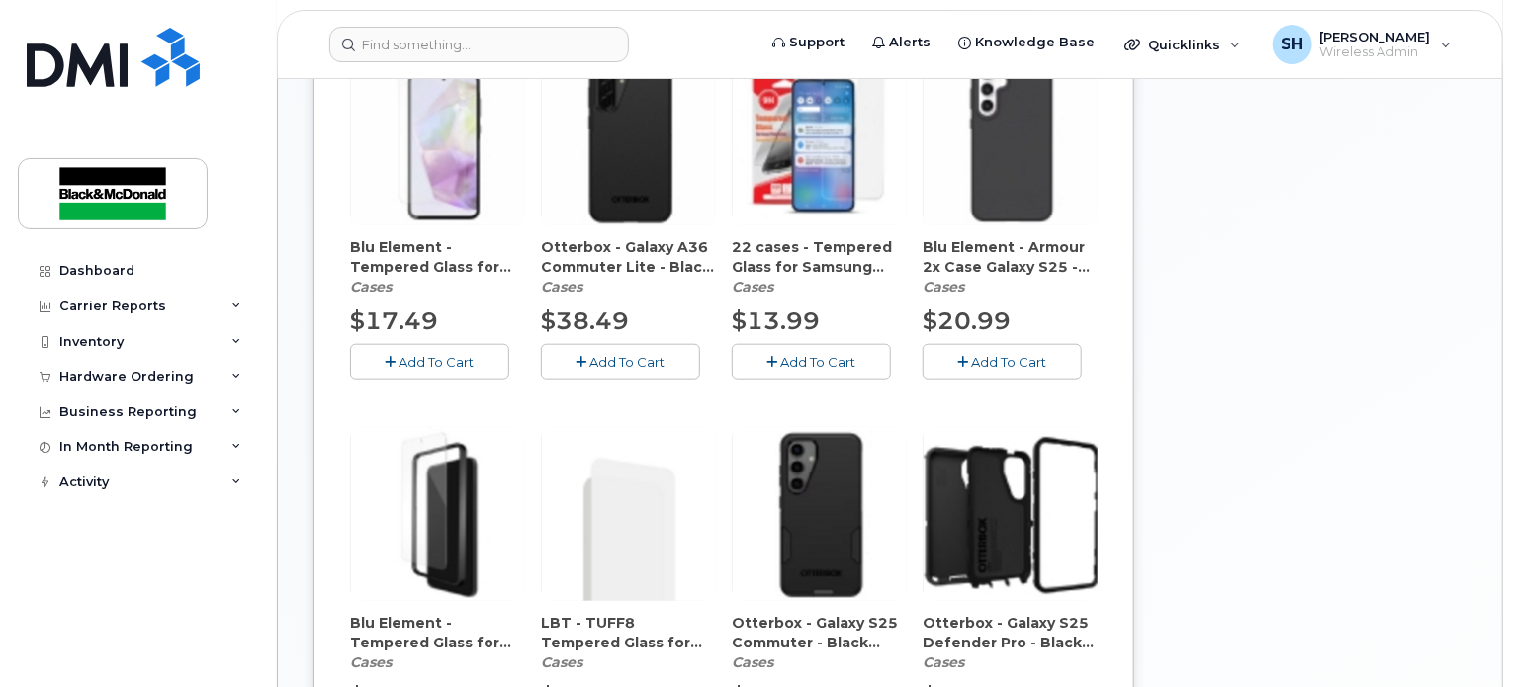
scroll to position [1088, 0]
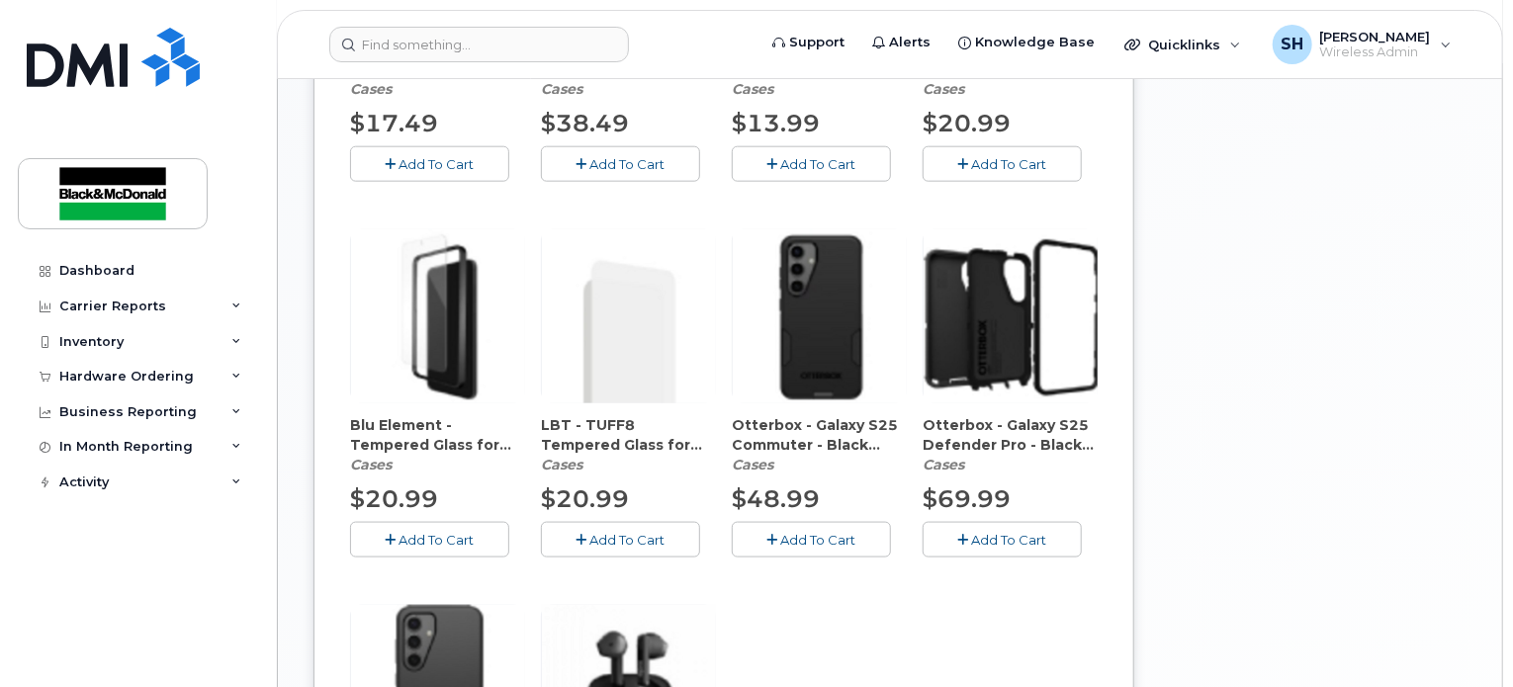
click at [1472, 192] on div "Order No.299867 (Order requires Specific details) Share Order Cancel Order × Sh…" at bounding box center [890, 155] width 1225 height 2088
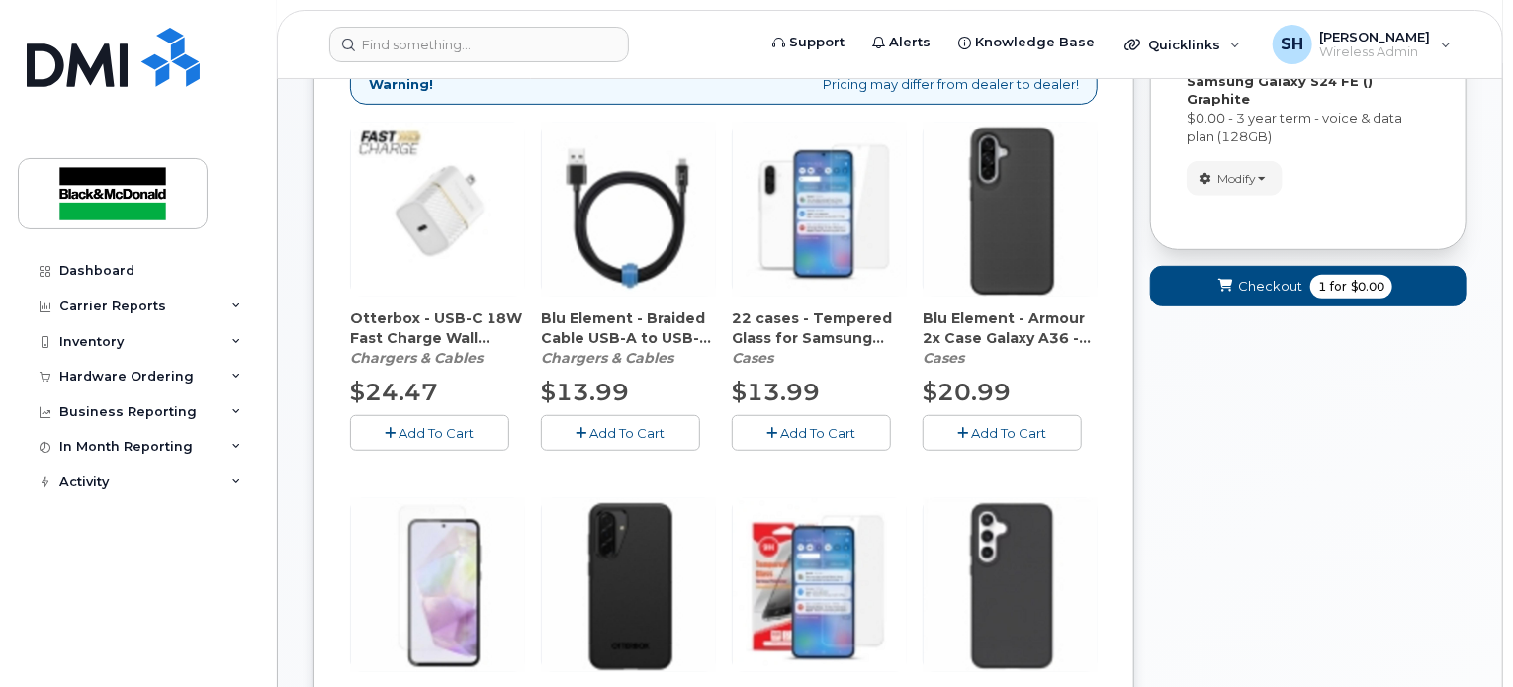
scroll to position [396, 0]
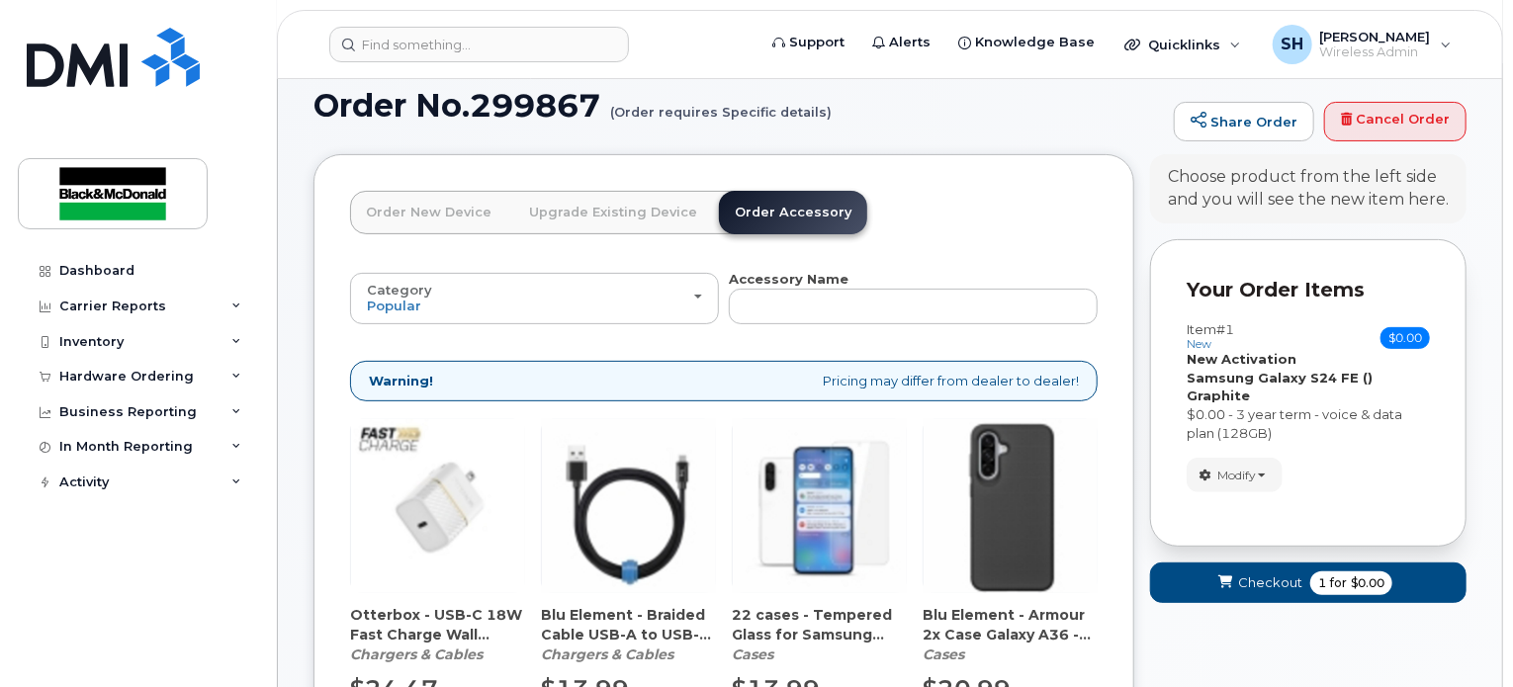
scroll to position [99, 0]
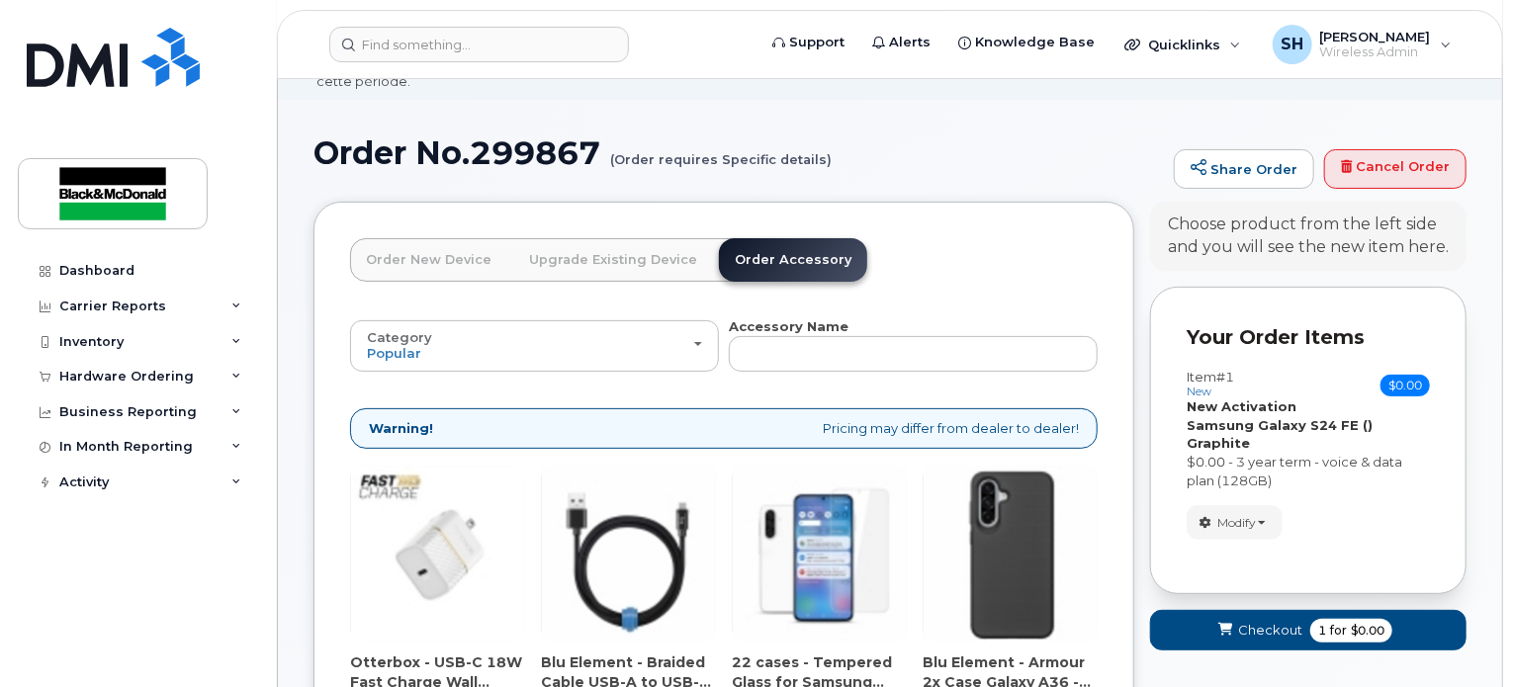
click at [421, 247] on link "Order New Device" at bounding box center [428, 260] width 157 height 44
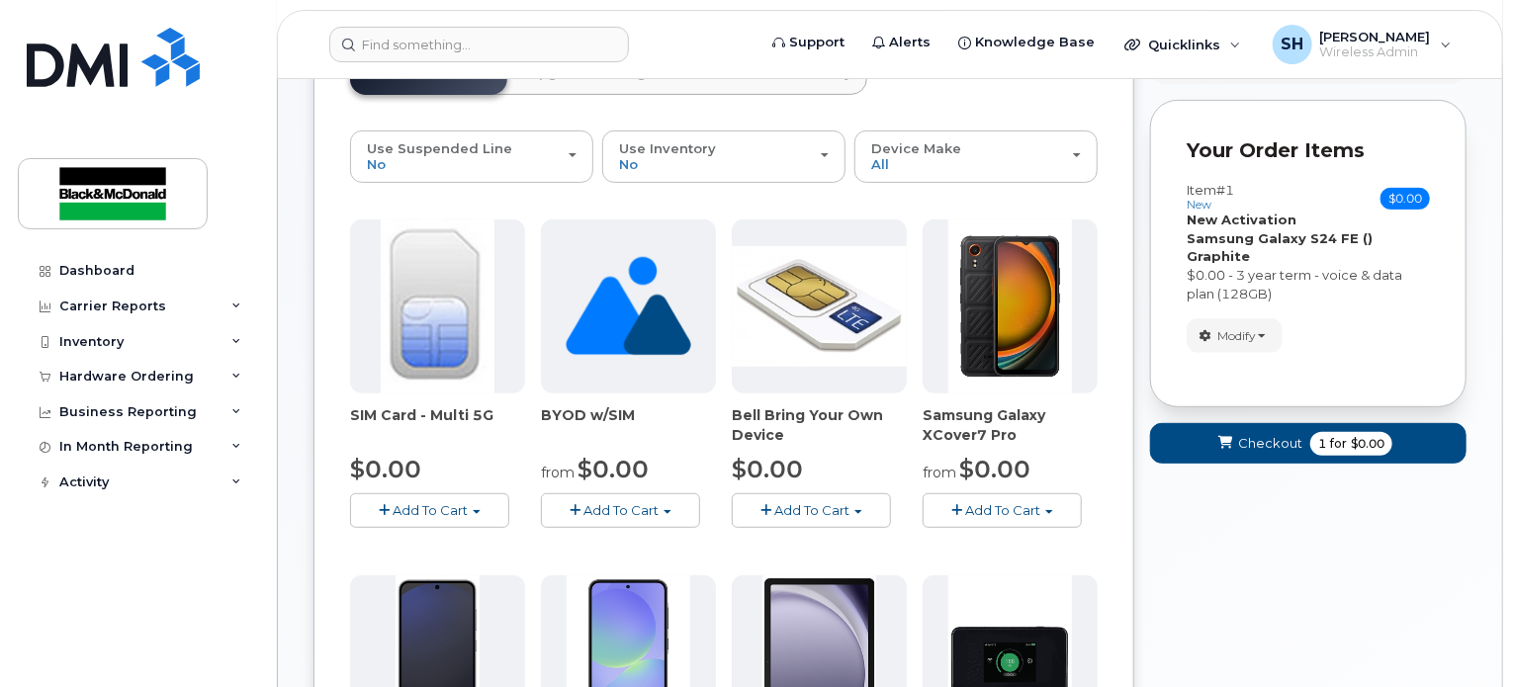
scroll to position [0, 0]
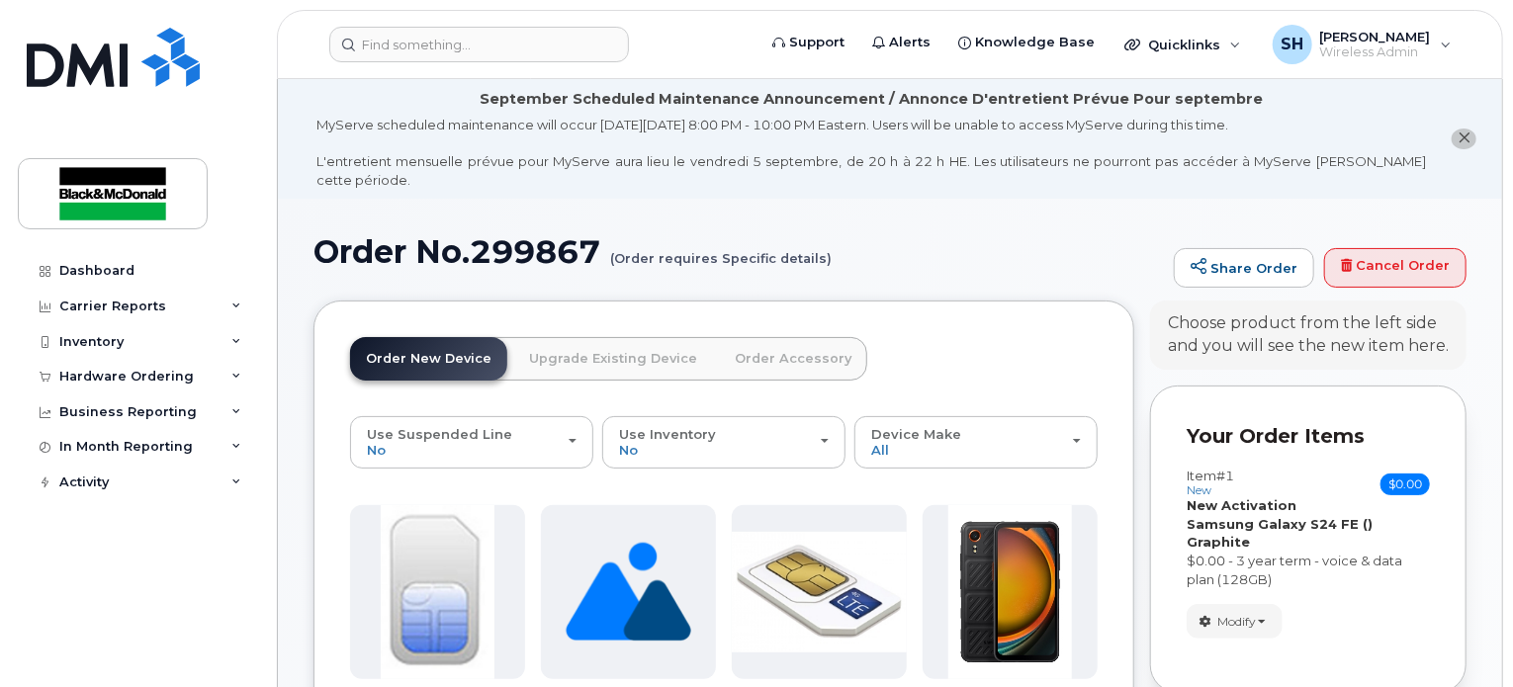
click at [748, 351] on link "Order Accessory" at bounding box center [793, 359] width 148 height 44
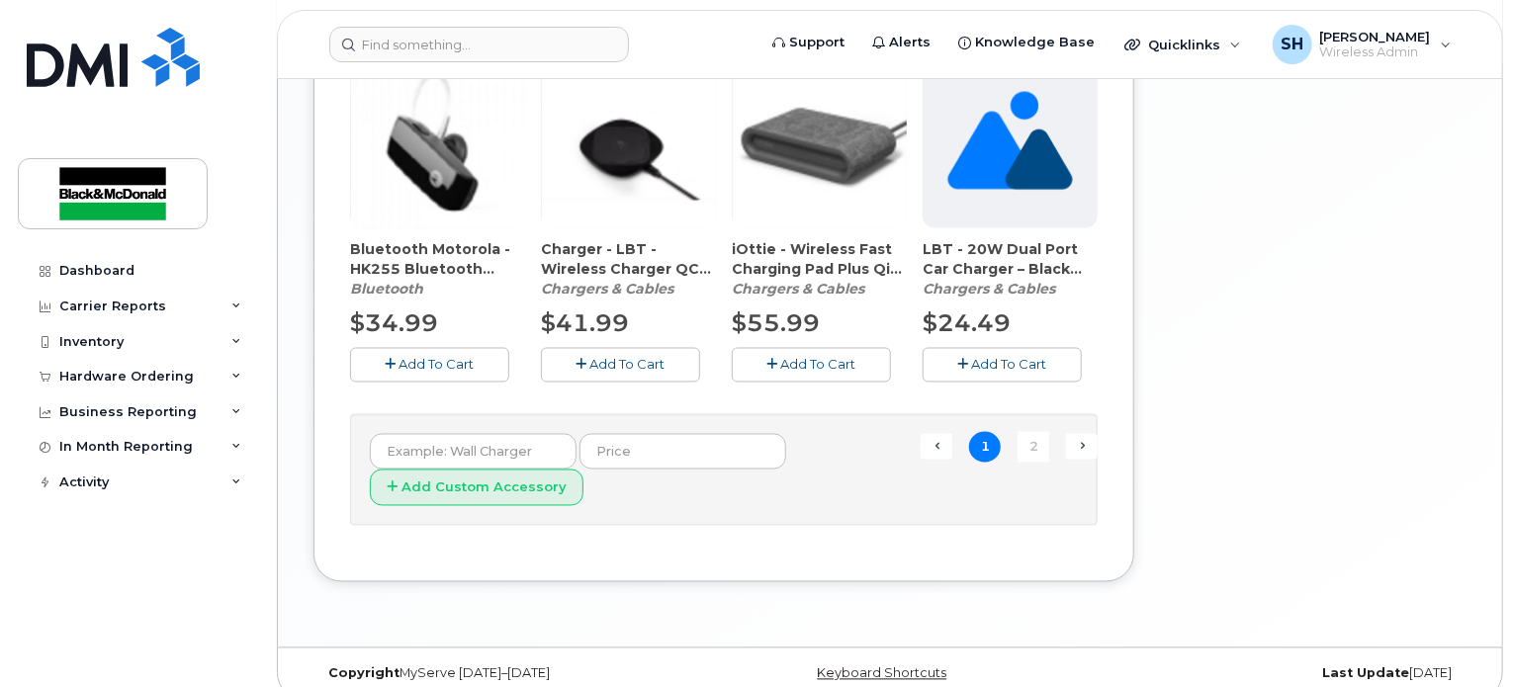
scroll to position [1640, 0]
click at [1083, 433] on link "Next →" at bounding box center [1082, 446] width 32 height 26
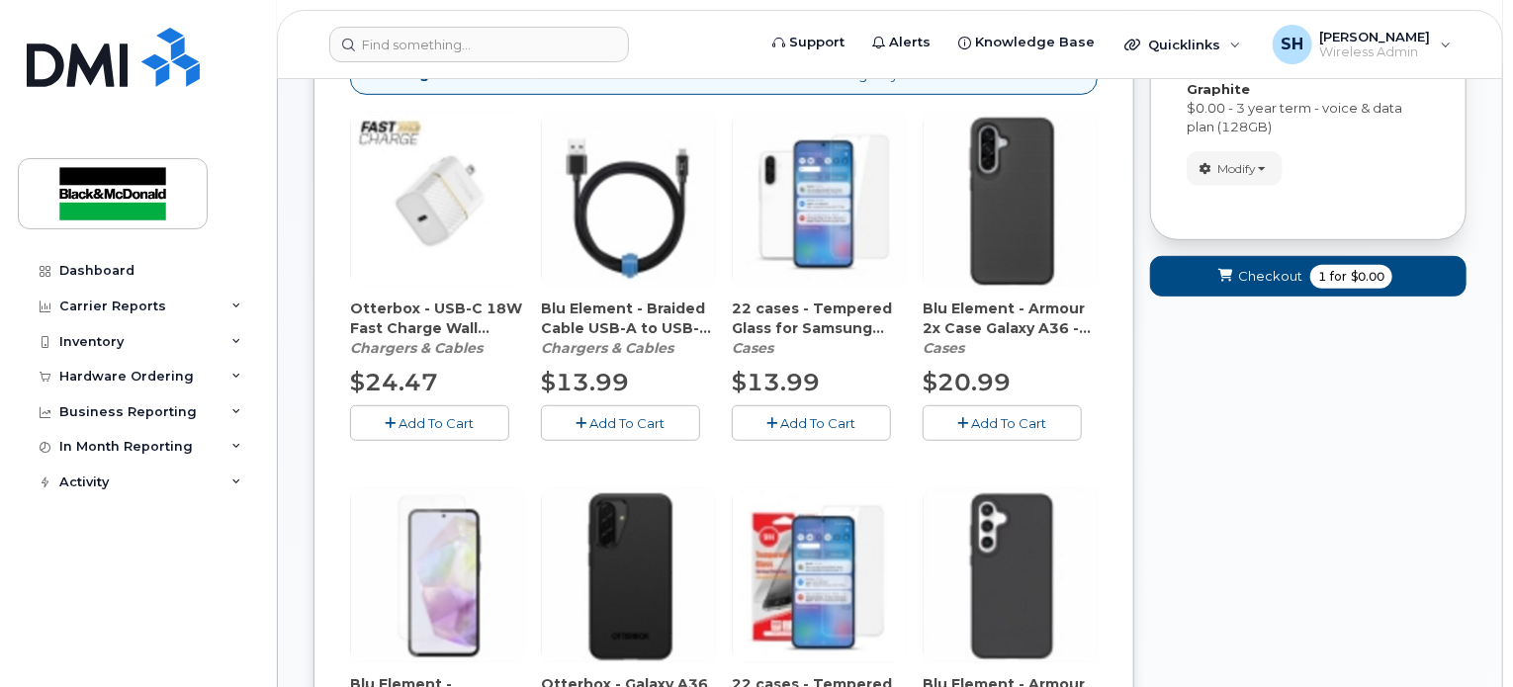
scroll to position [354, 0]
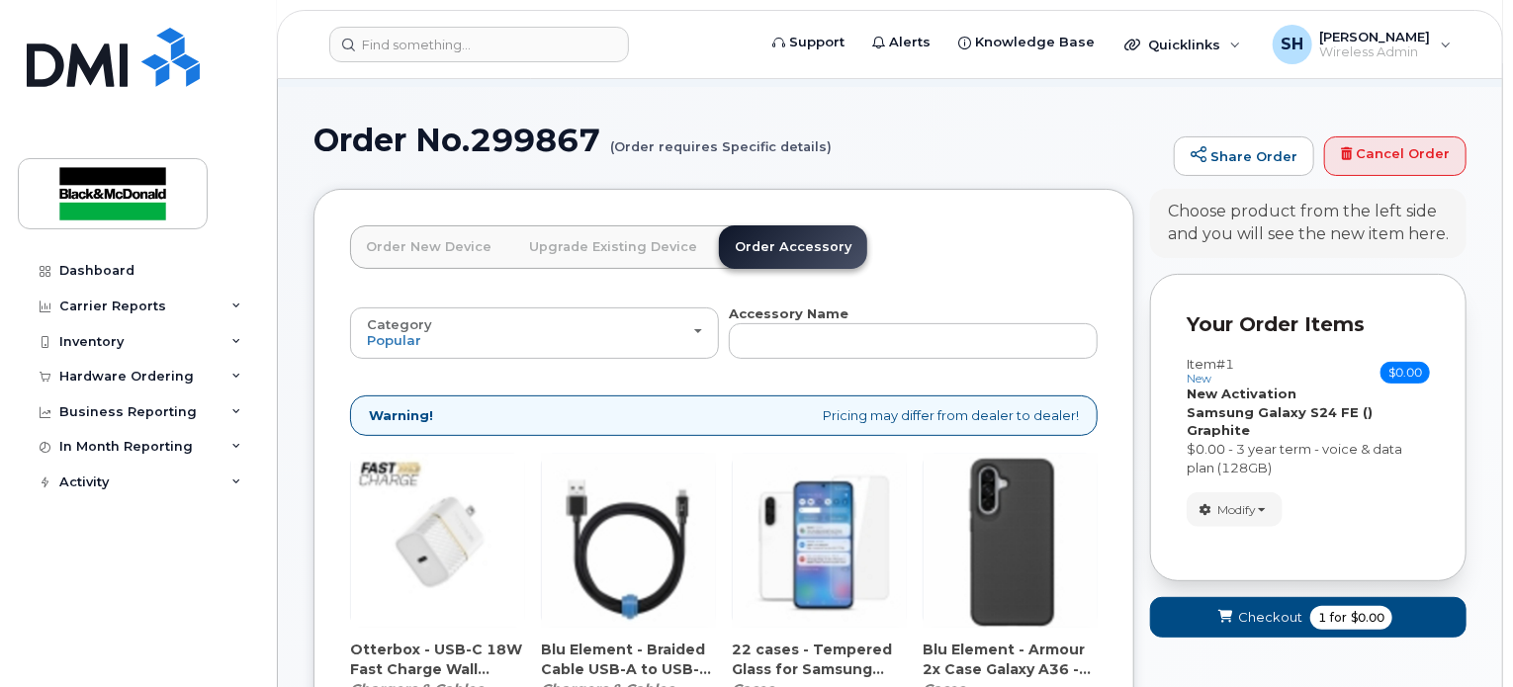
scroll to position [198, 0]
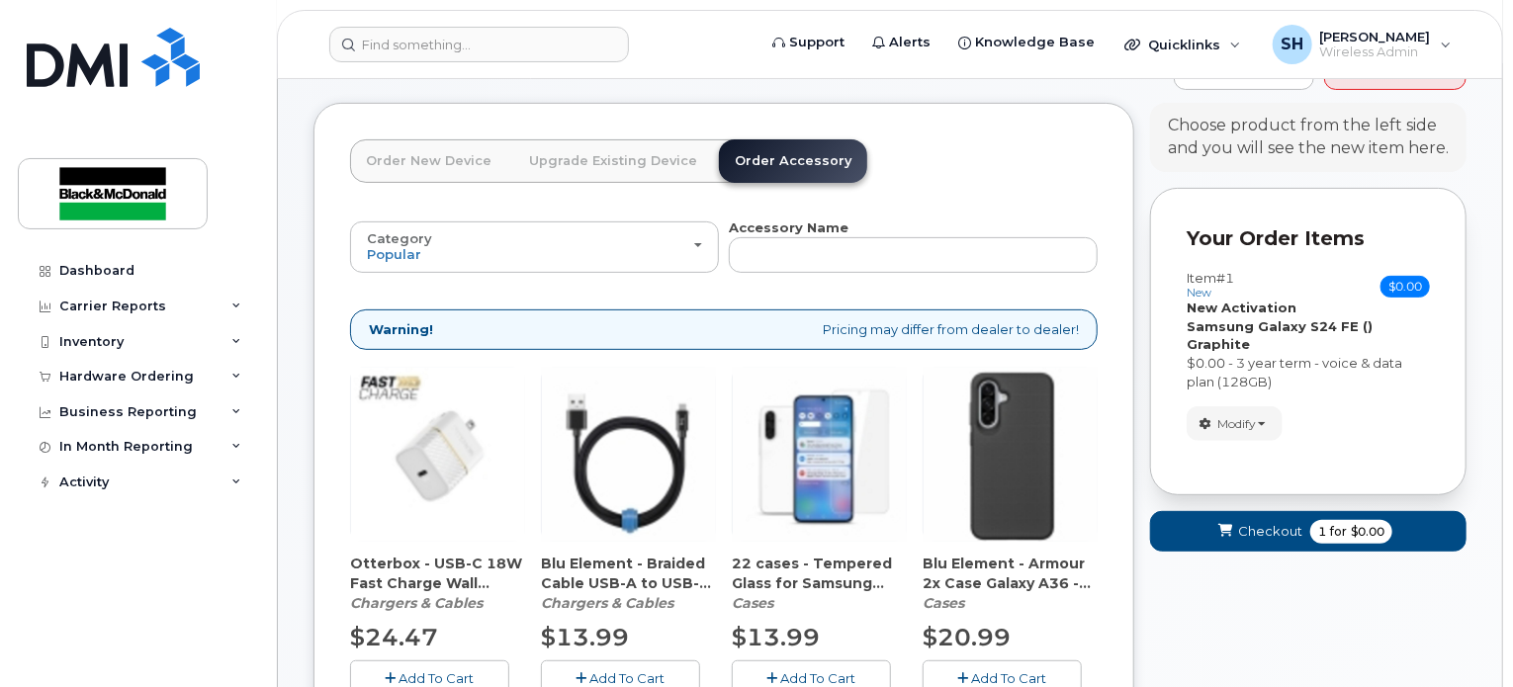
click at [431, 153] on link "Order New Device" at bounding box center [428, 161] width 157 height 44
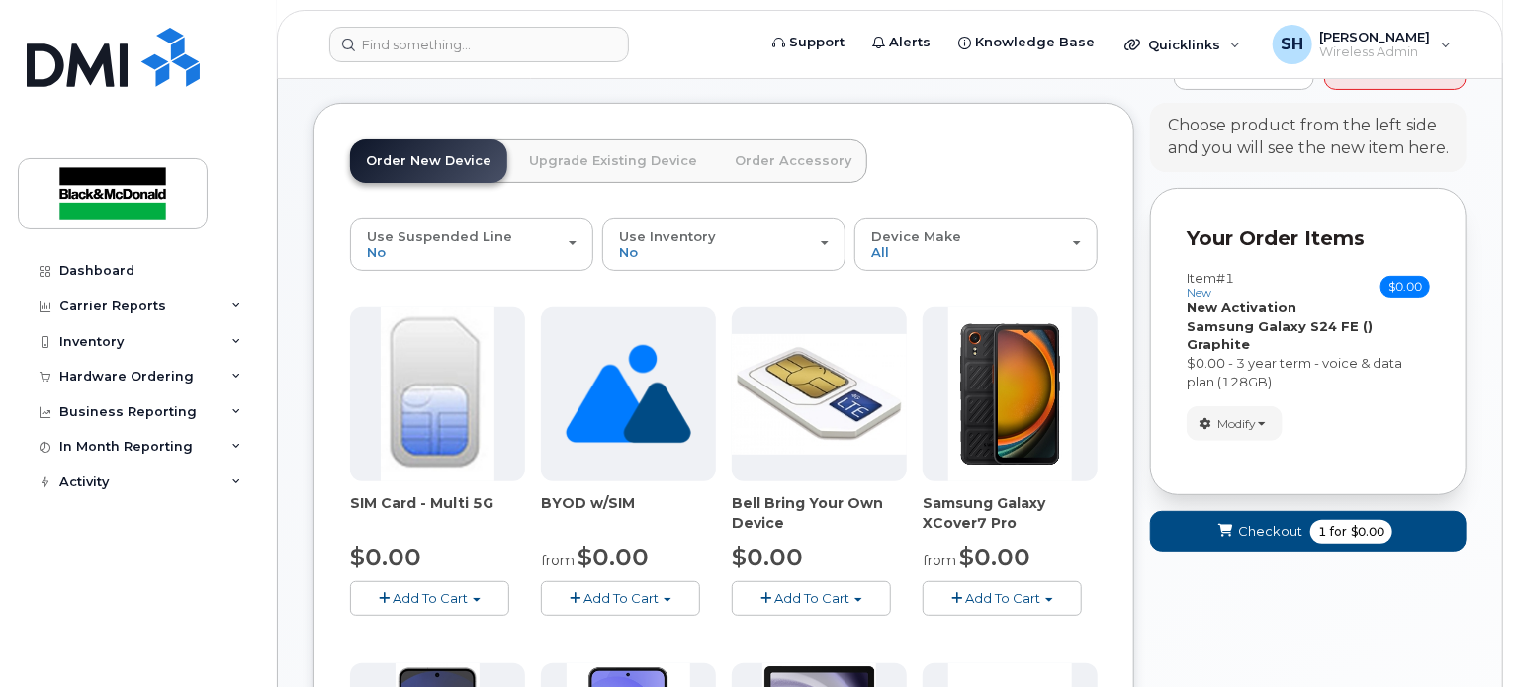
click at [769, 140] on link "Order Accessory" at bounding box center [793, 161] width 148 height 44
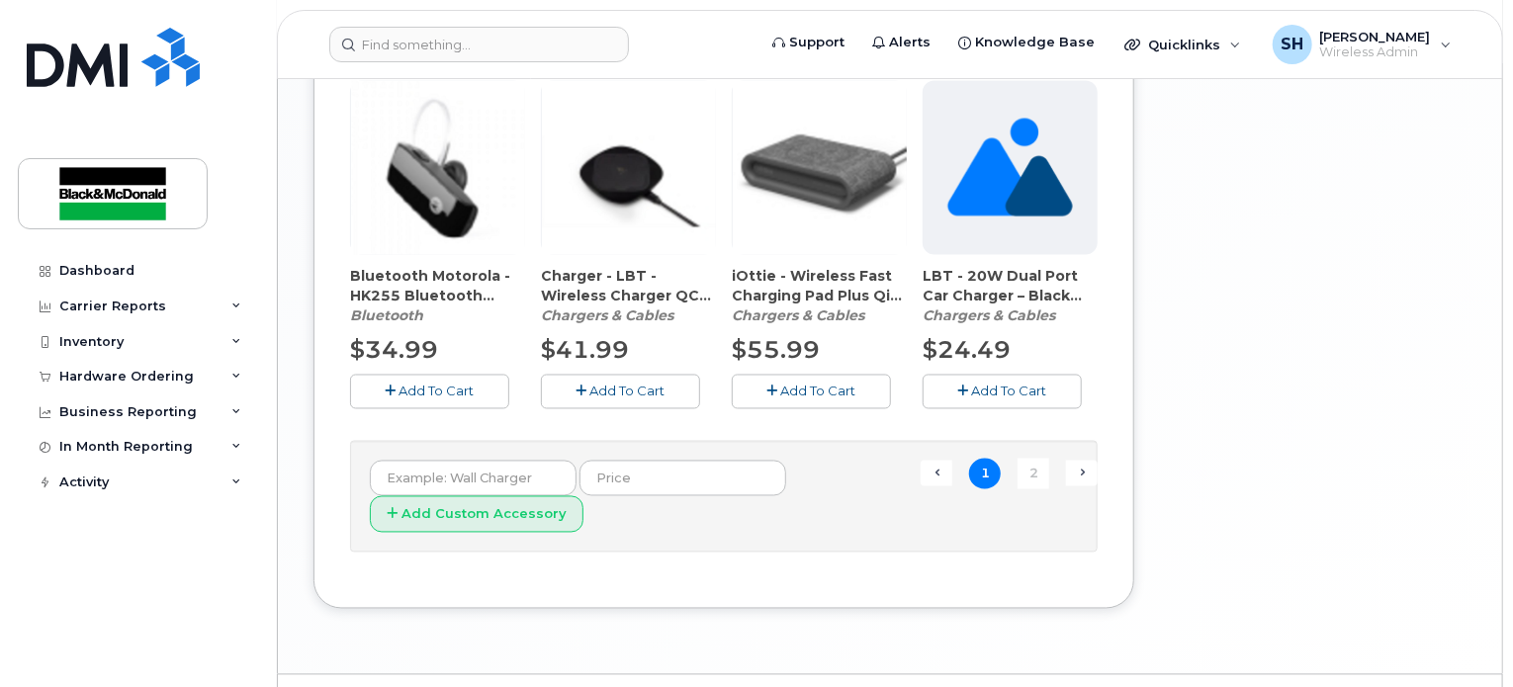
scroll to position [1640, 0]
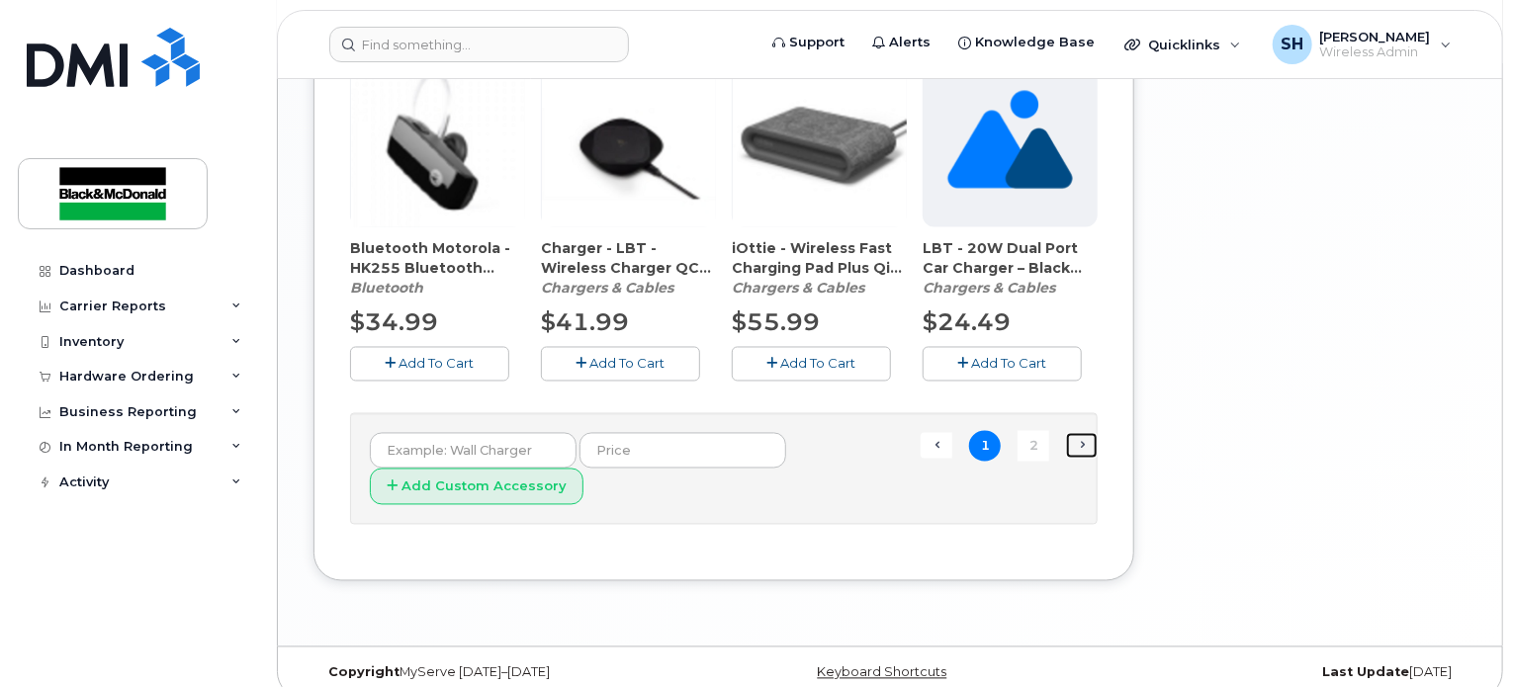
click at [1088, 433] on link "Next →" at bounding box center [1082, 446] width 32 height 26
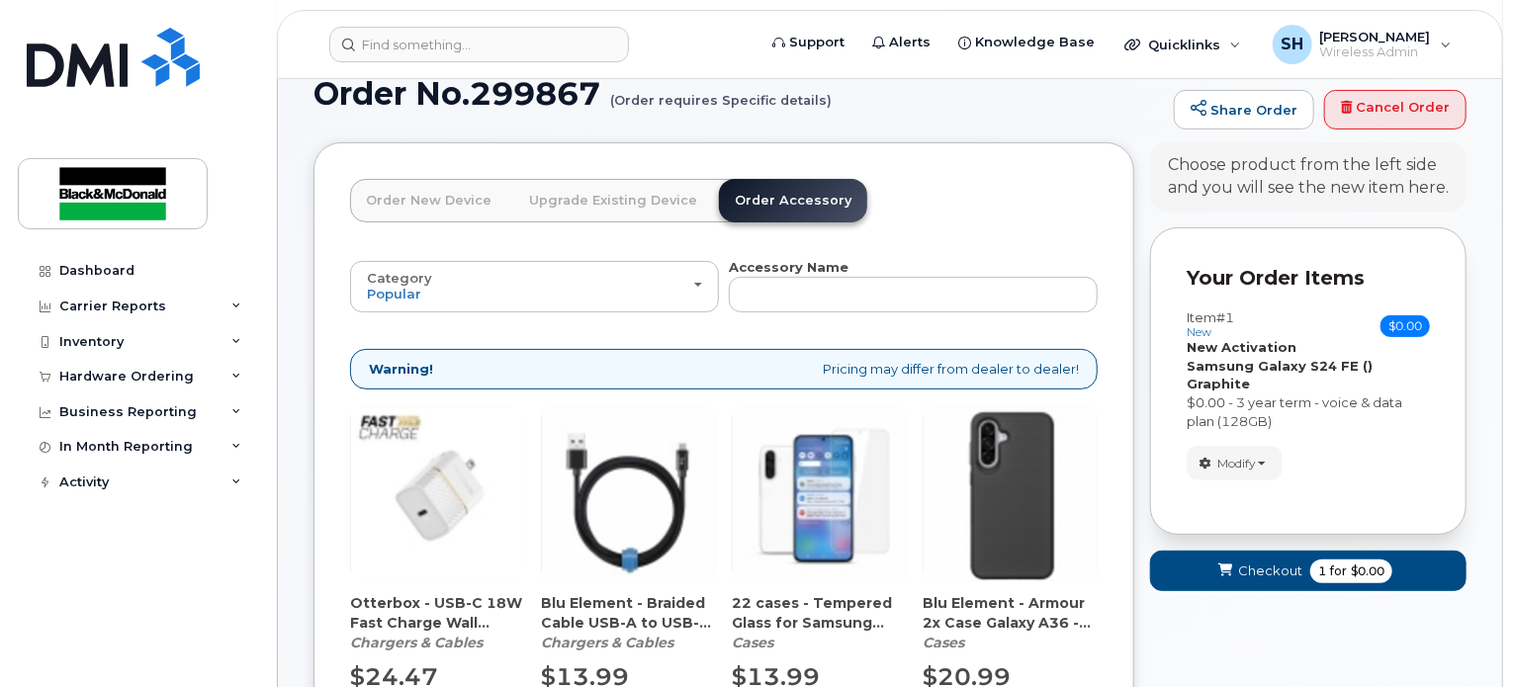
scroll to position [156, 0]
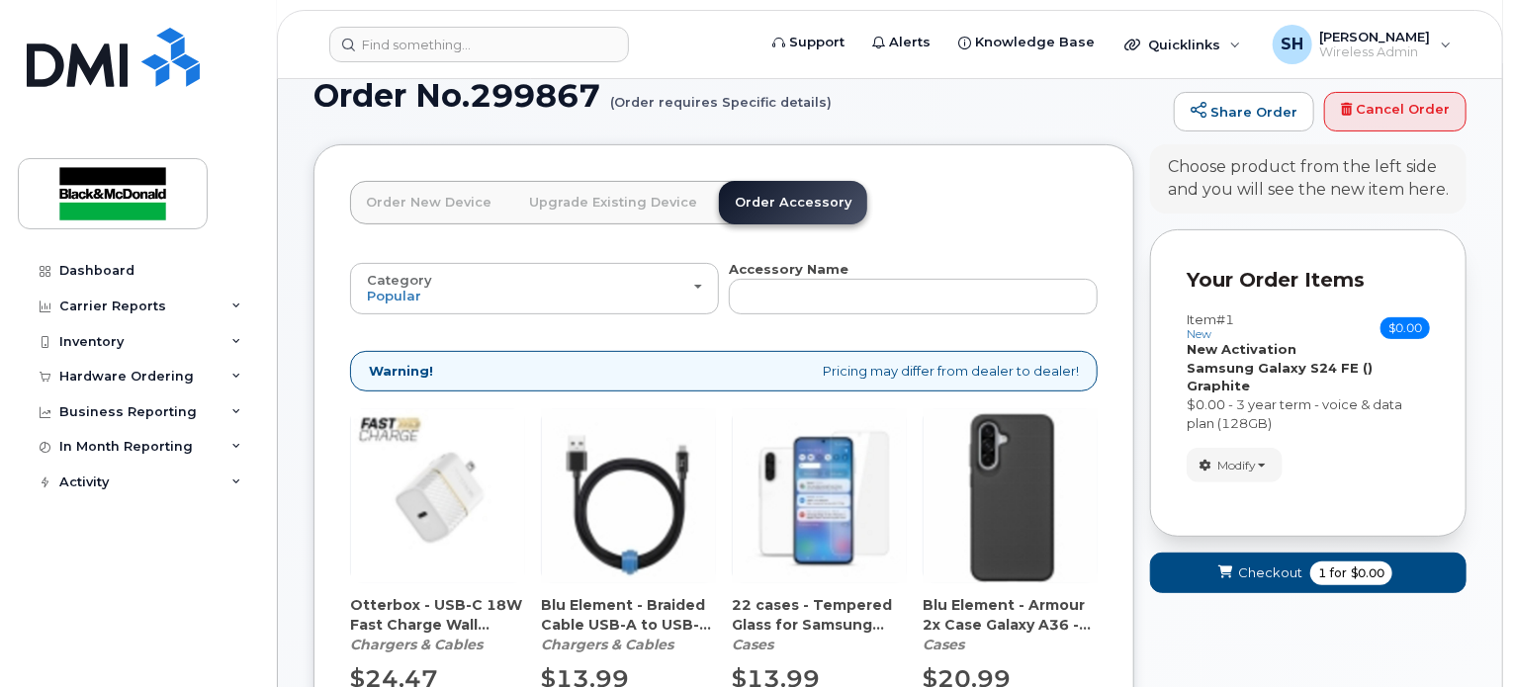
click at [415, 181] on link "Order New Device" at bounding box center [428, 203] width 157 height 44
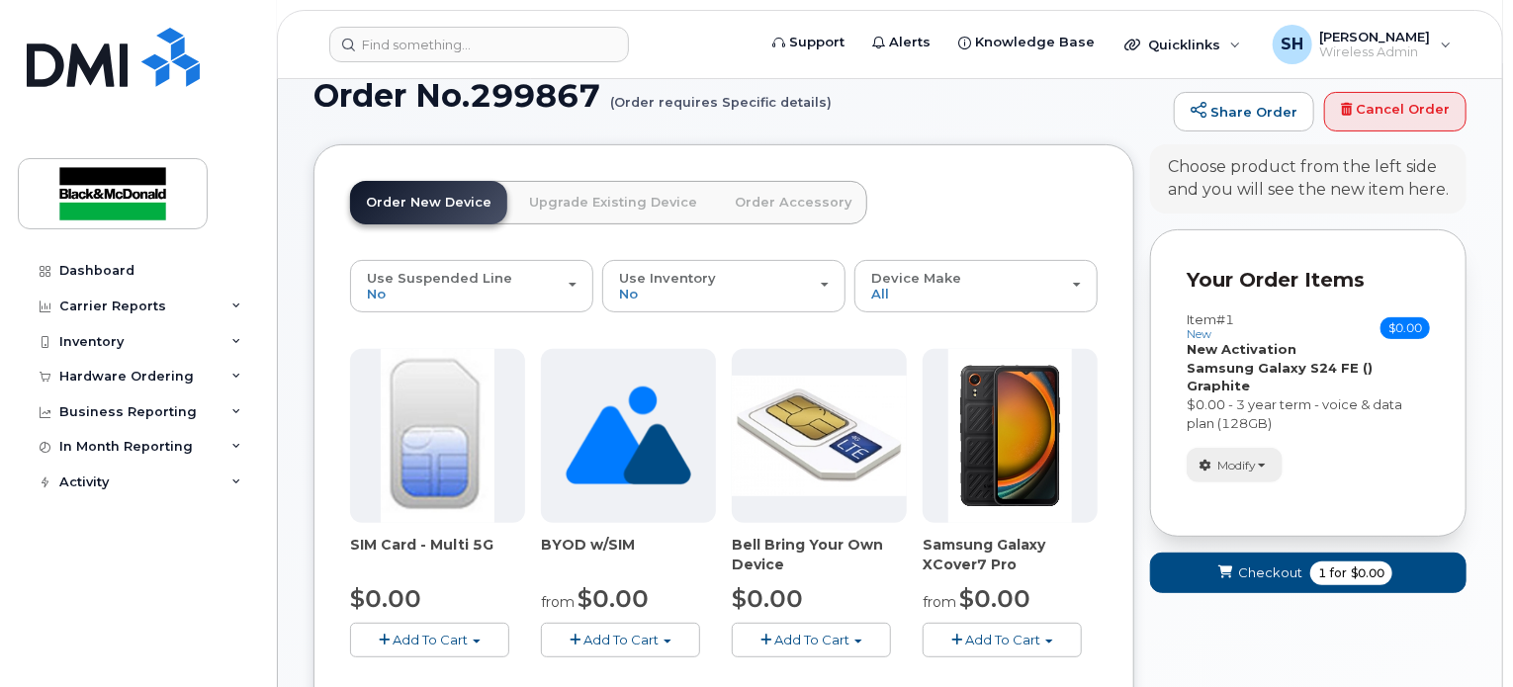
click at [1243, 457] on span "Modify" at bounding box center [1237, 466] width 39 height 18
click at [1258, 549] on link "Remove" at bounding box center [1282, 561] width 188 height 24
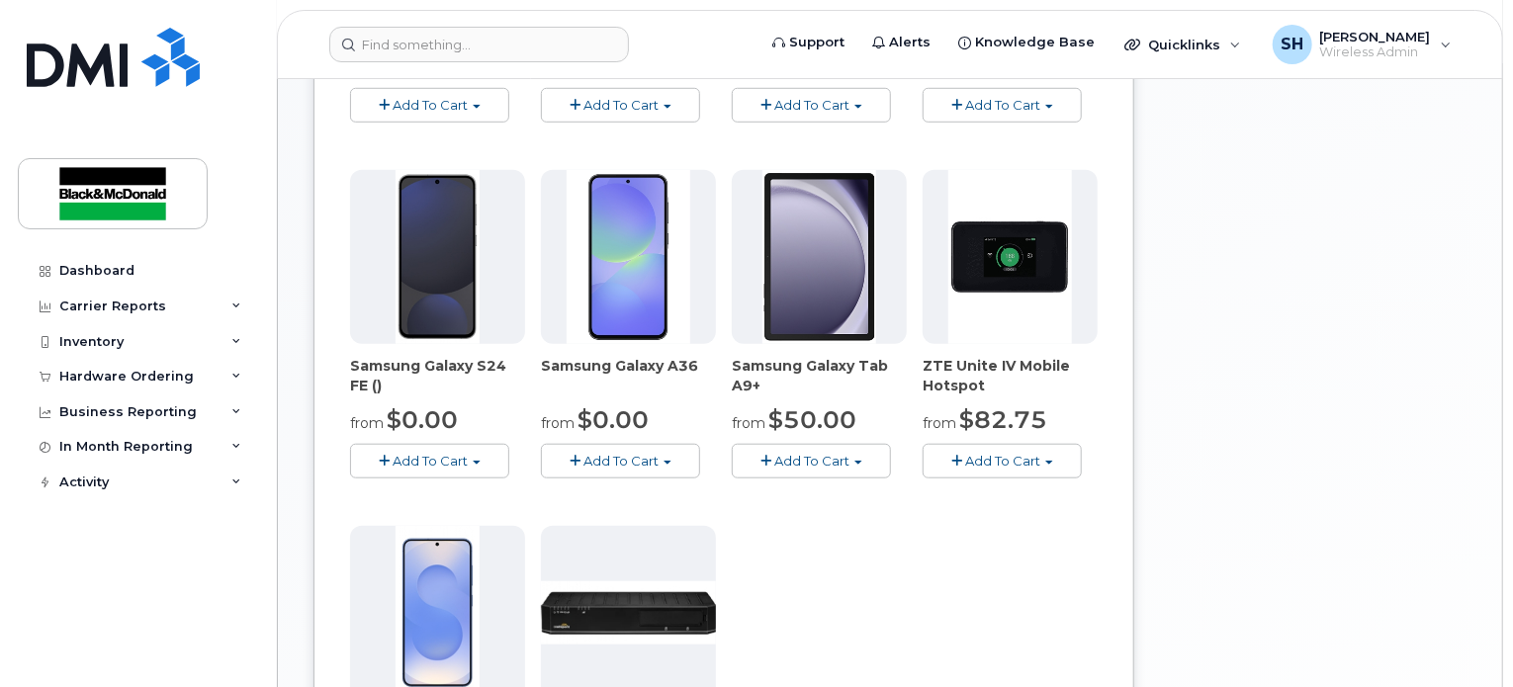
scroll to position [849, 0]
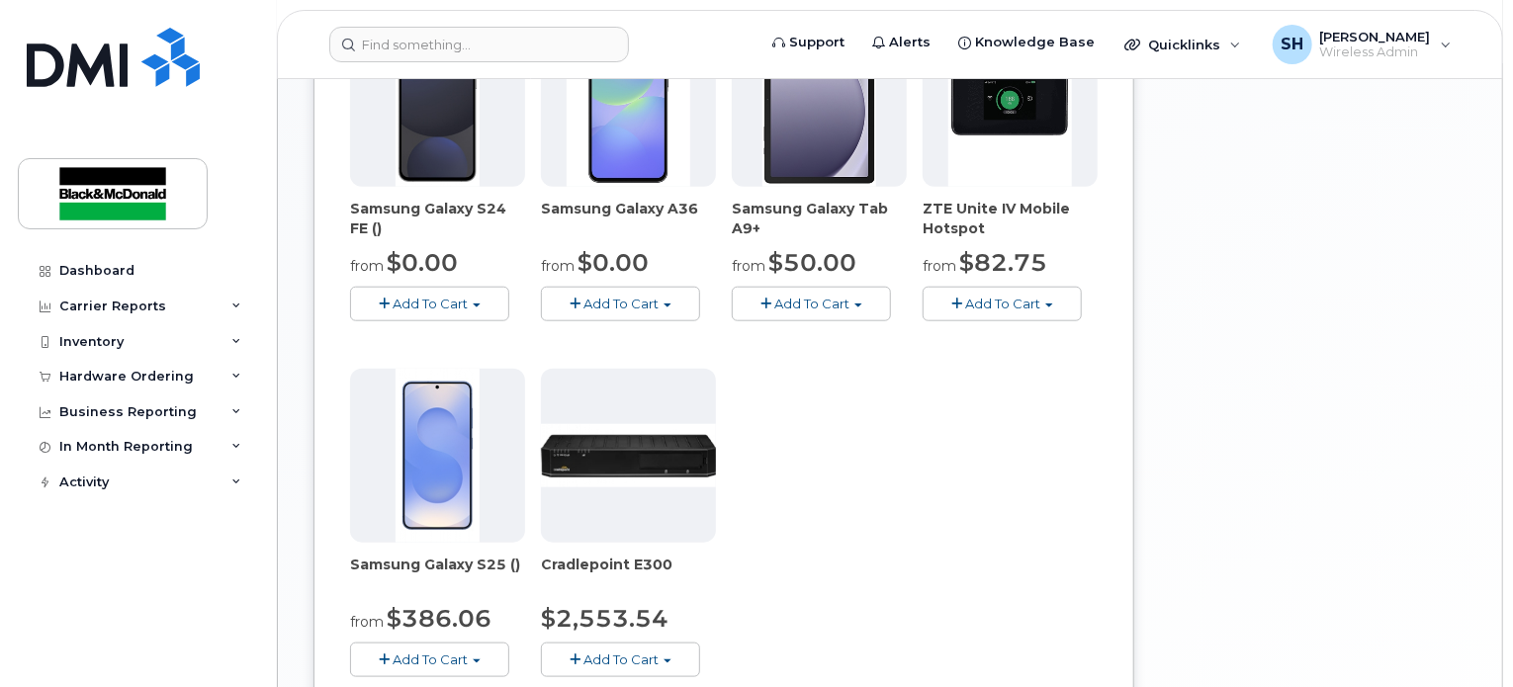
click at [488, 643] on button "Add To Cart" at bounding box center [429, 660] width 159 height 35
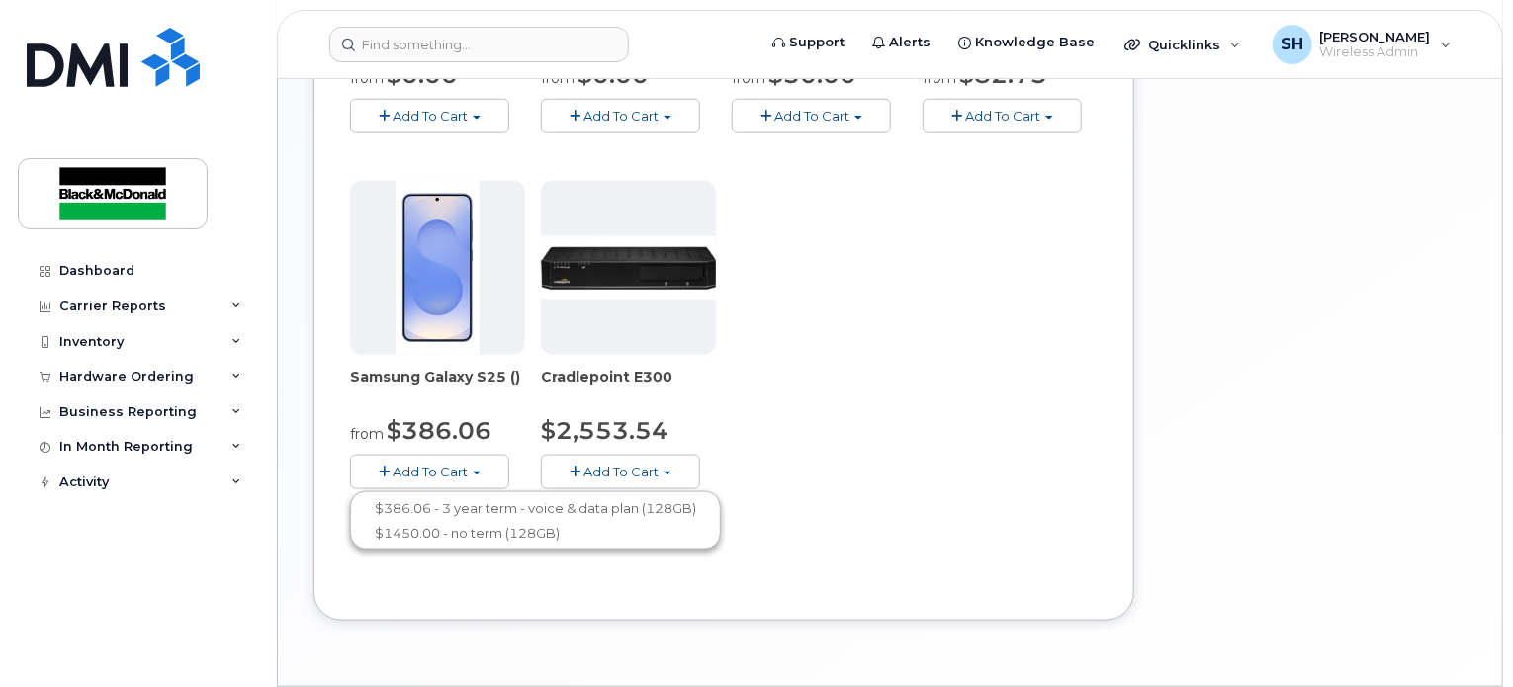
scroll to position [1047, 0]
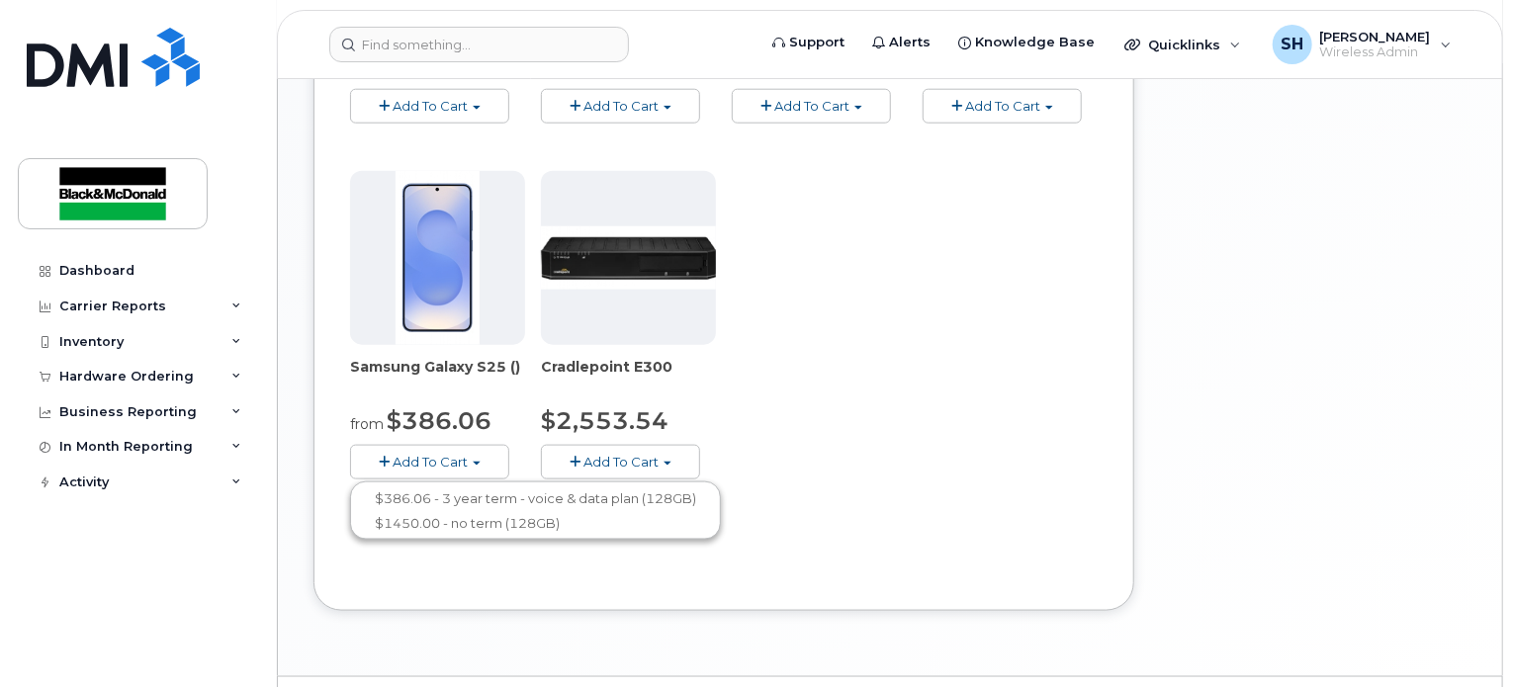
click at [489, 445] on button "Add To Cart" at bounding box center [429, 462] width 159 height 35
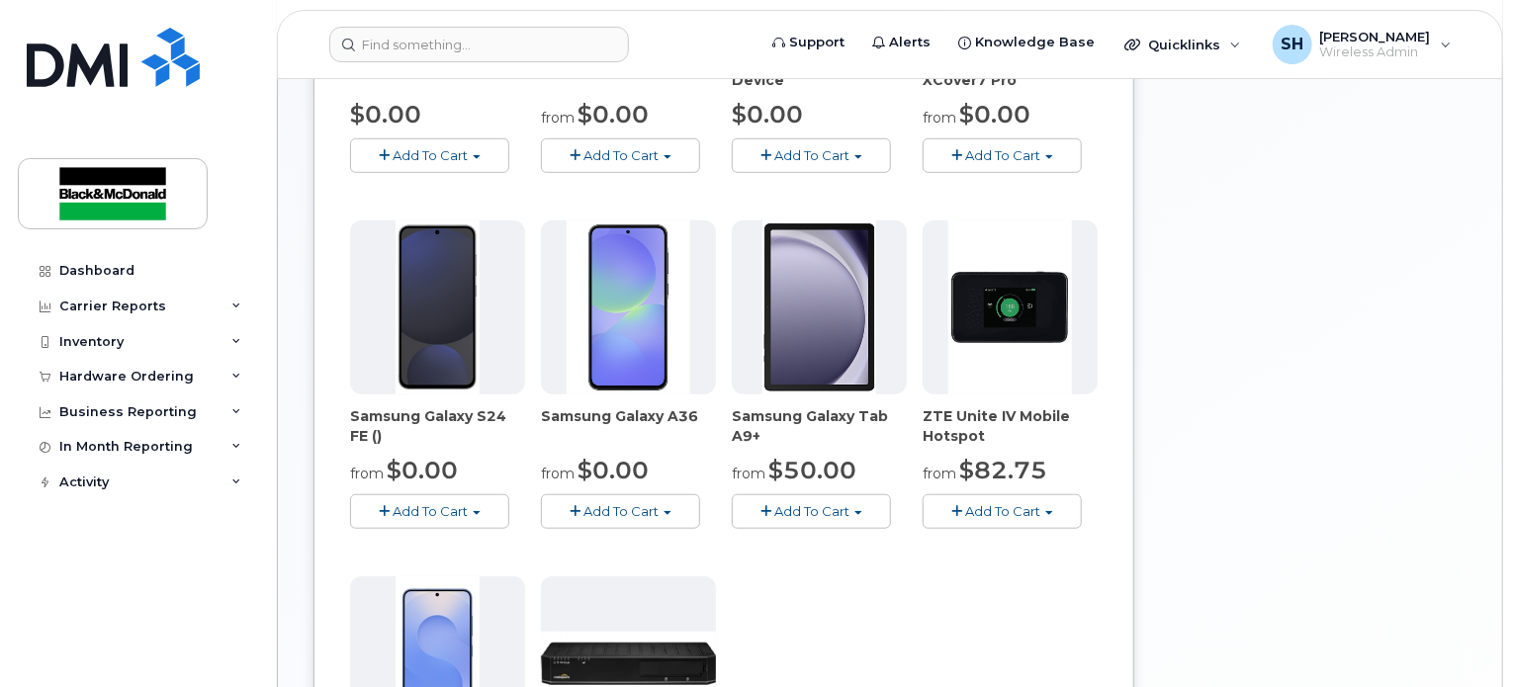
scroll to position [651, 0]
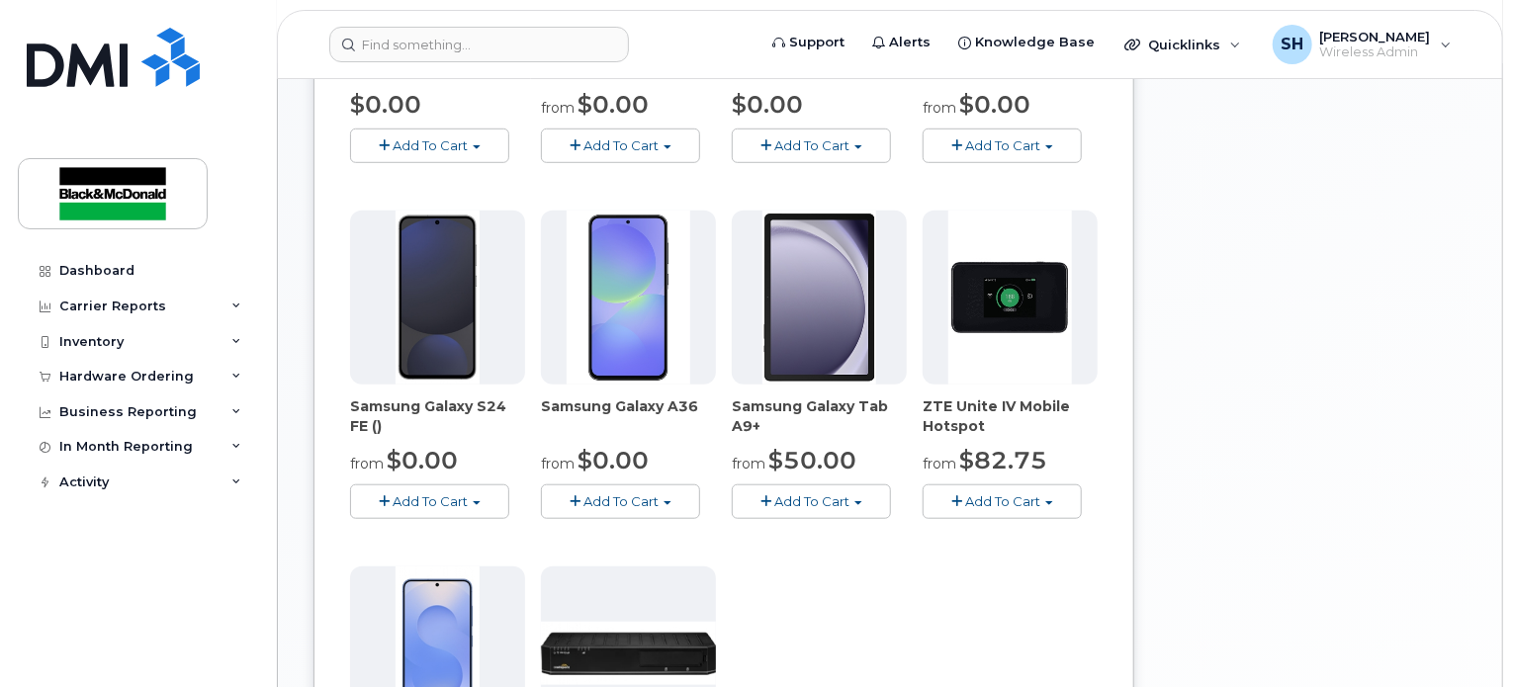
click at [452, 490] on button "Add To Cart" at bounding box center [429, 502] width 159 height 35
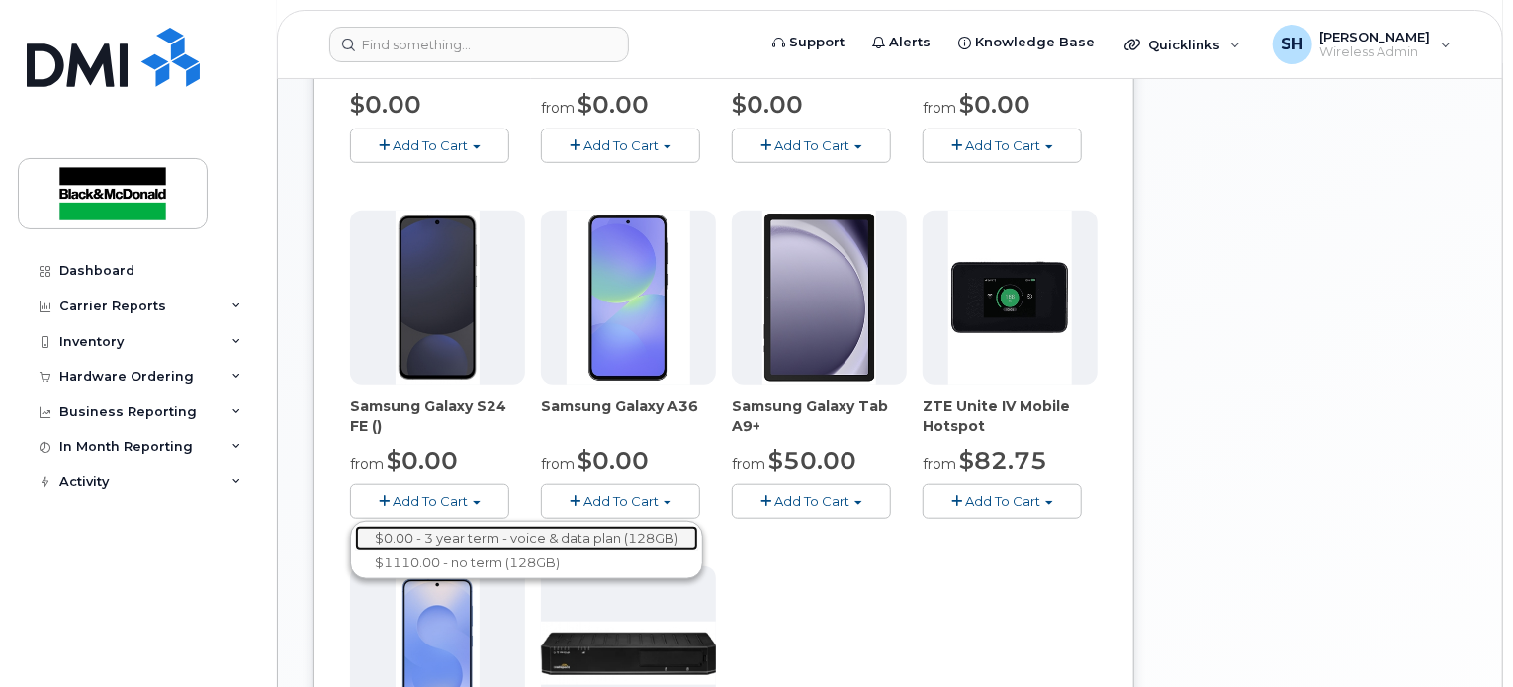
drag, startPoint x: 440, startPoint y: 517, endPoint x: 452, endPoint y: 514, distance: 12.2
click at [440, 526] on link "$0.00 - 3 year term - voice & data plan (128GB)" at bounding box center [526, 538] width 343 height 25
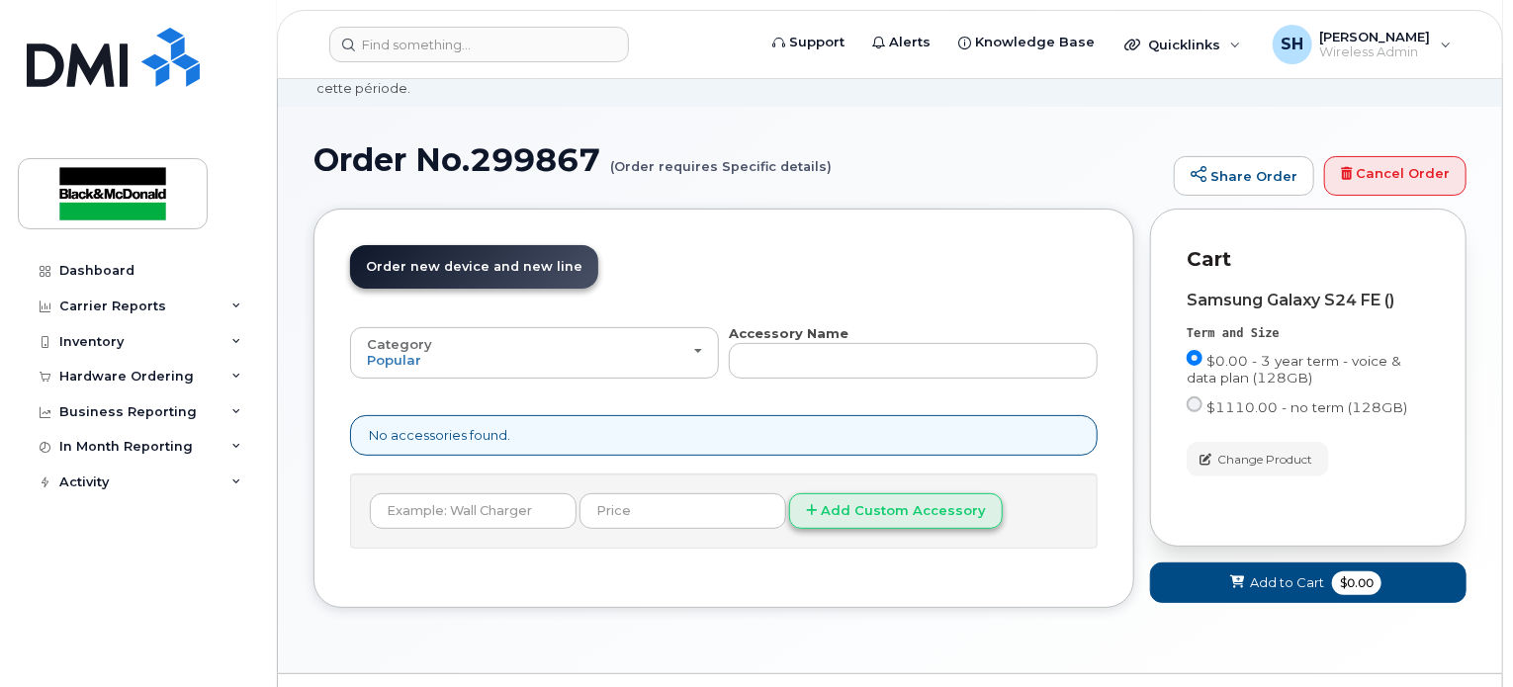
scroll to position [123, 0]
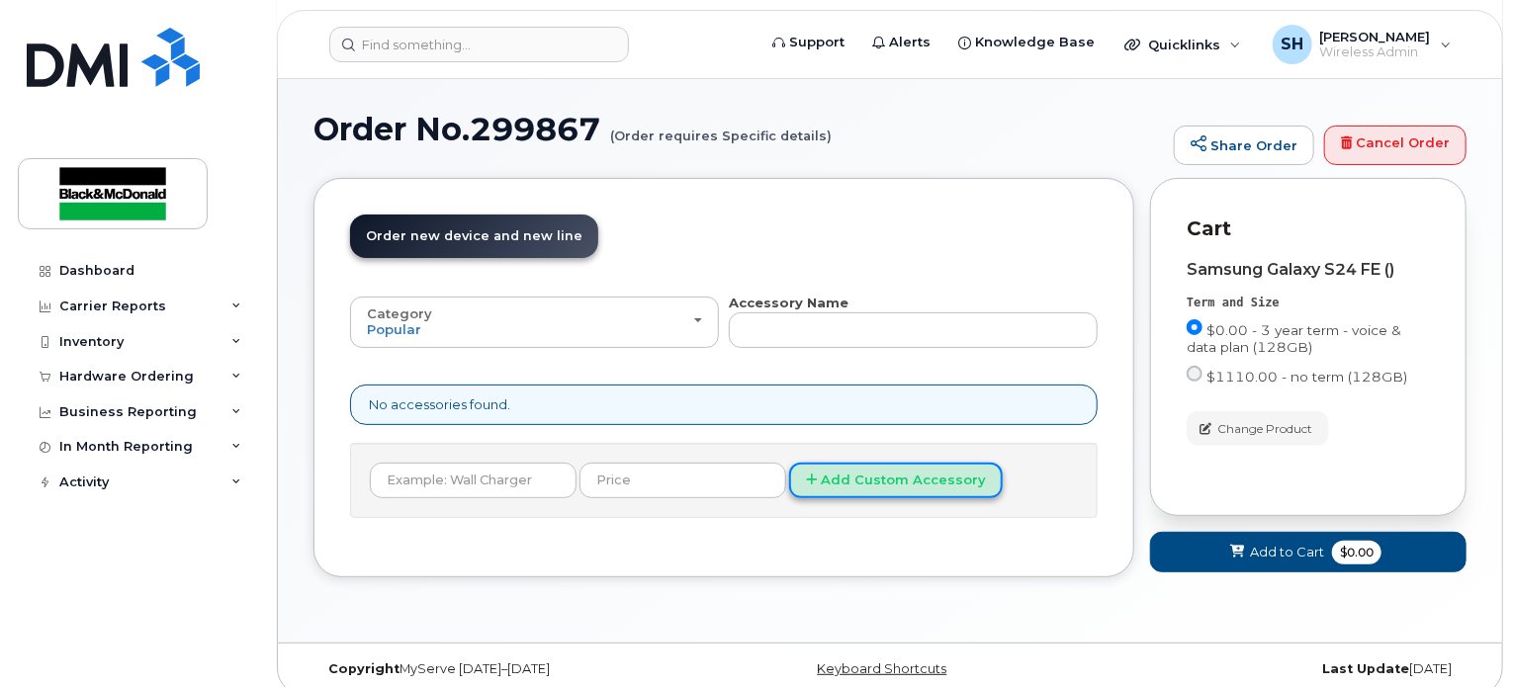
click at [843, 464] on button "Add Custom Accessory" at bounding box center [896, 481] width 214 height 37
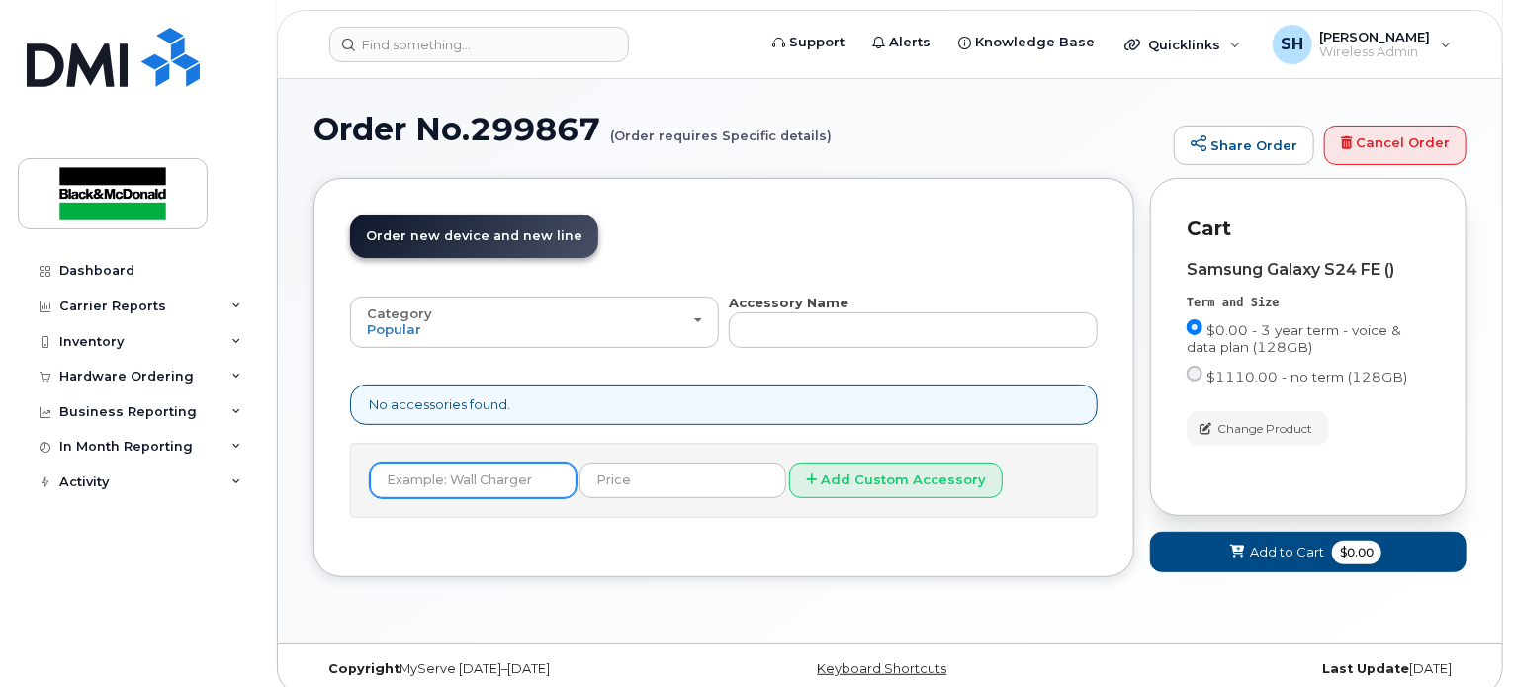
click at [489, 463] on input "text" at bounding box center [473, 481] width 207 height 36
click at [636, 228] on header "Order New Device Upgrade Existing Device Order Accessory Order new device and n…" at bounding box center [724, 254] width 748 height 79
click at [1322, 543] on span "Add to Cart" at bounding box center [1287, 552] width 74 height 19
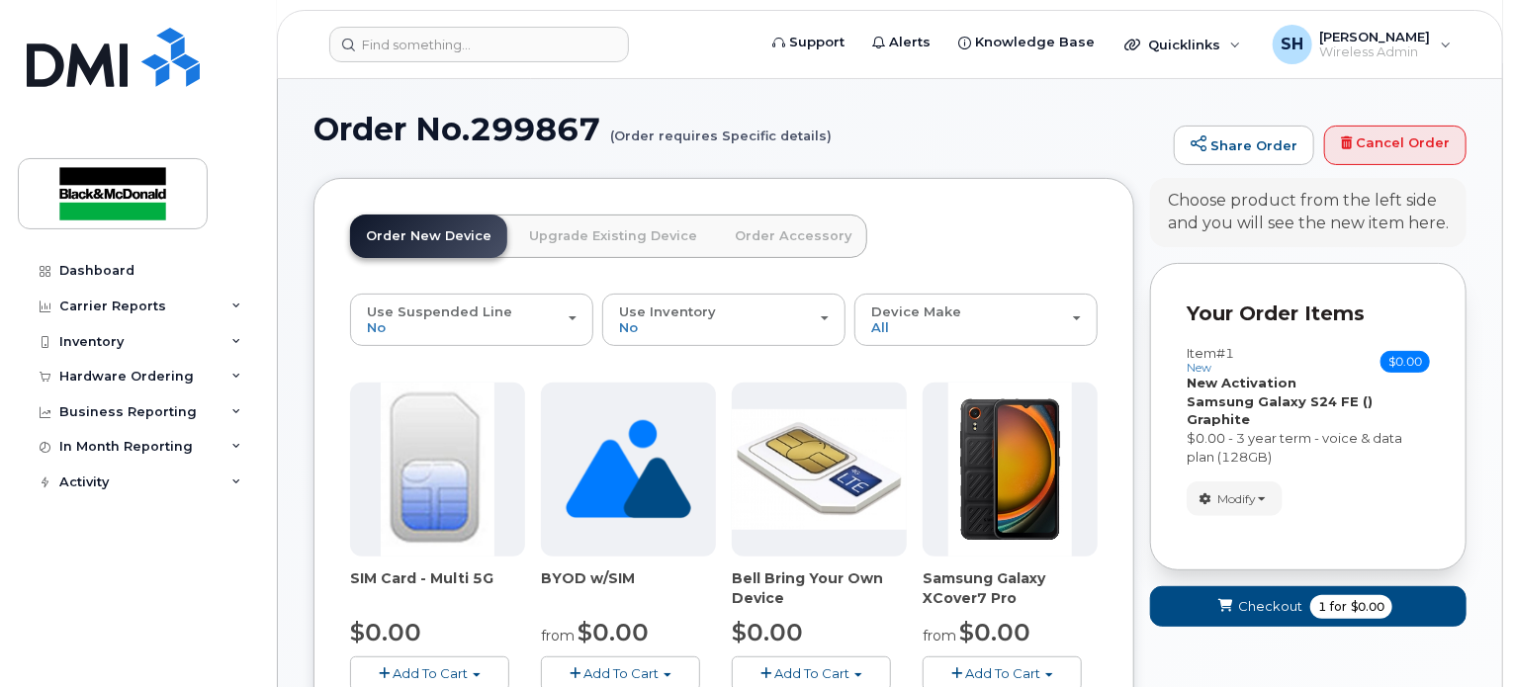
click at [789, 220] on link "Order Accessory" at bounding box center [793, 237] width 148 height 44
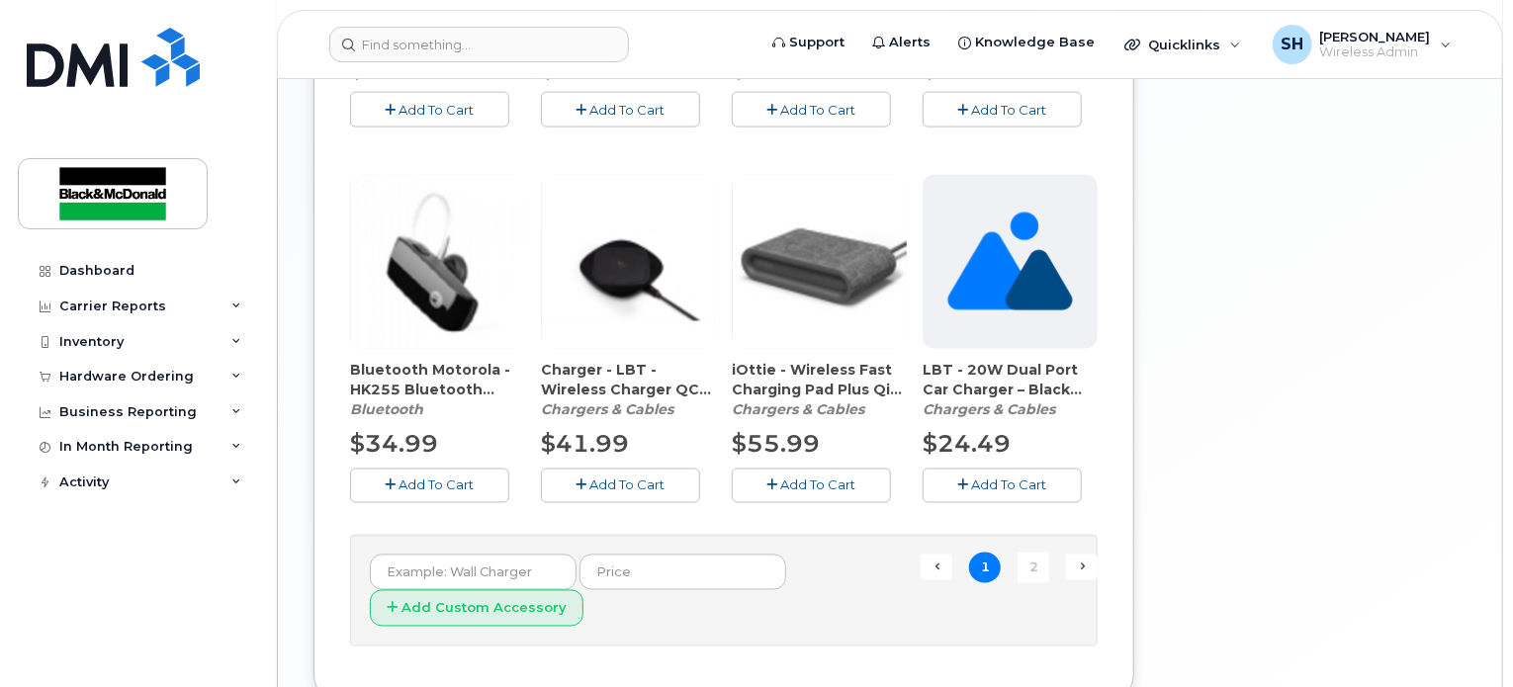
scroll to position [1640, 0]
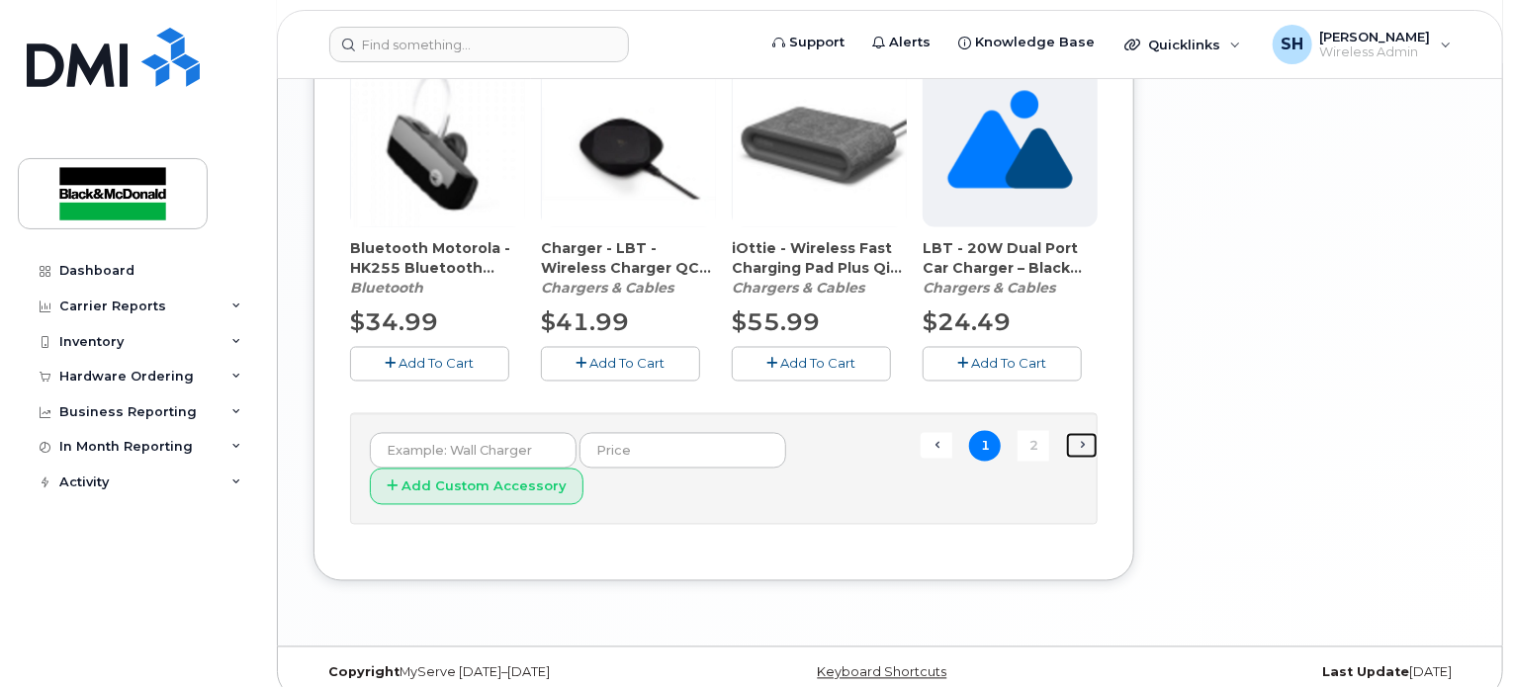
click at [1079, 433] on link "Next →" at bounding box center [1082, 446] width 32 height 26
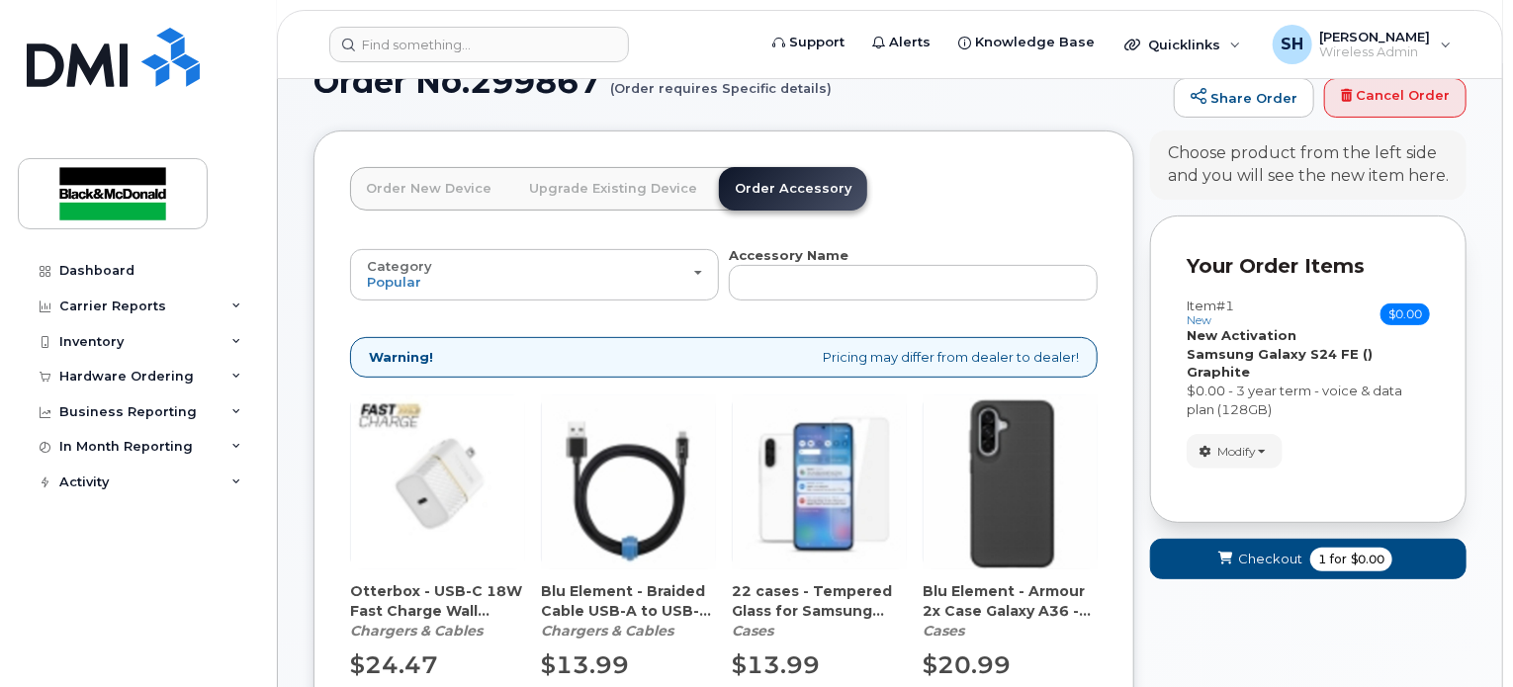
scroll to position [156, 0]
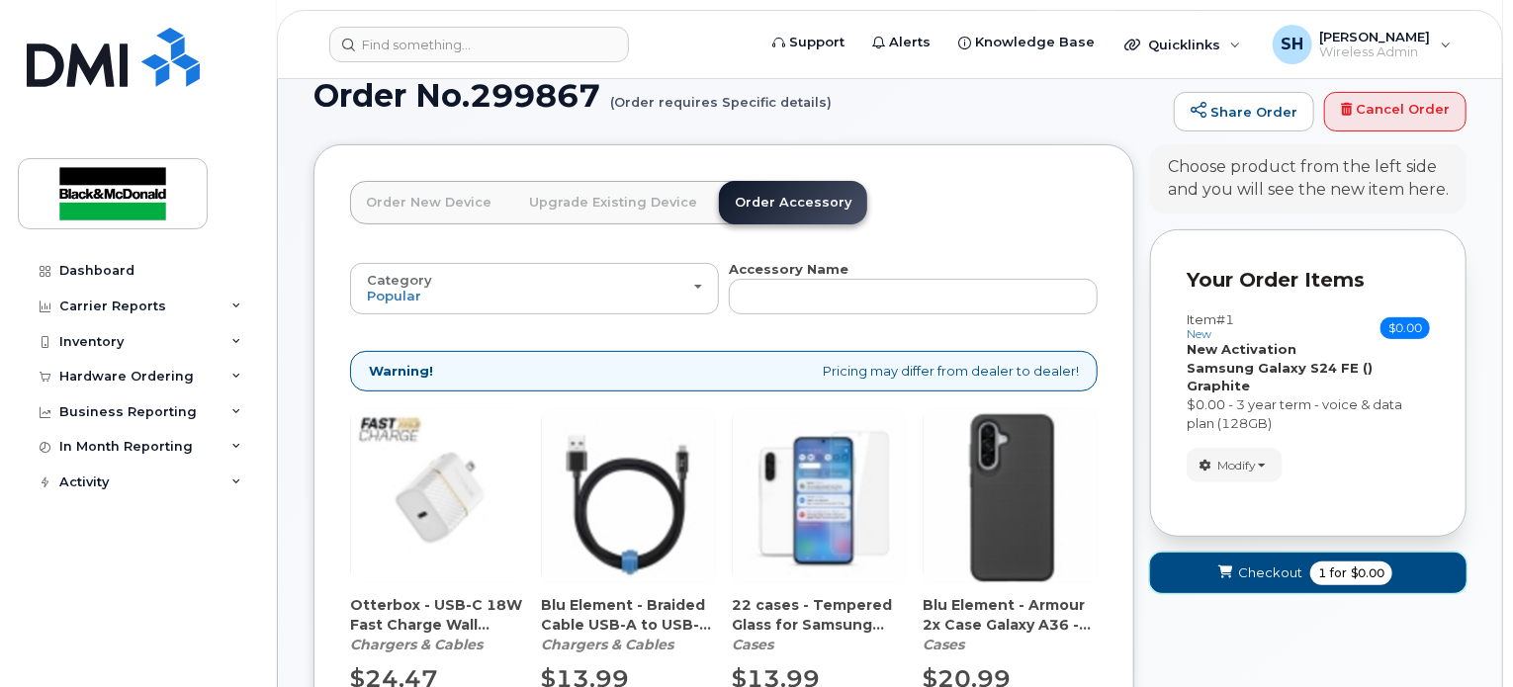
click at [1405, 553] on button "Checkout 1 for $0.00" at bounding box center [1308, 573] width 317 height 41
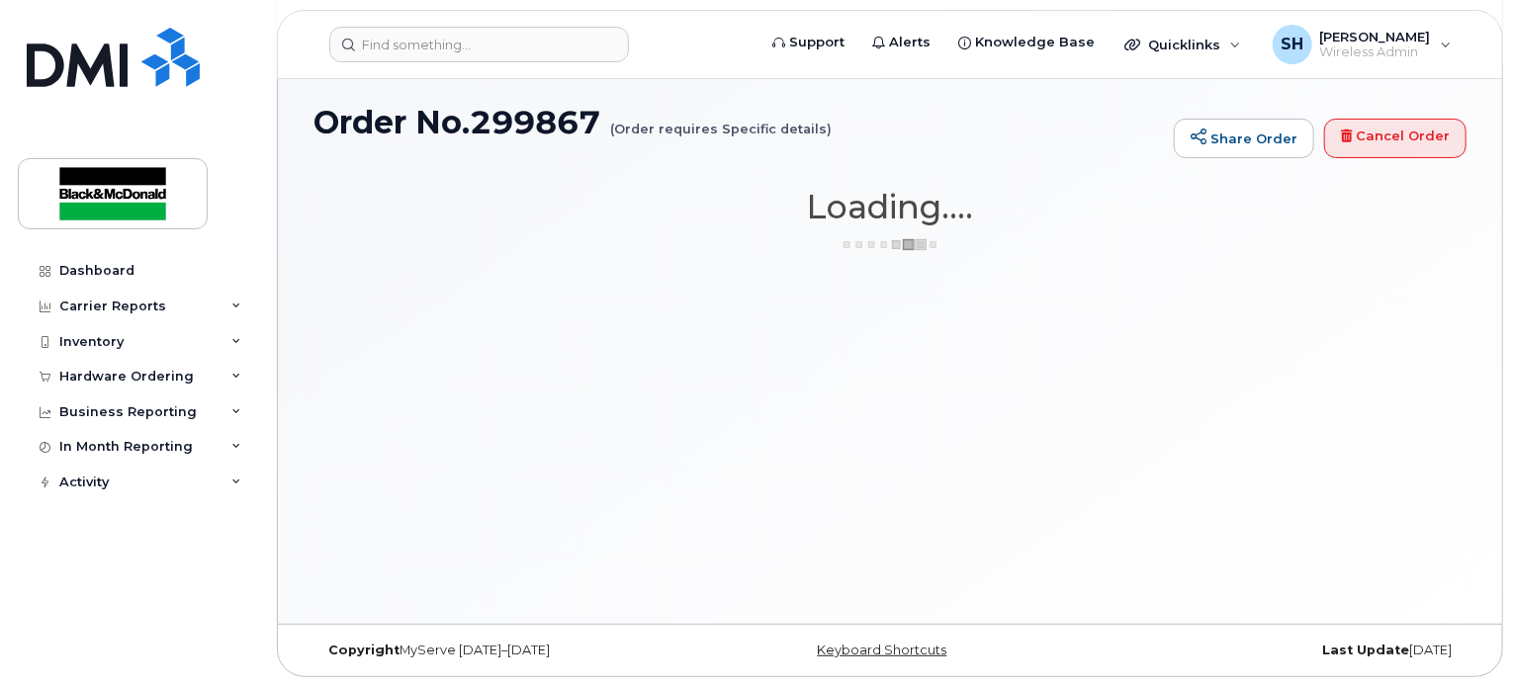
scroll to position [111, 0]
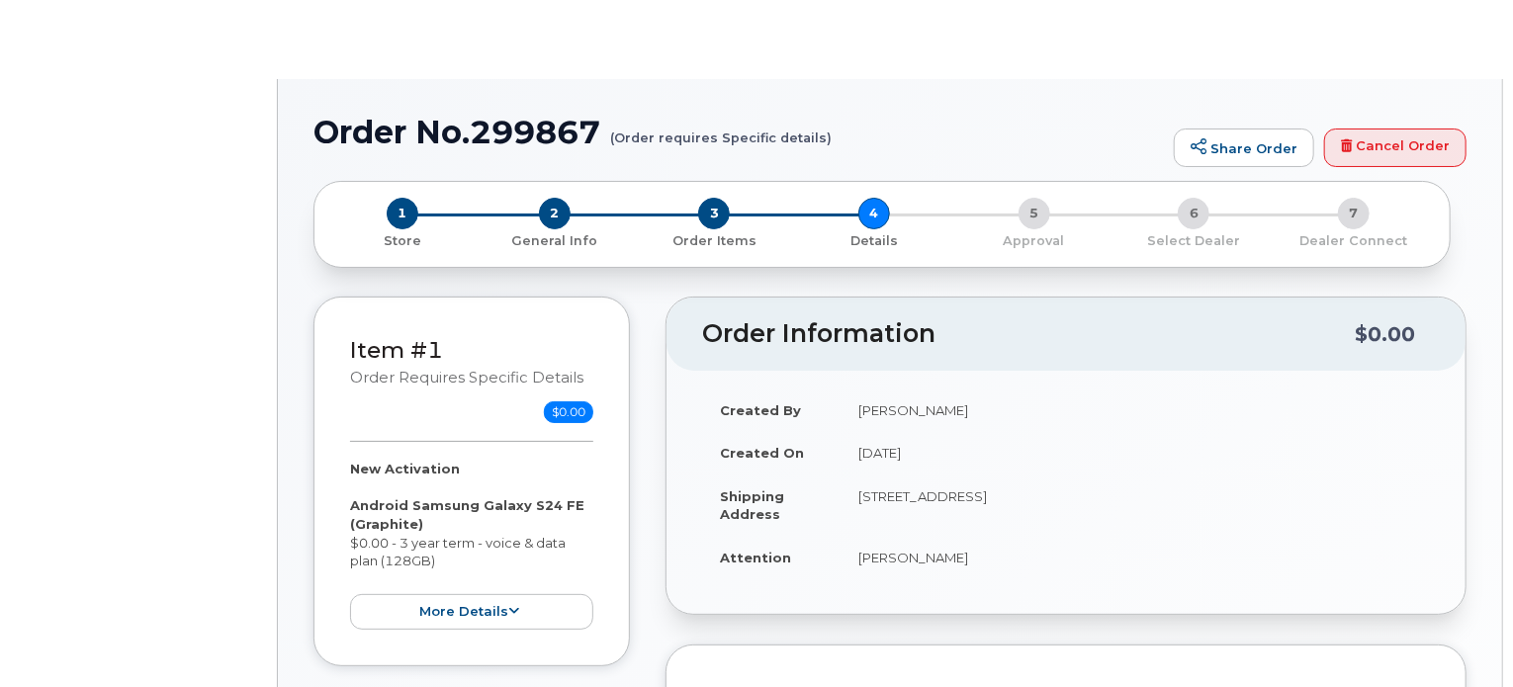
select select "Enterprise Unltd/10GB Share 36"
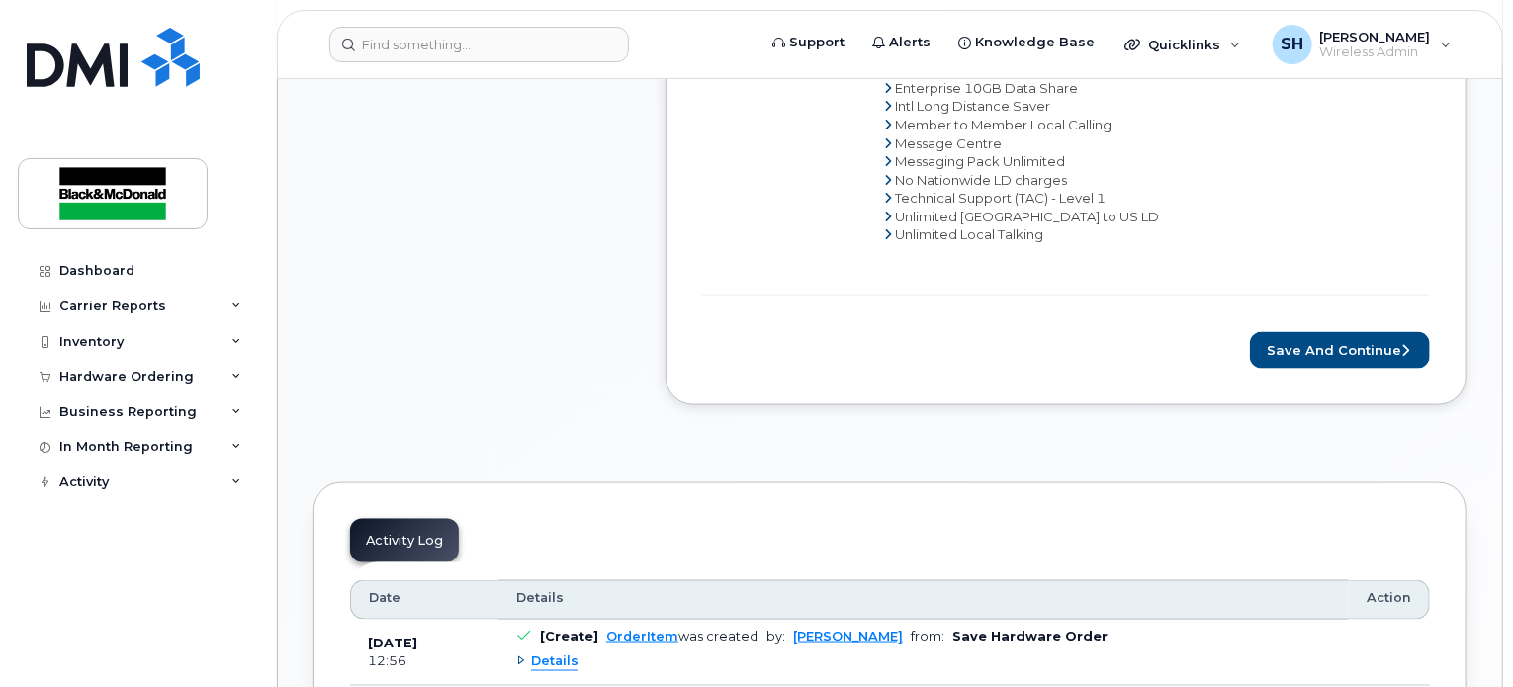
scroll to position [989, 0]
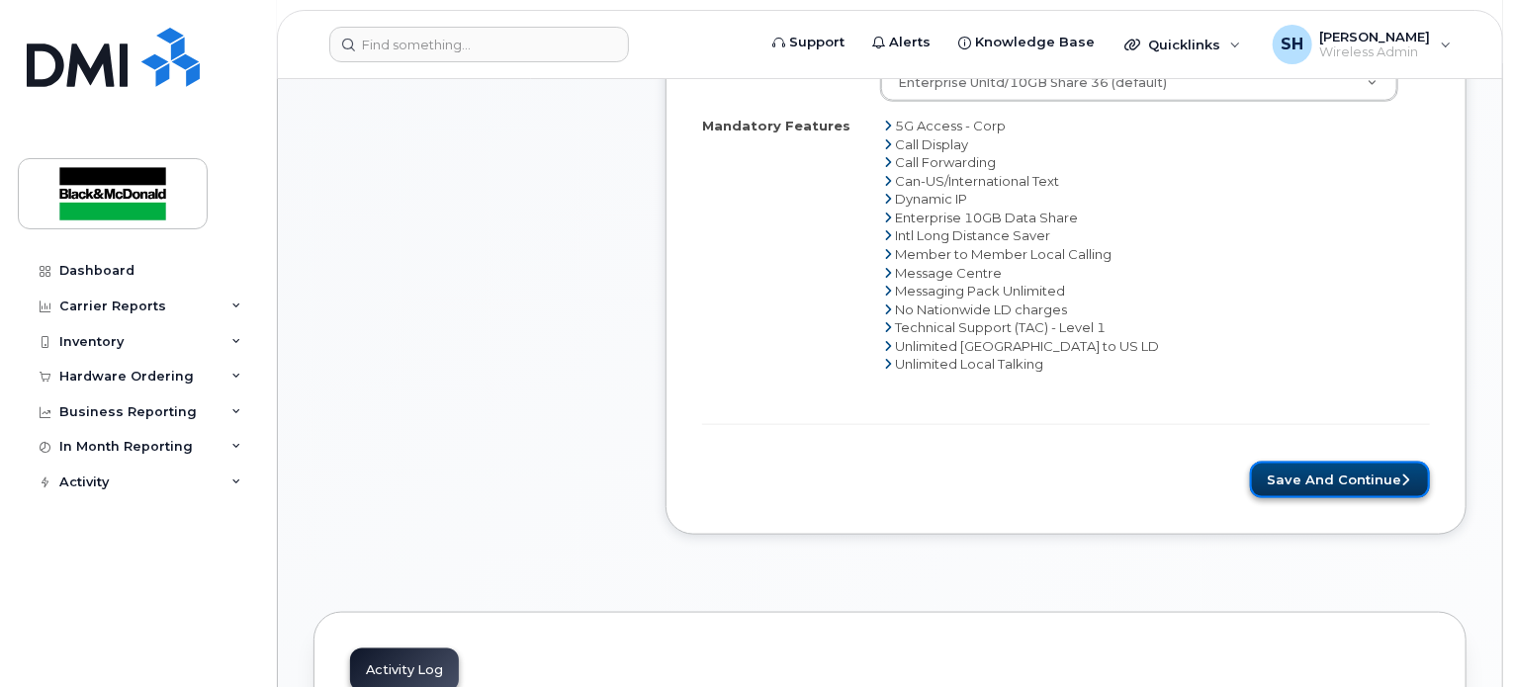
click at [1321, 462] on button "Save and Continue" at bounding box center [1340, 480] width 180 height 37
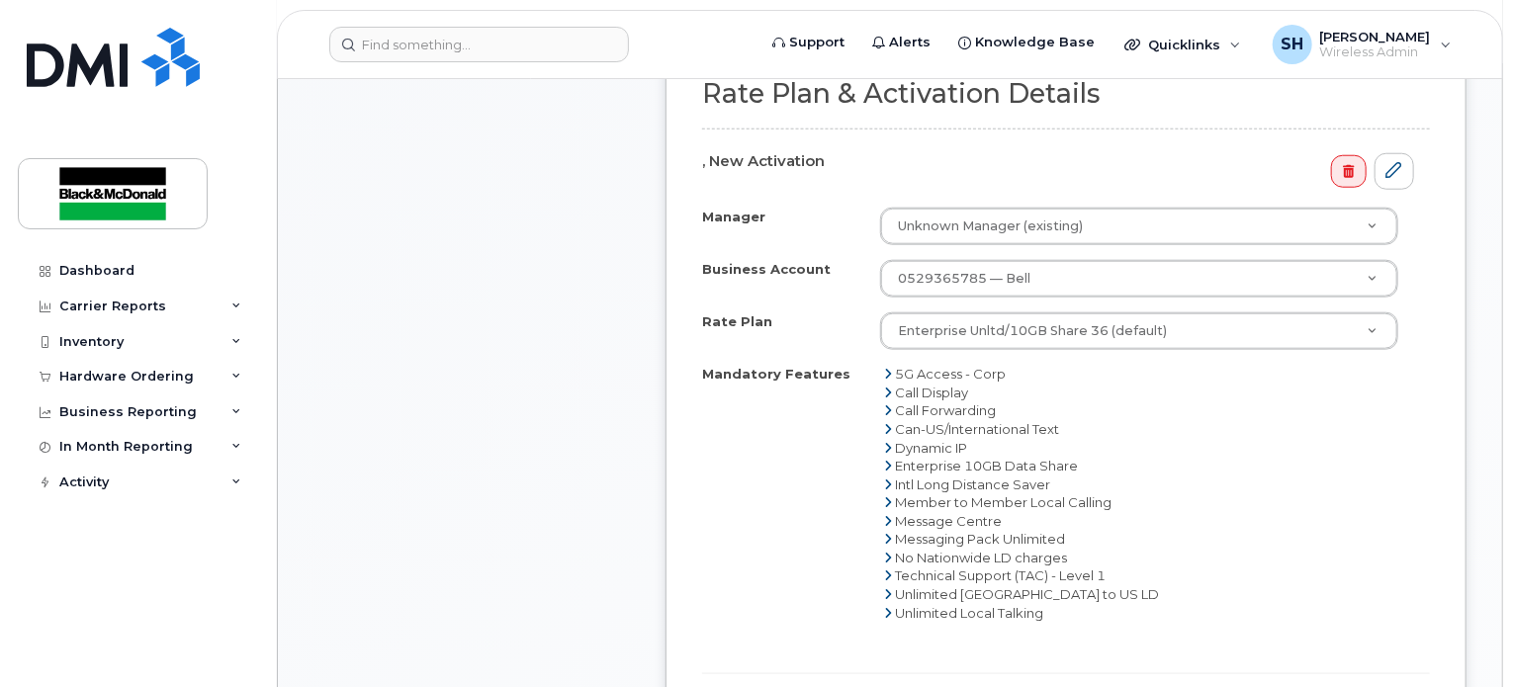
scroll to position [1088, 0]
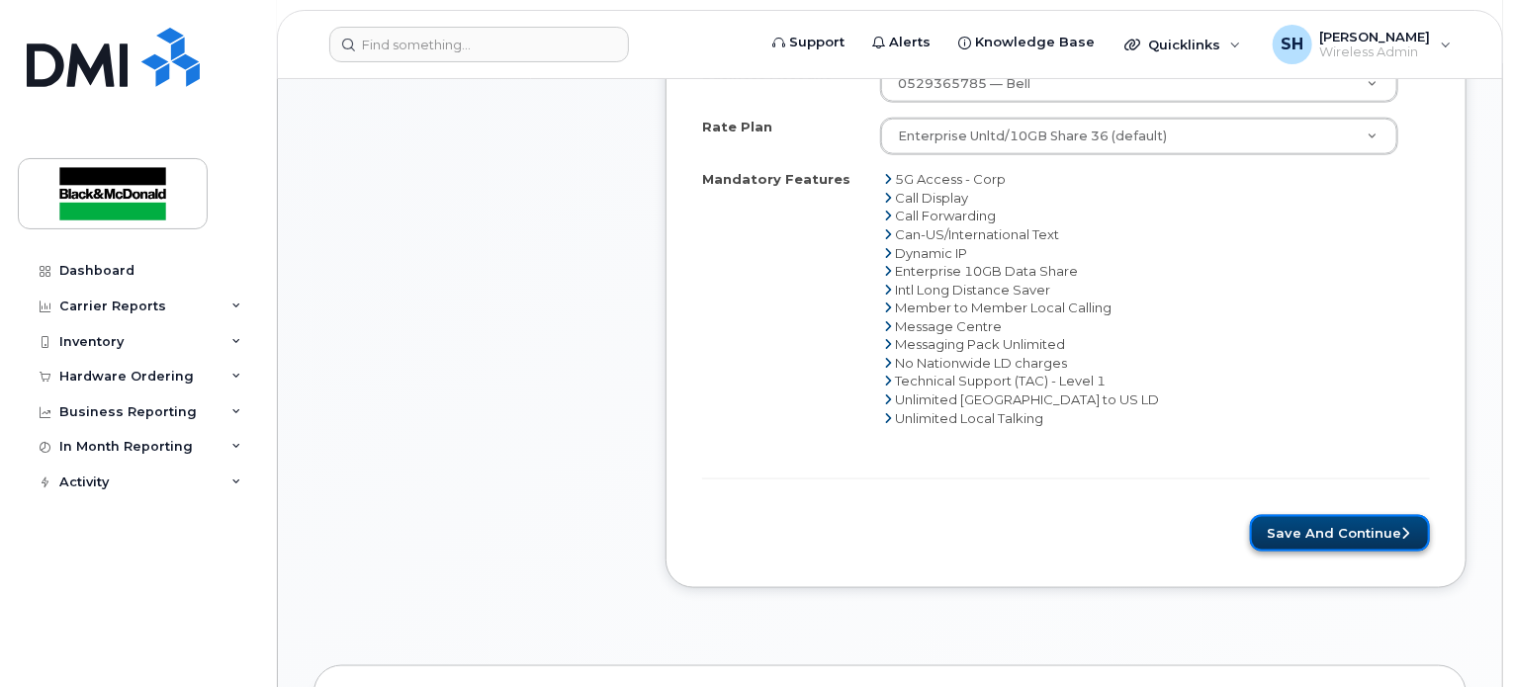
click at [1322, 520] on button "Save and Continue" at bounding box center [1340, 533] width 180 height 37
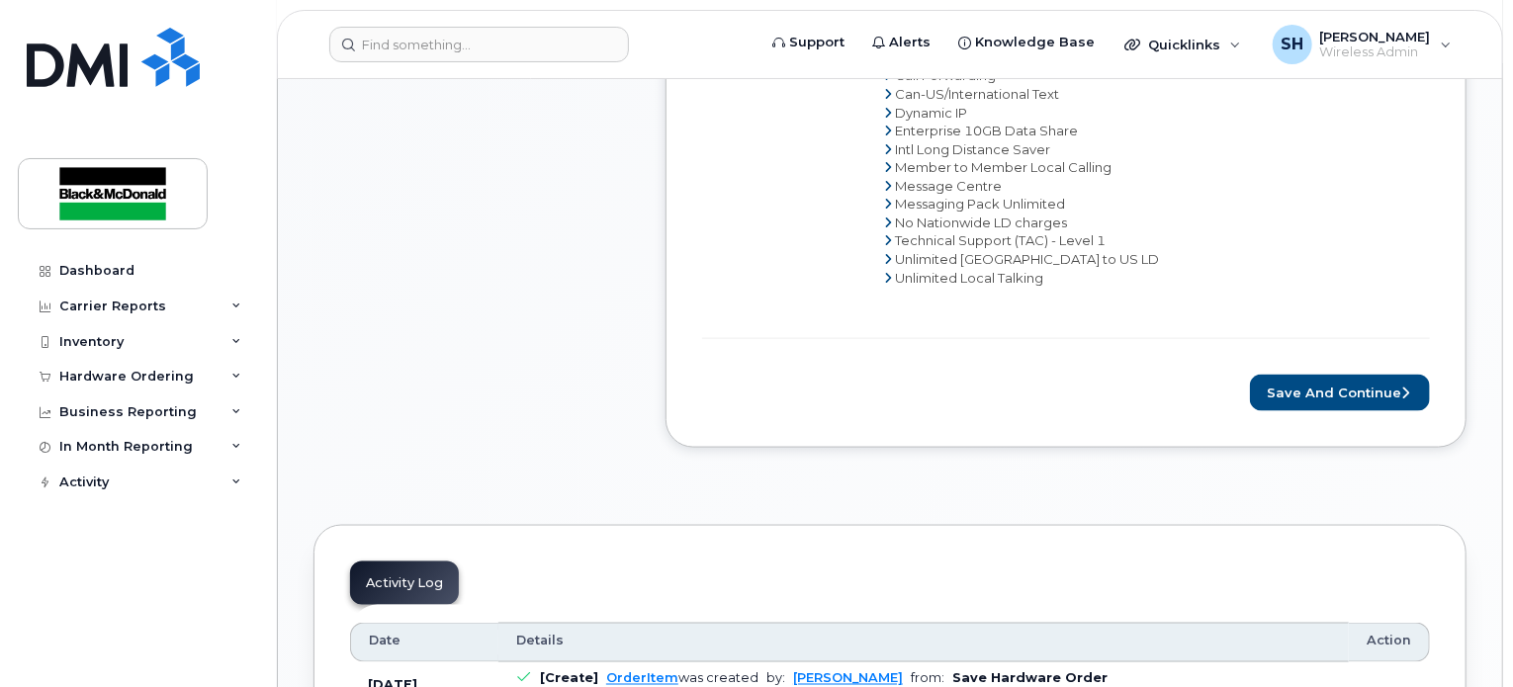
scroll to position [1187, 0]
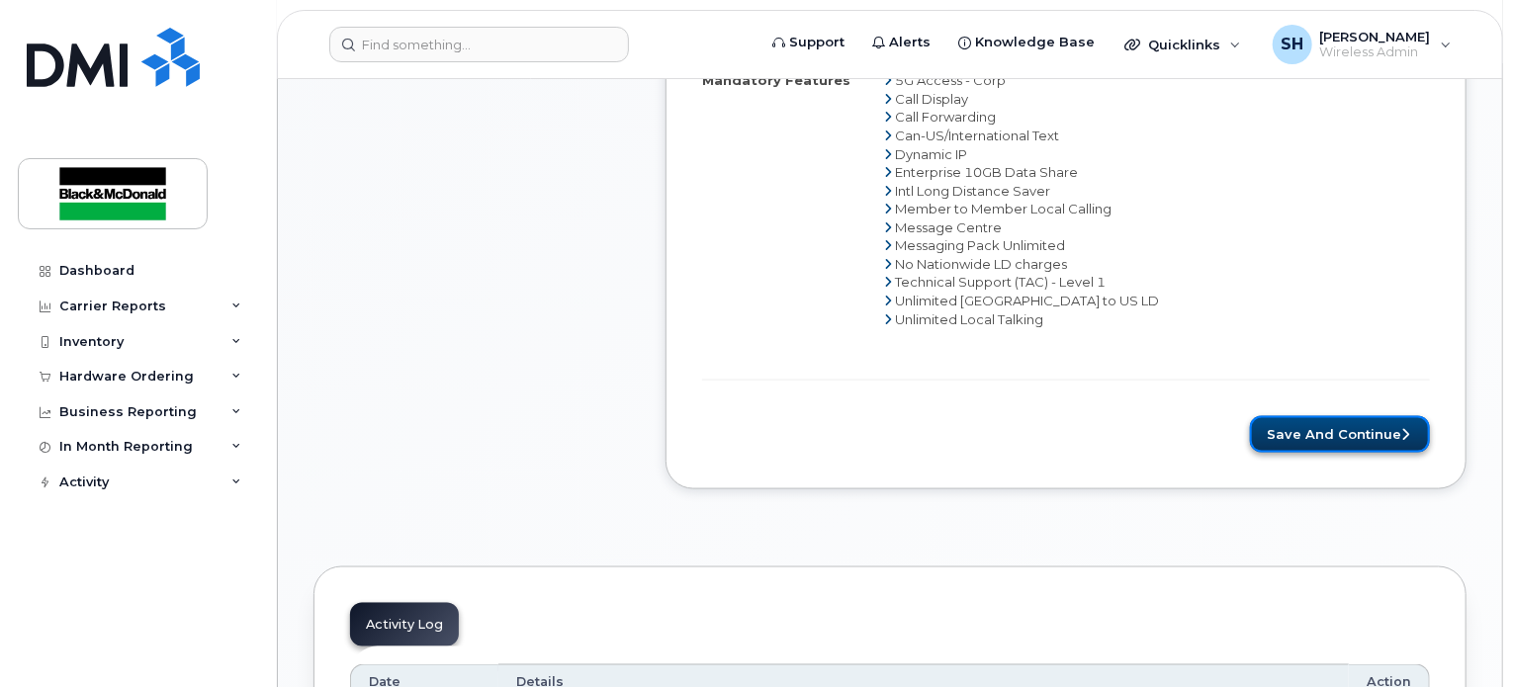
click at [1318, 422] on button "Save and Continue" at bounding box center [1340, 434] width 180 height 37
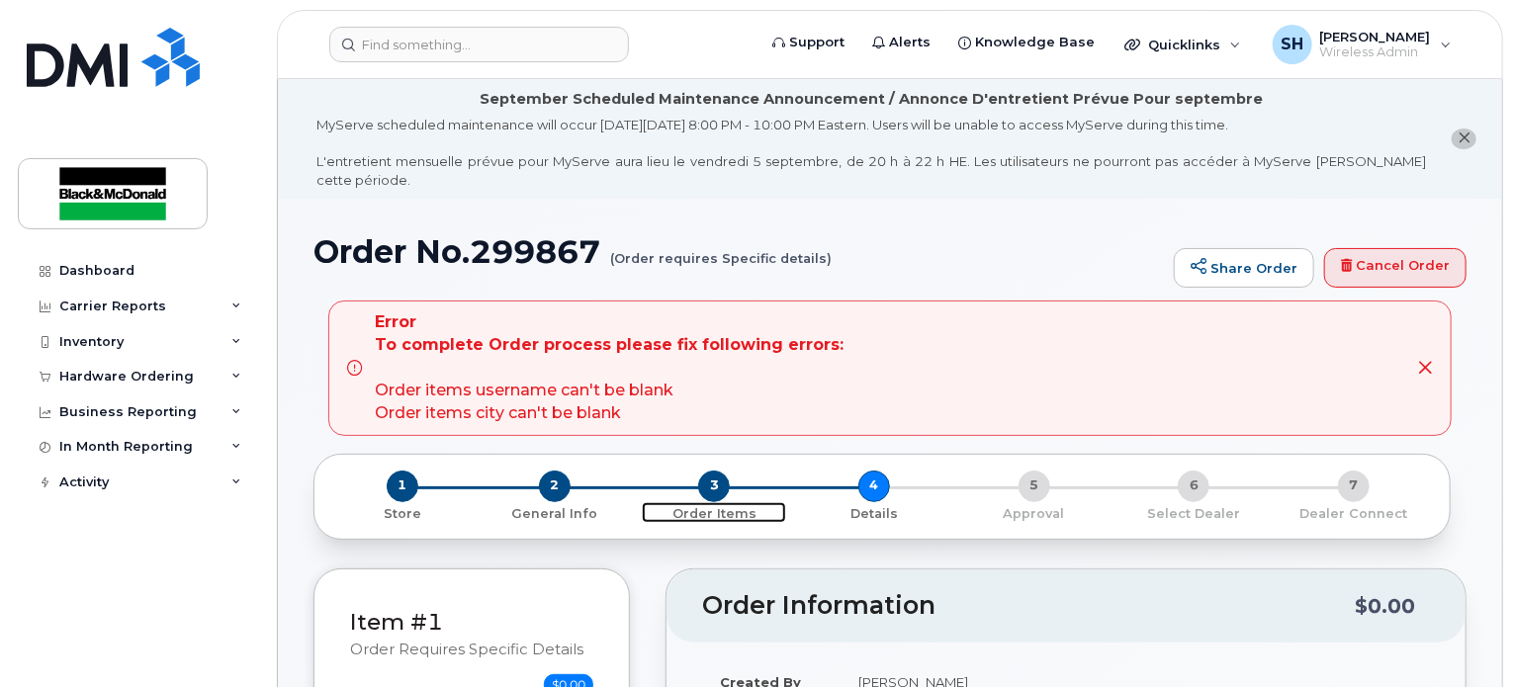
click at [707, 471] on span "3" at bounding box center [714, 487] width 32 height 32
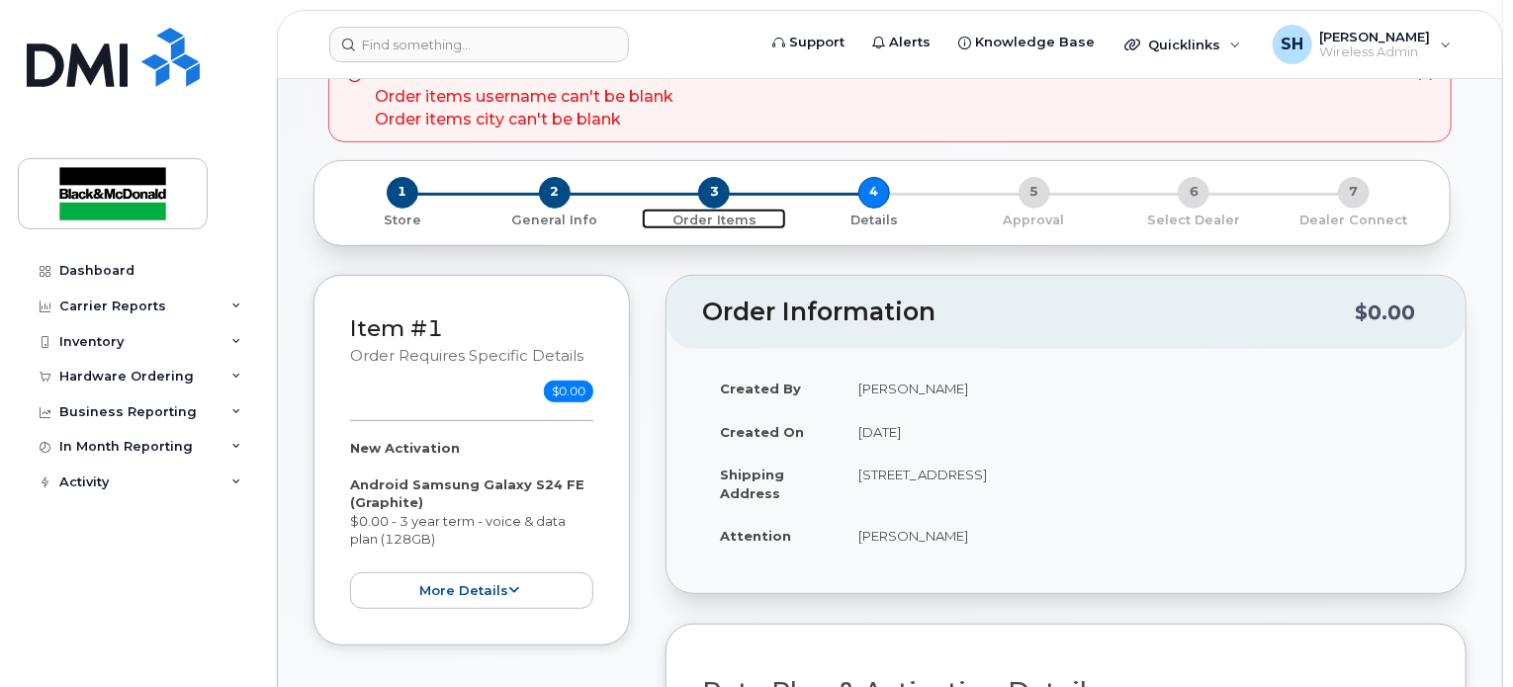
scroll to position [297, 0]
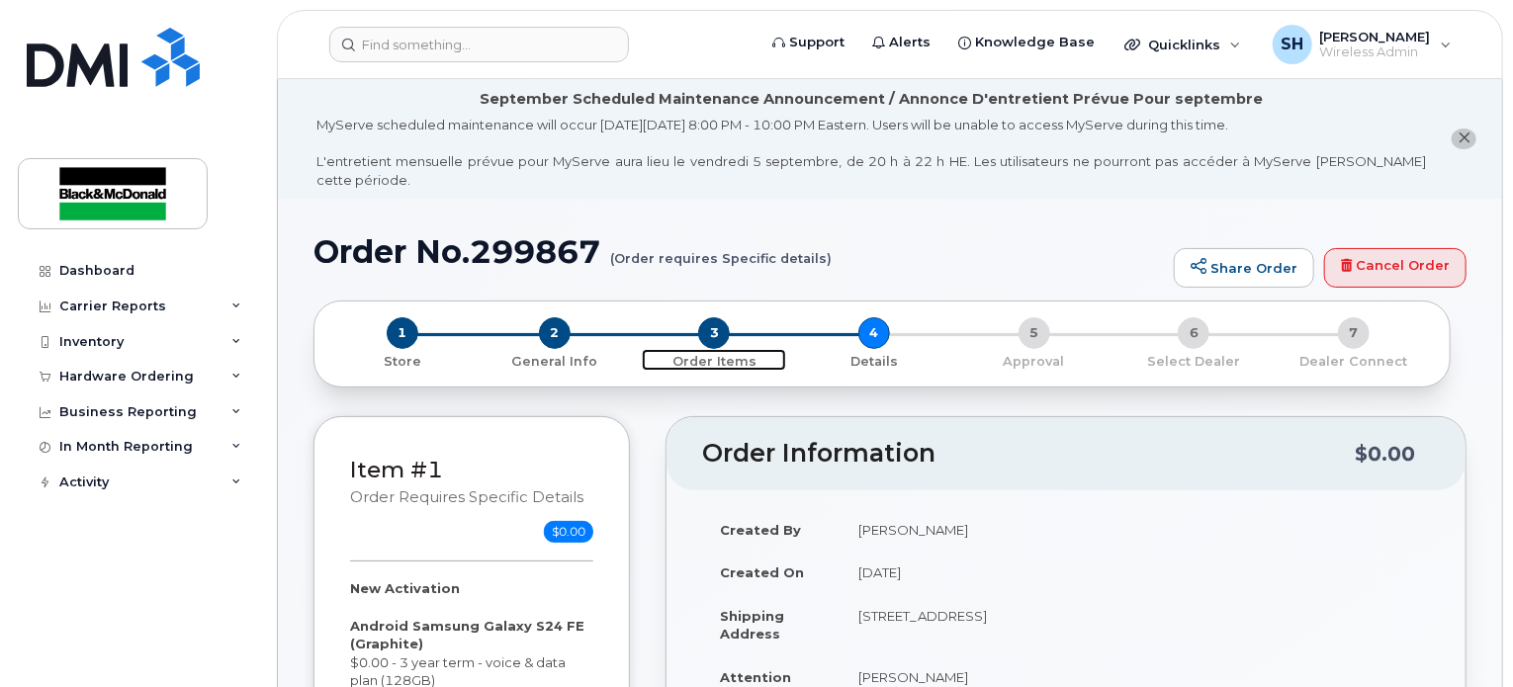
click at [718, 318] on span "3" at bounding box center [714, 334] width 32 height 32
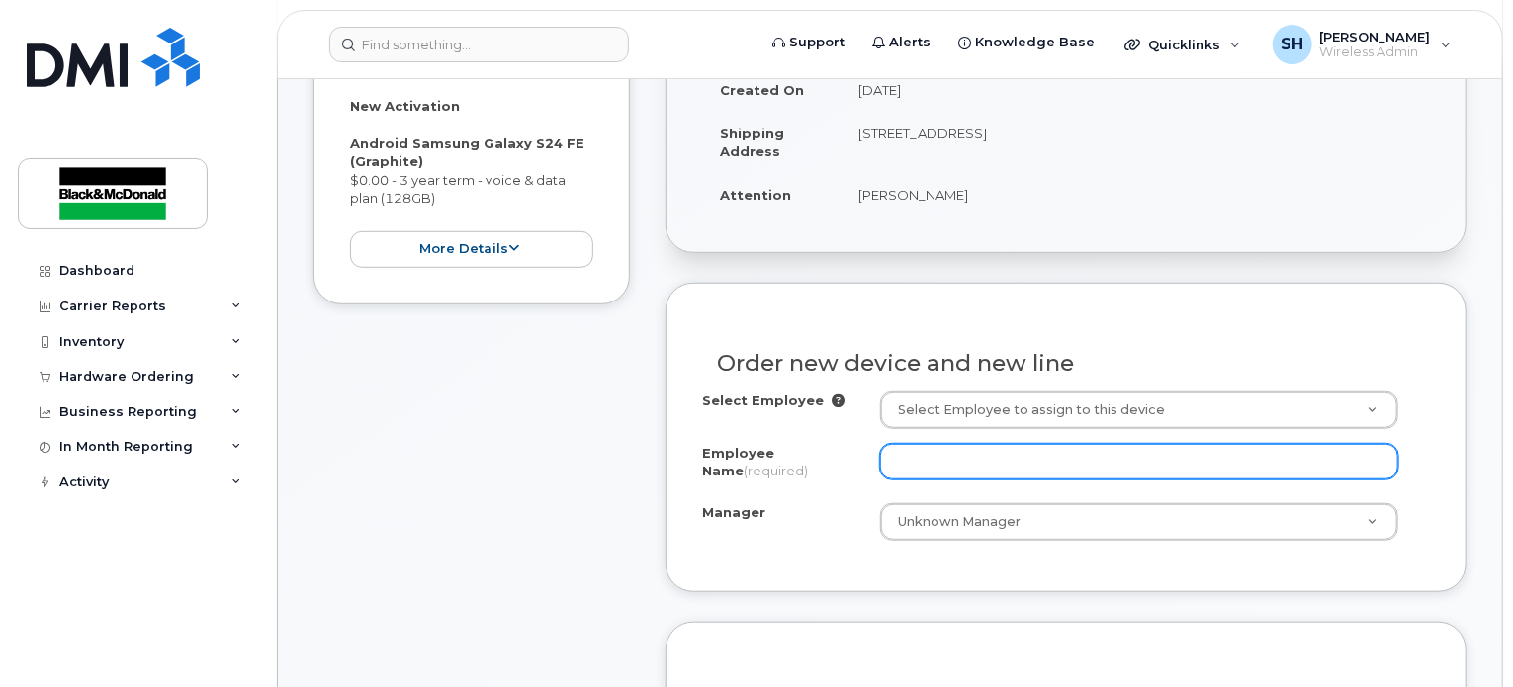
click at [967, 444] on input "Employee Name (required)" at bounding box center [1139, 462] width 518 height 36
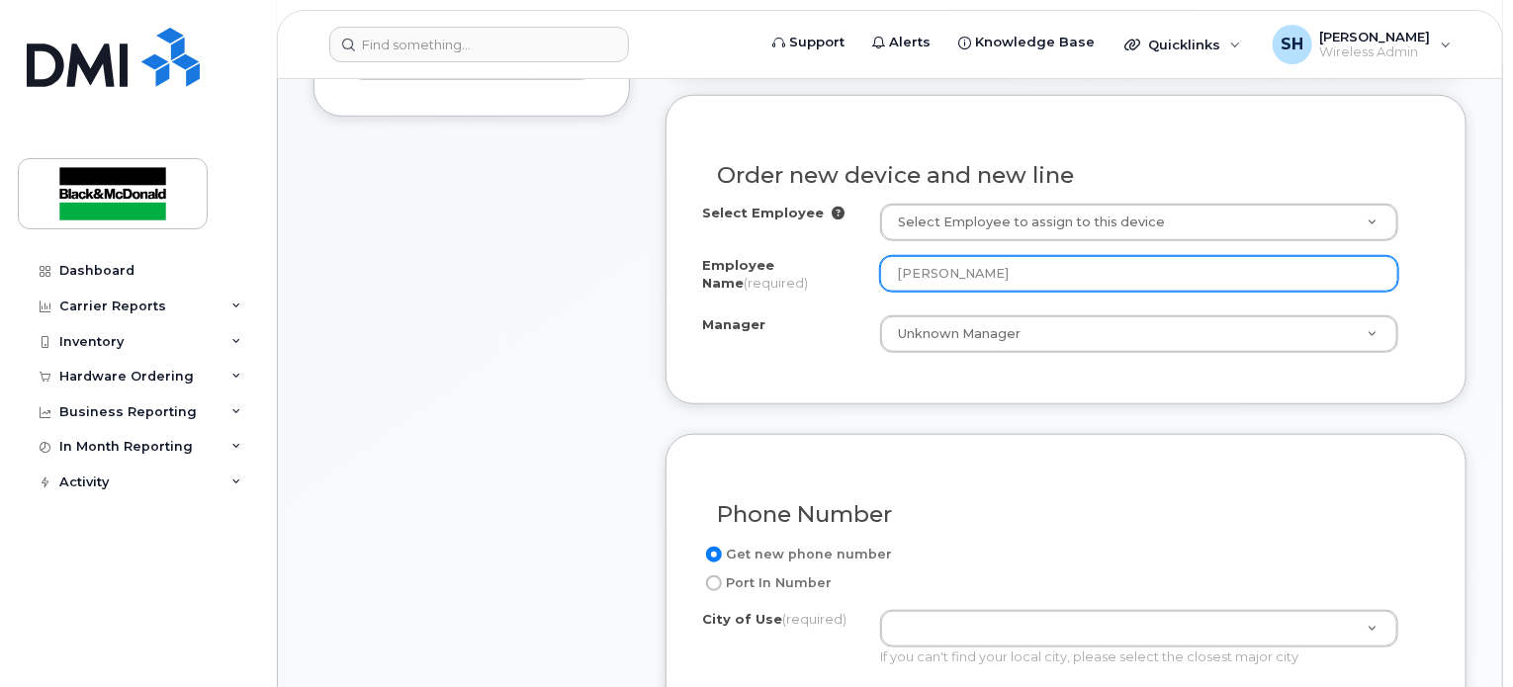
scroll to position [681, 0]
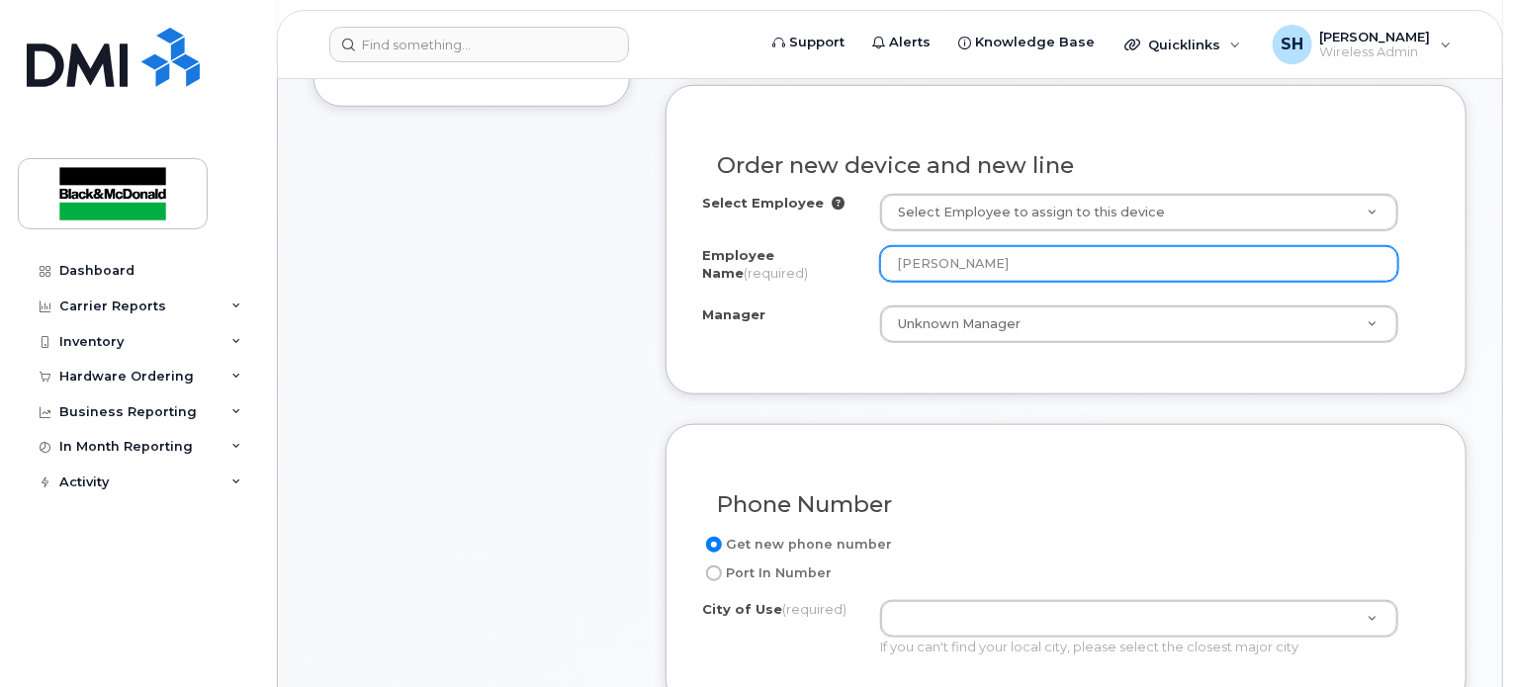
type input "[PERSON_NAME]"
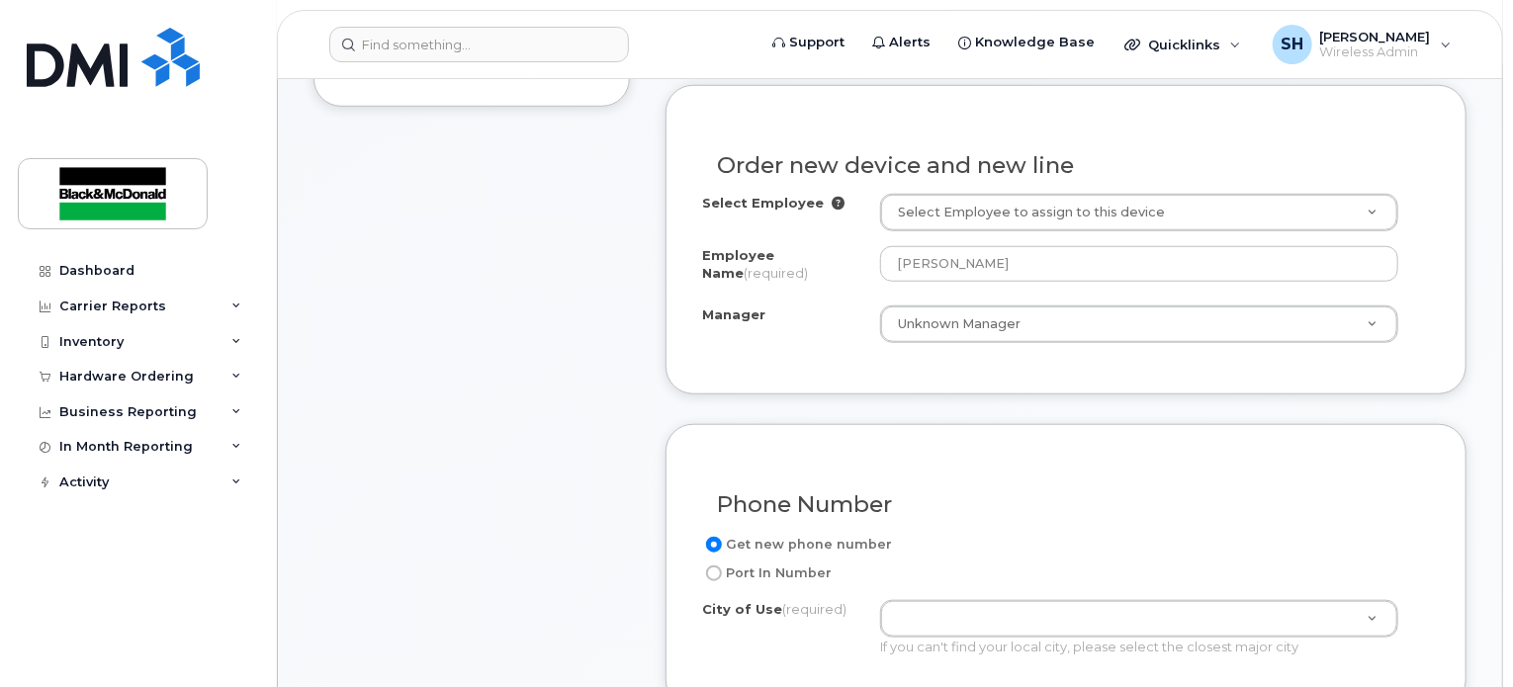
click at [1012, 337] on div "Order new device and new line Select Employee Select Employee to assign to this…" at bounding box center [1066, 240] width 801 height 310
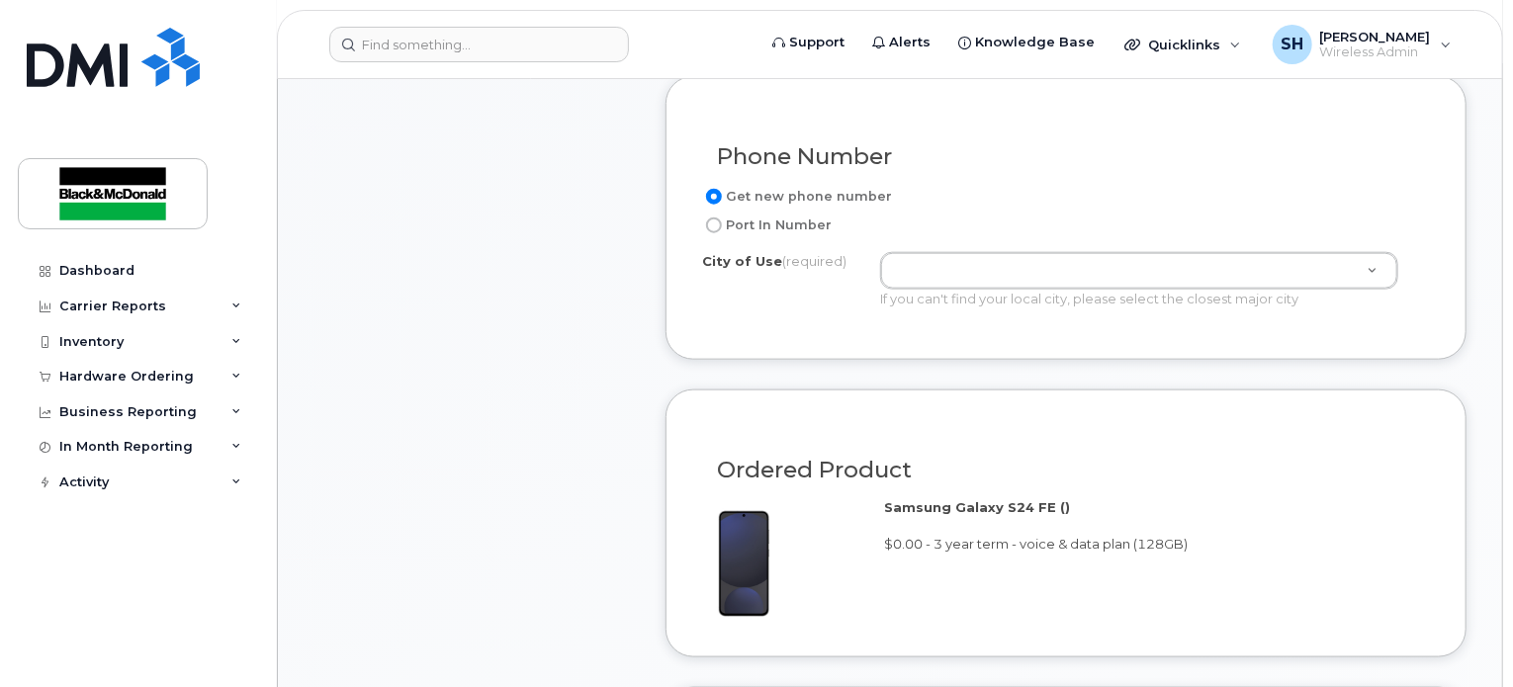
scroll to position [1076, 0]
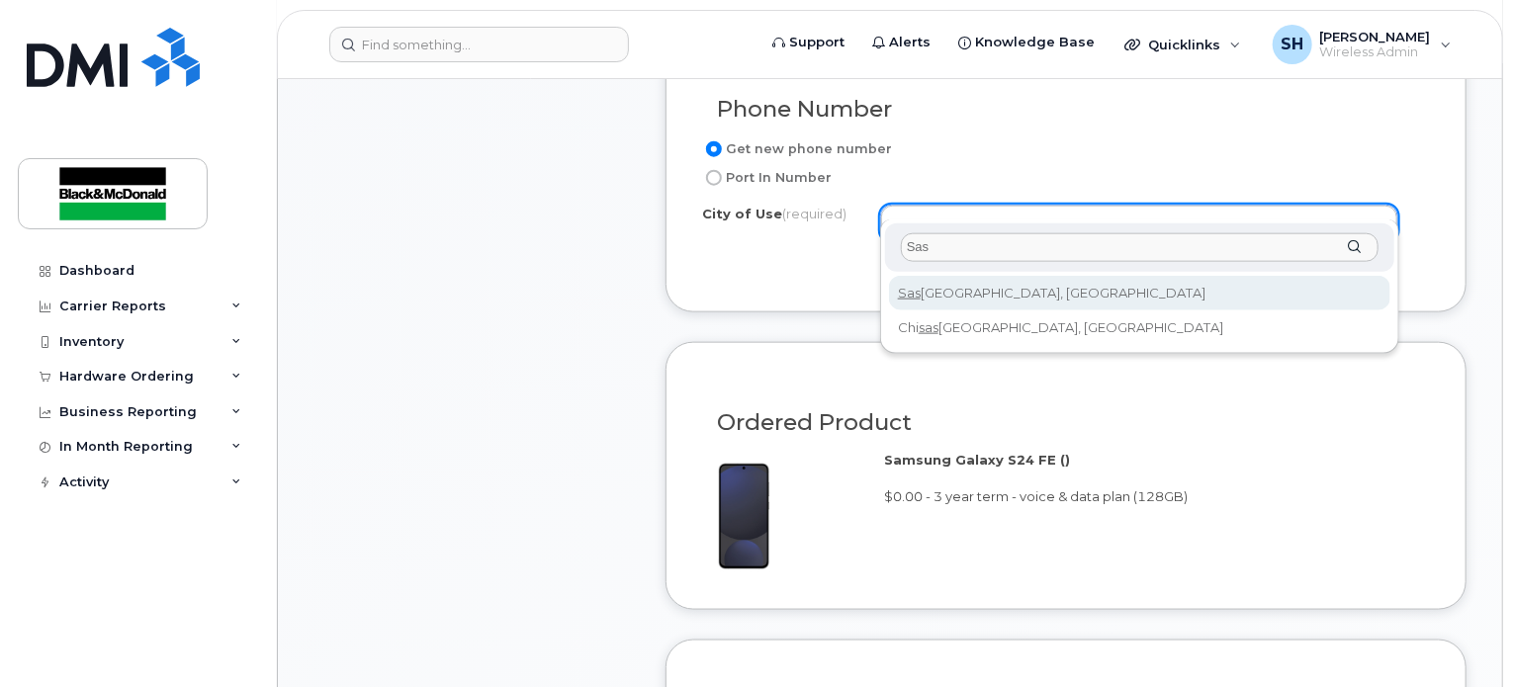
type input "Sas"
type input "7100"
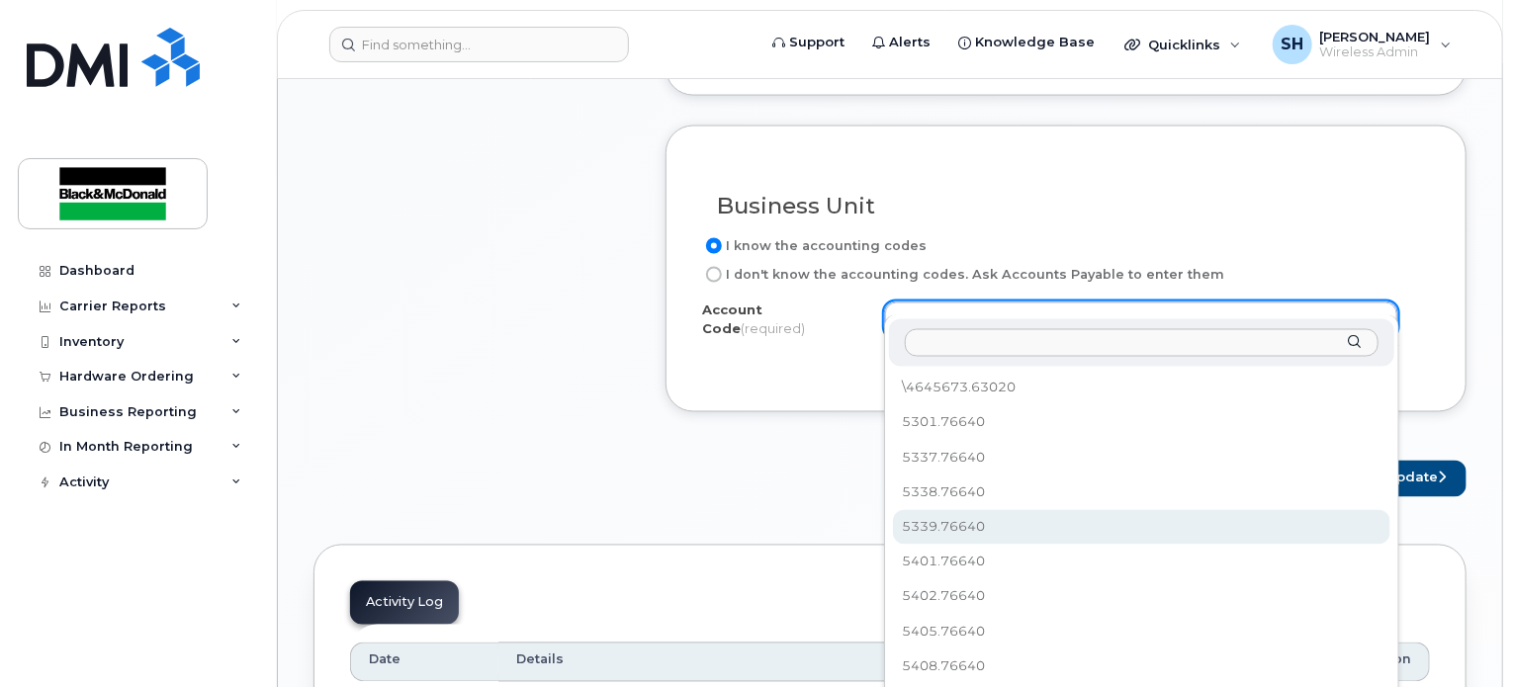
scroll to position [1769, 0]
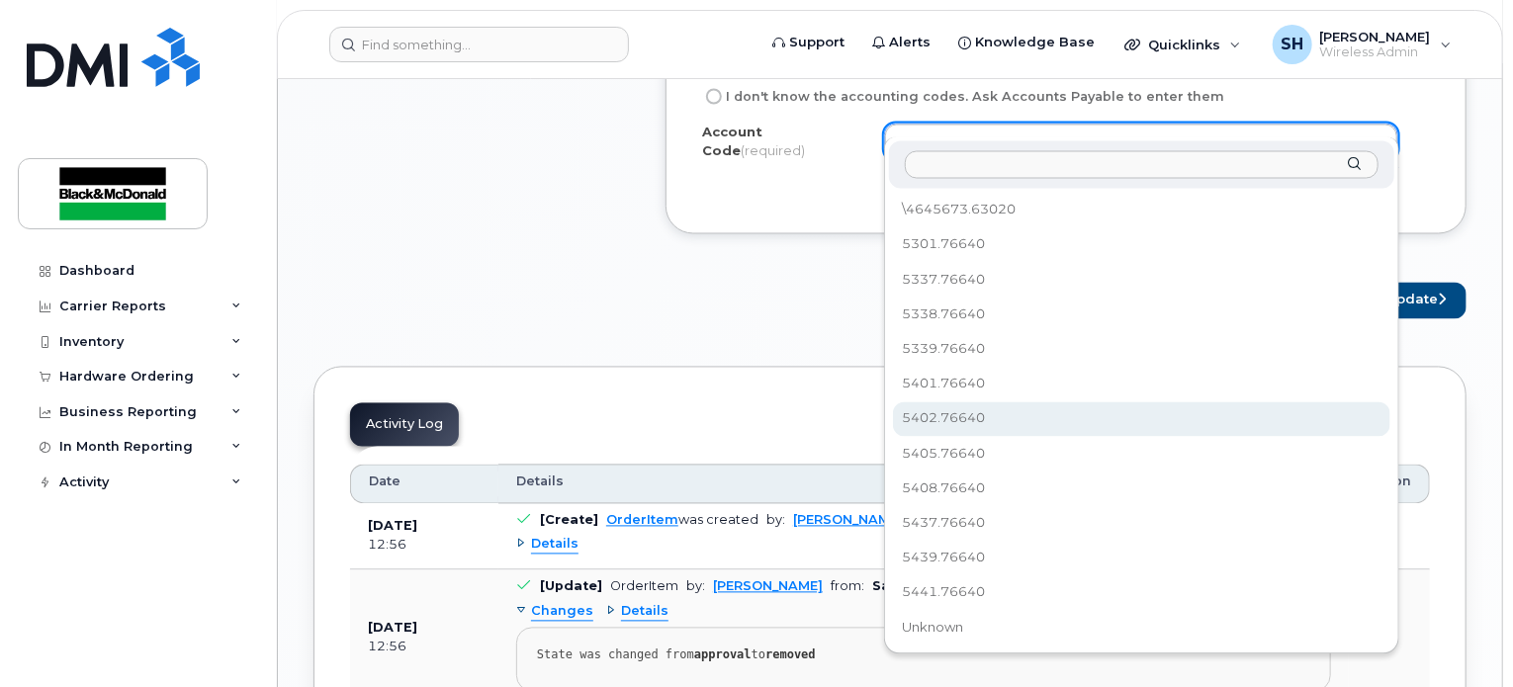
select select "5402.76640"
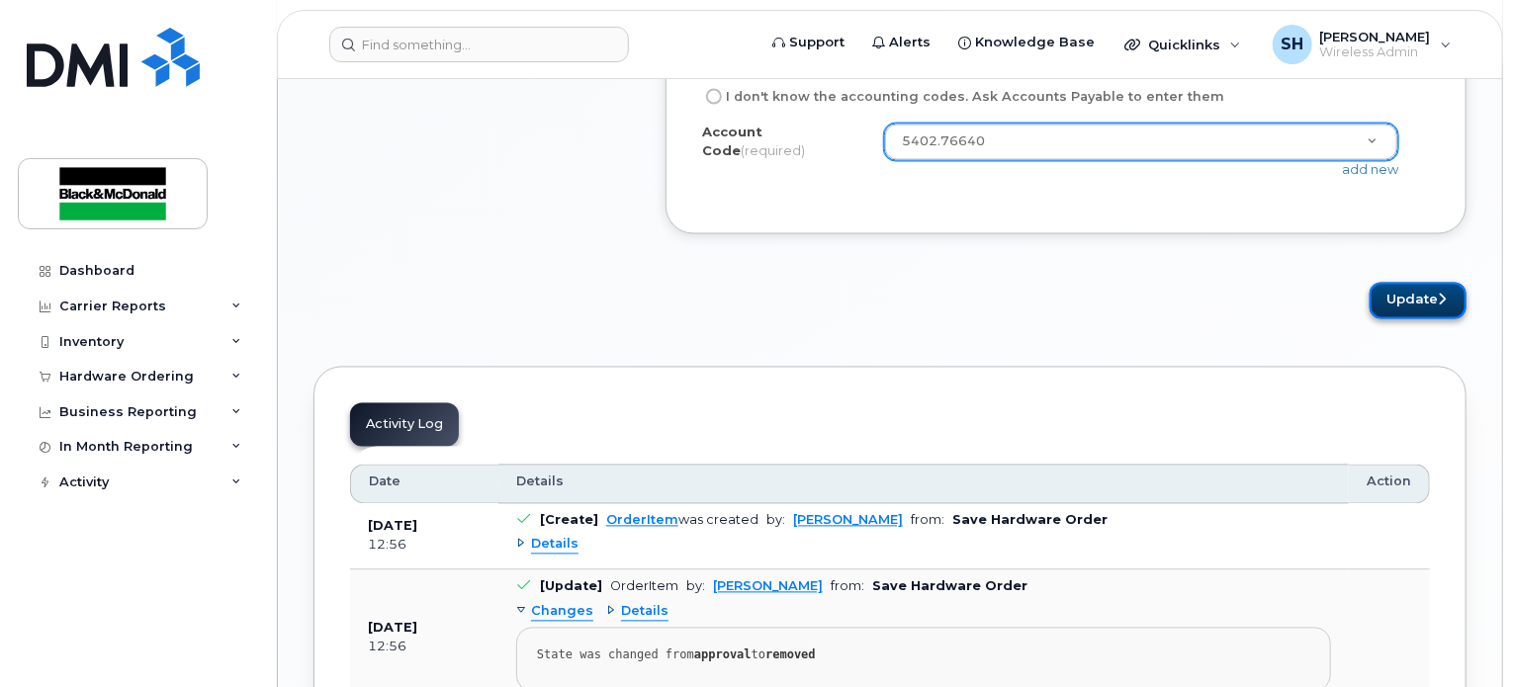
click at [1418, 284] on button "Update" at bounding box center [1418, 301] width 97 height 37
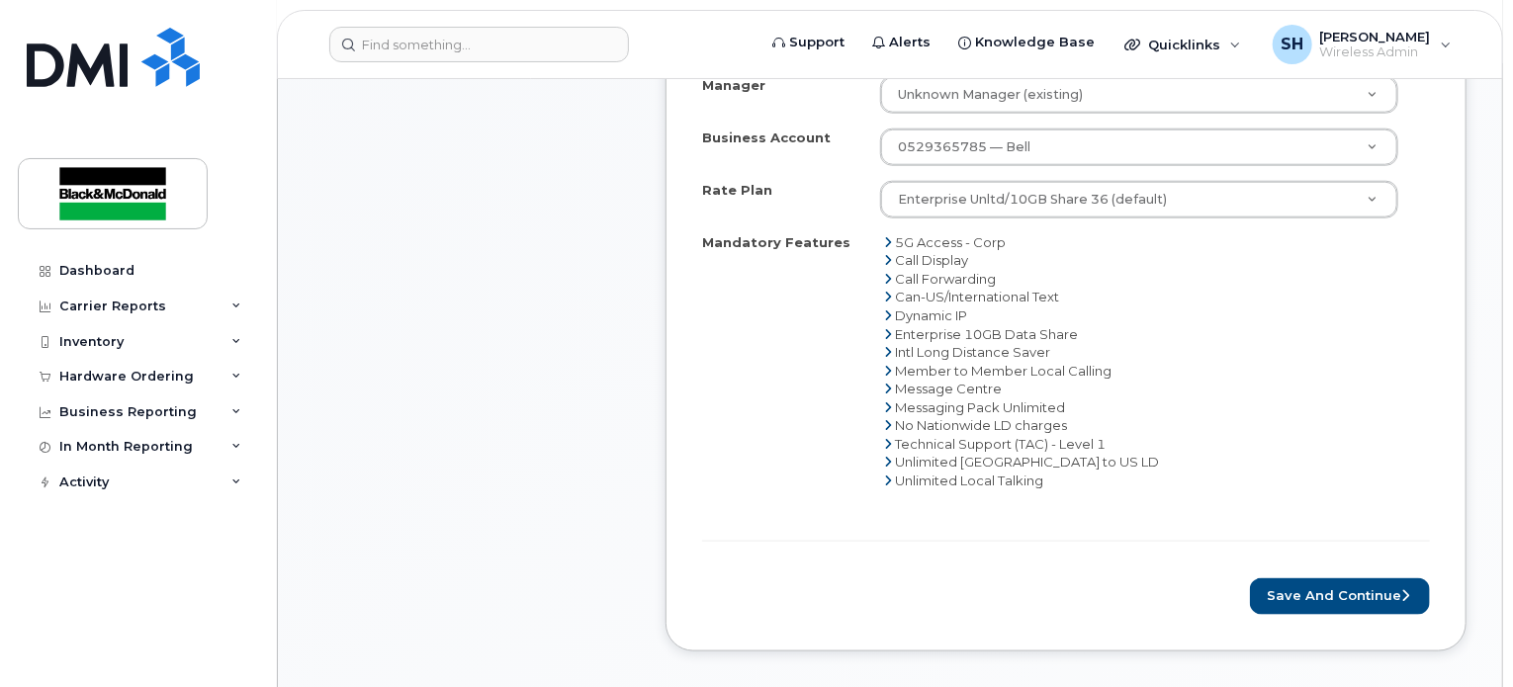
scroll to position [1088, 0]
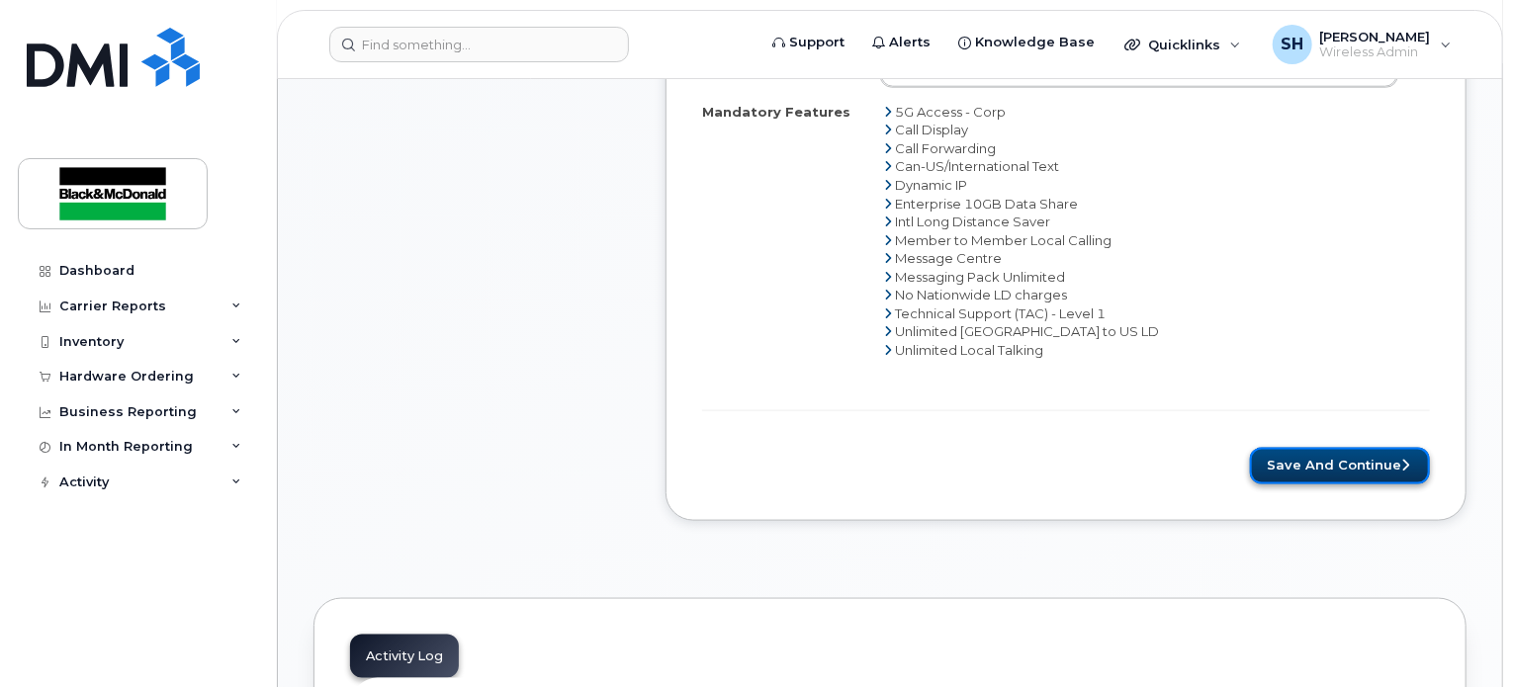
click at [1307, 448] on button "Save and Continue" at bounding box center [1340, 466] width 180 height 37
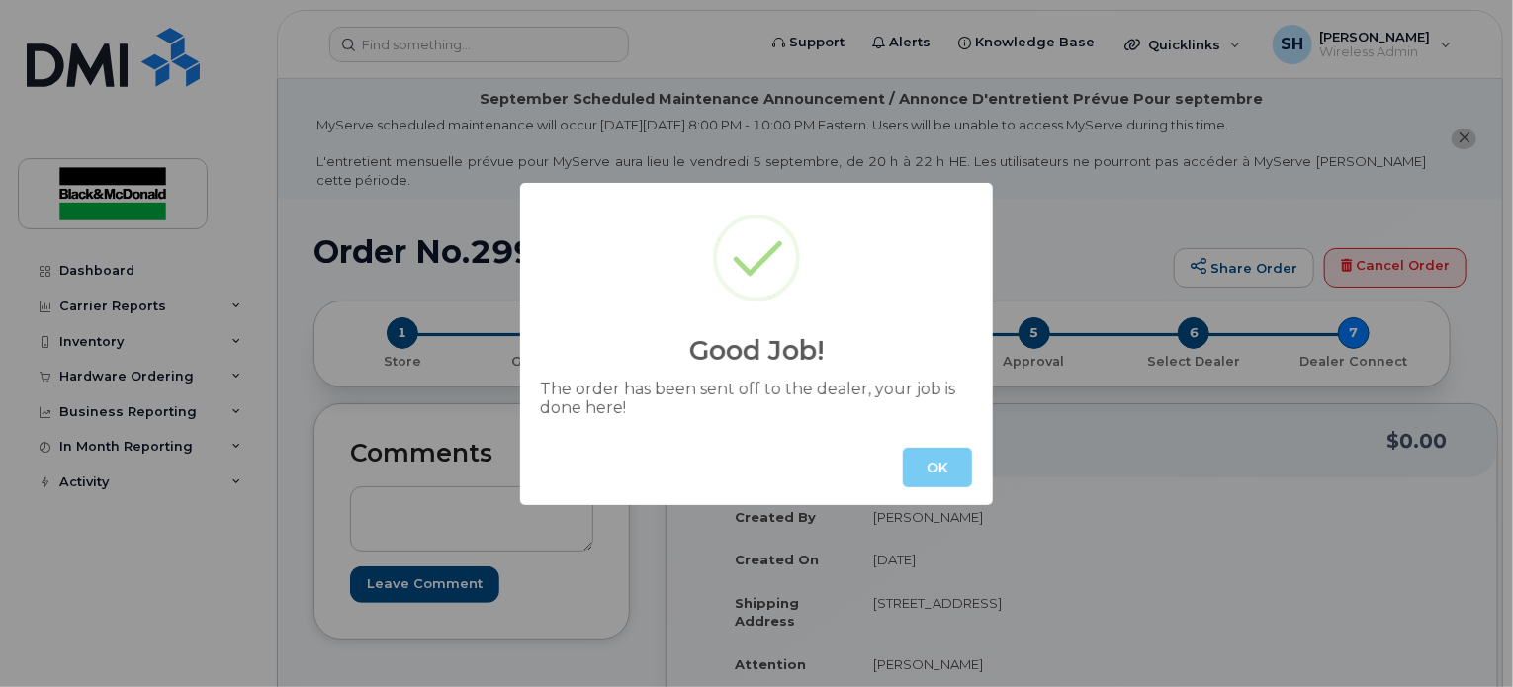
click at [918, 466] on button "OK" at bounding box center [937, 468] width 69 height 40
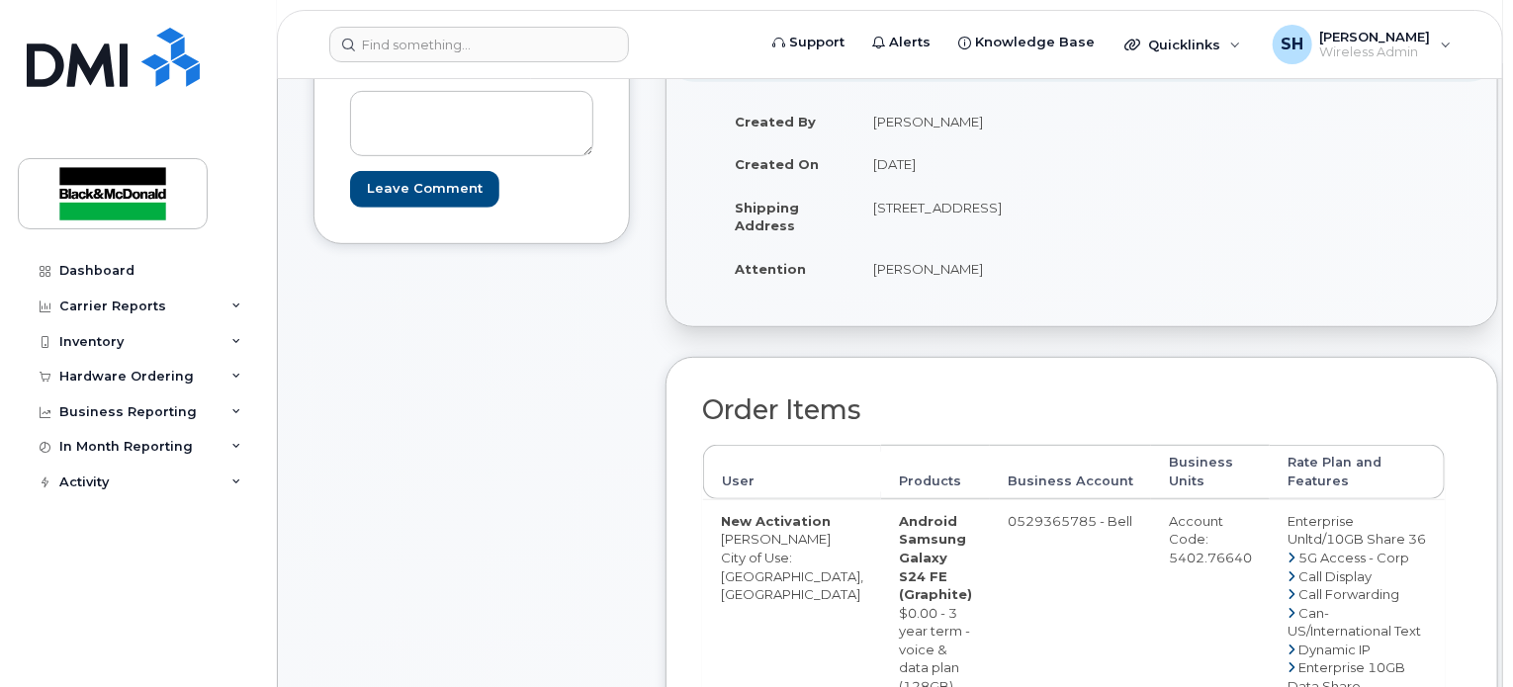
scroll to position [692, 0]
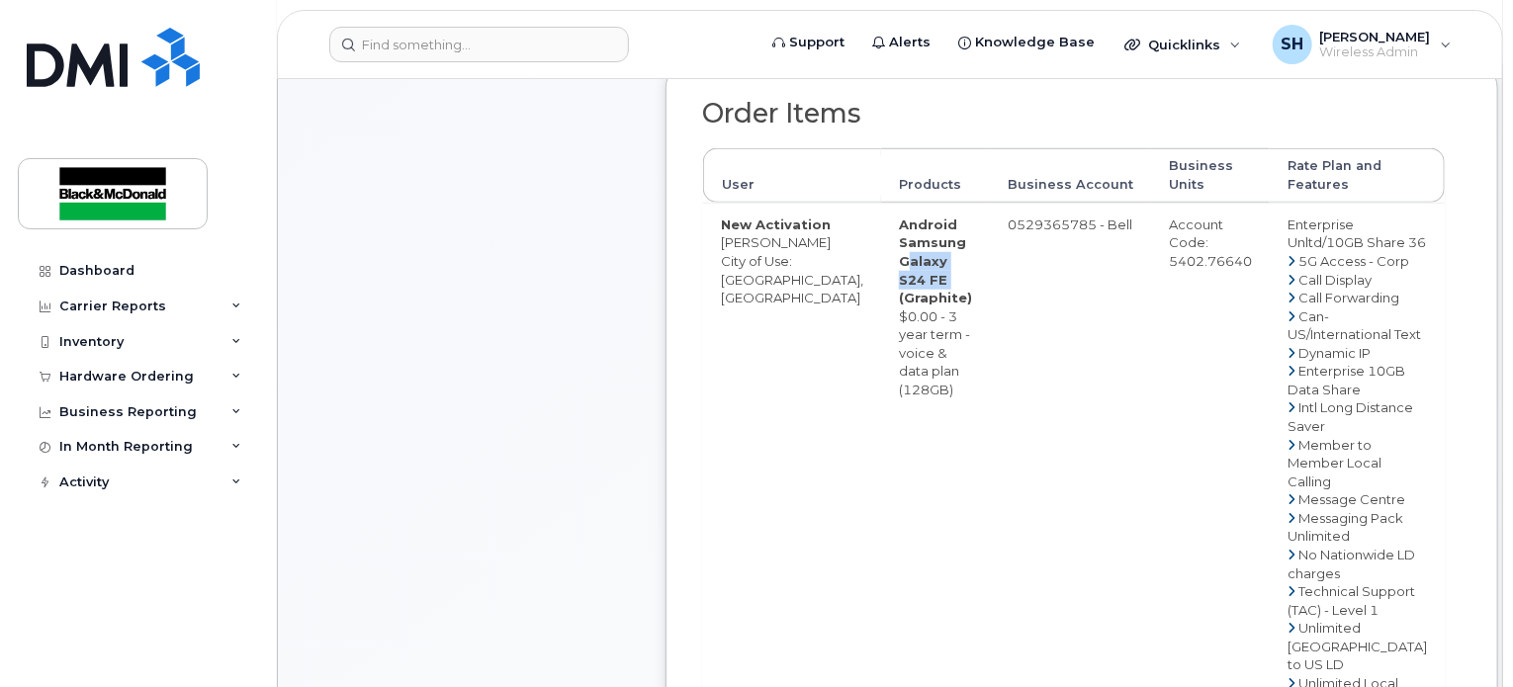
drag, startPoint x: 867, startPoint y: 257, endPoint x: 882, endPoint y: 274, distance: 22.4
click at [899, 274] on strong "Android Samsung Galaxy S24 FE (Graphite)" at bounding box center [935, 261] width 73 height 89
copy strong "Galaxy S24 FE"
